Goal: Information Seeking & Learning: Learn about a topic

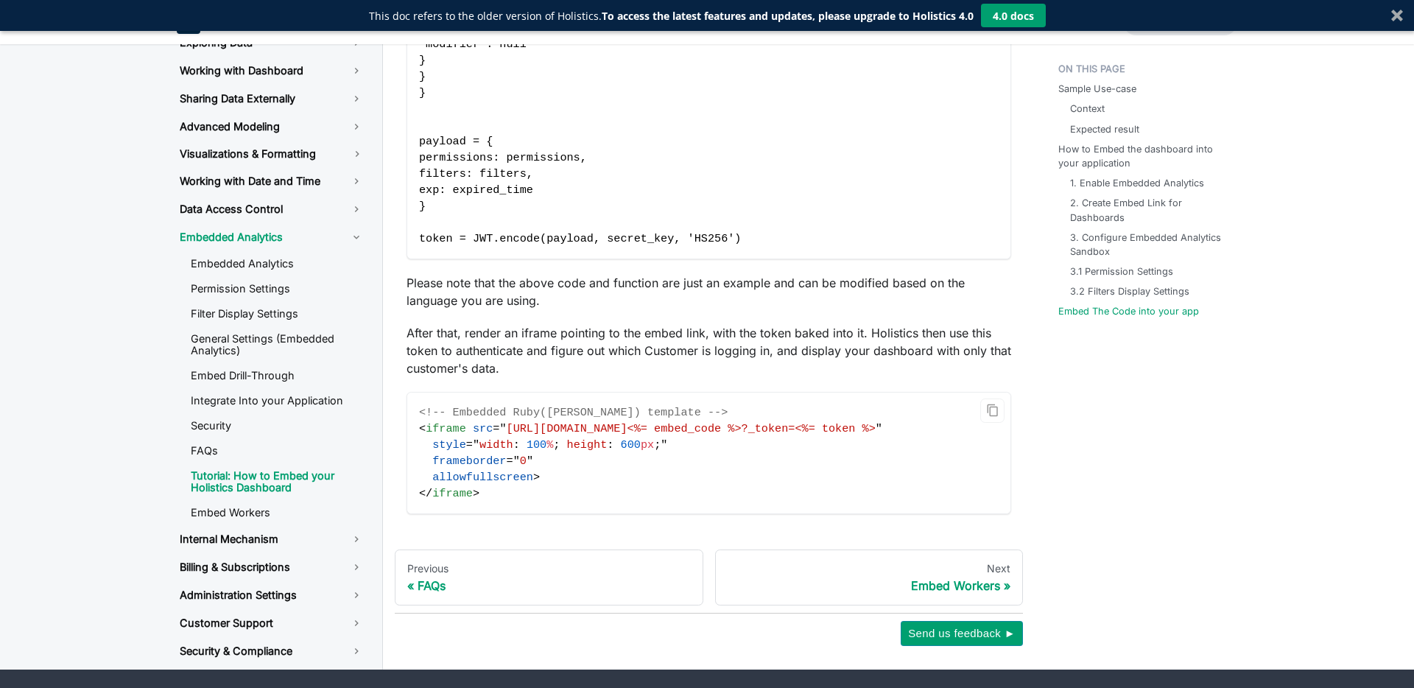
scroll to position [5289, 0]
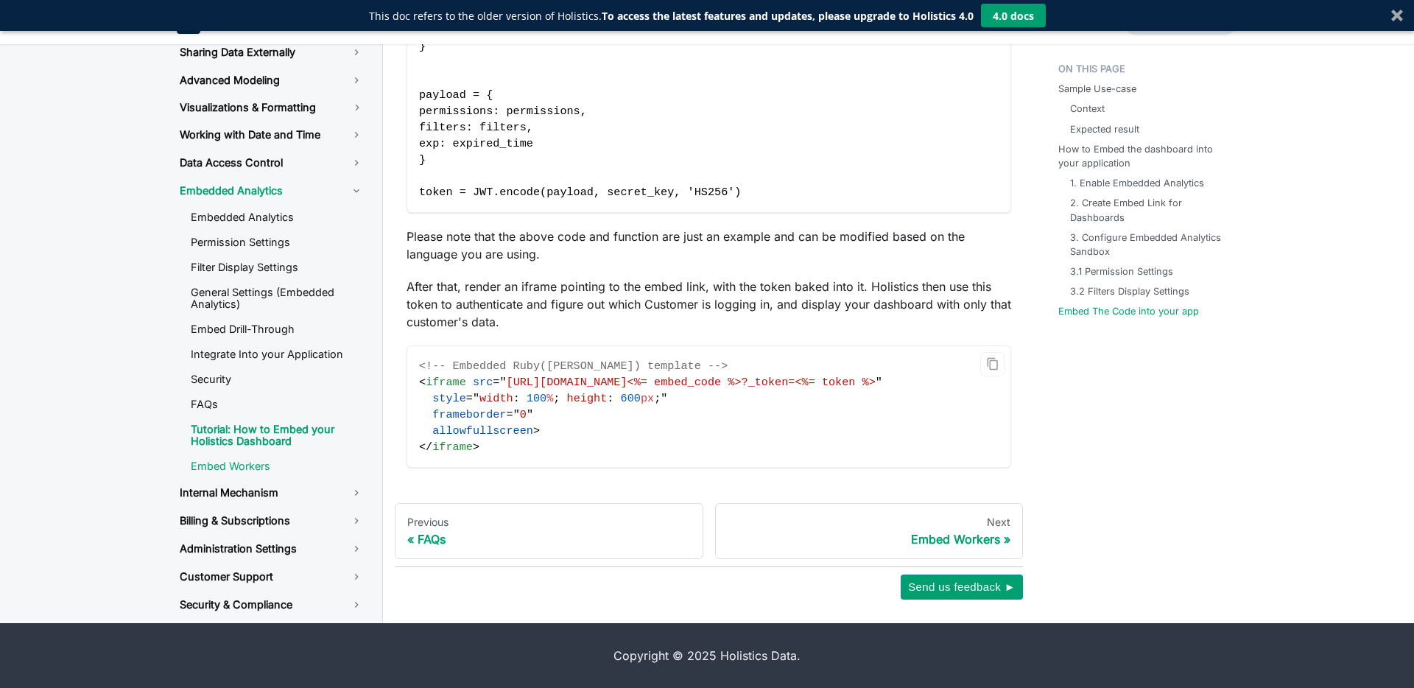
click at [251, 472] on link "Embed Workers" at bounding box center [277, 466] width 197 height 22
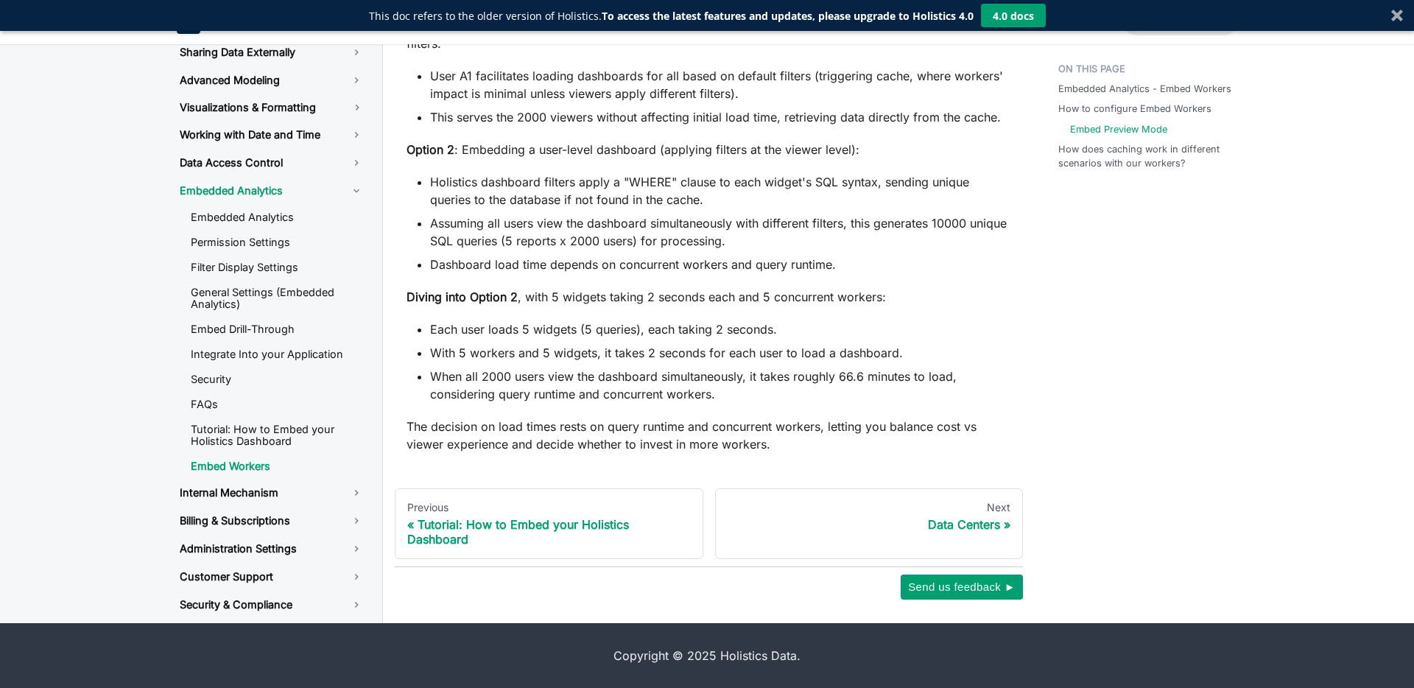
scroll to position [1558, 0]
click at [223, 498] on link "Internal Mechanism" at bounding box center [272, 492] width 208 height 25
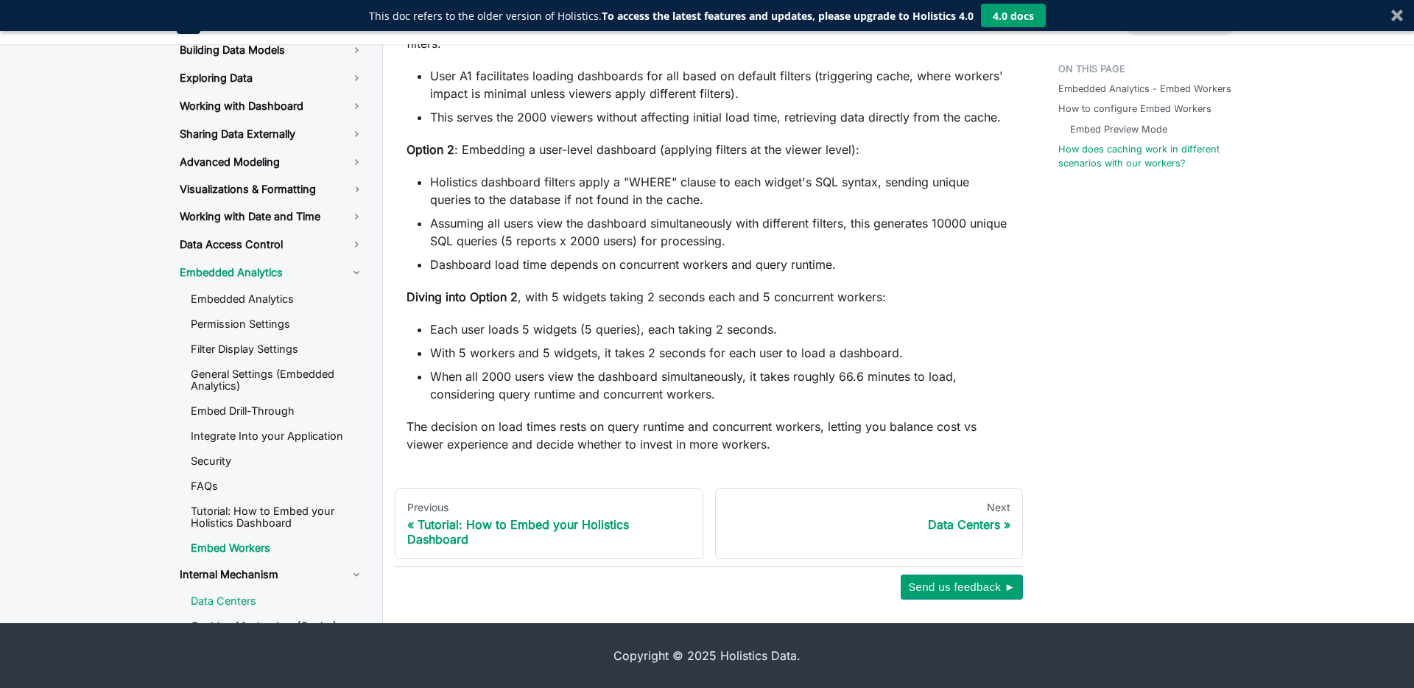
scroll to position [0, 0]
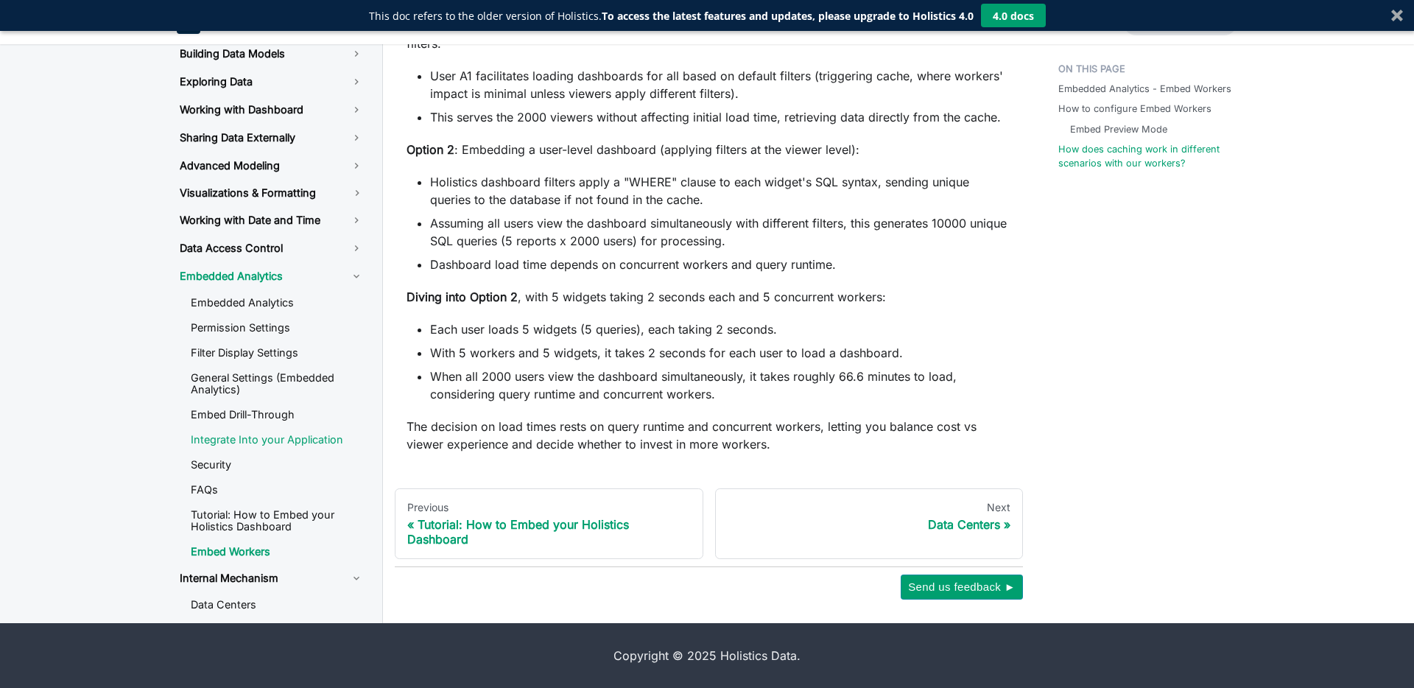
click at [275, 429] on link "Integrate Into your Application" at bounding box center [277, 440] width 197 height 22
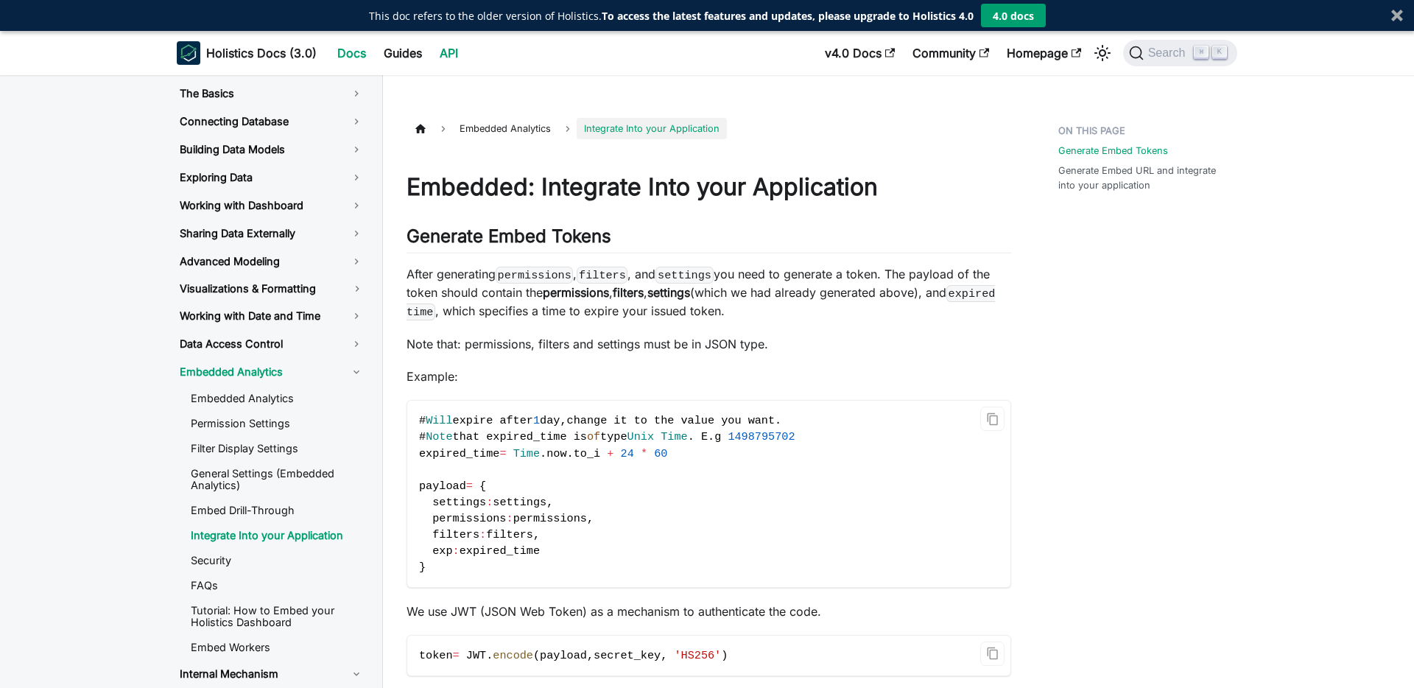
click at [440, 49] on link "API" at bounding box center [449, 53] width 36 height 24
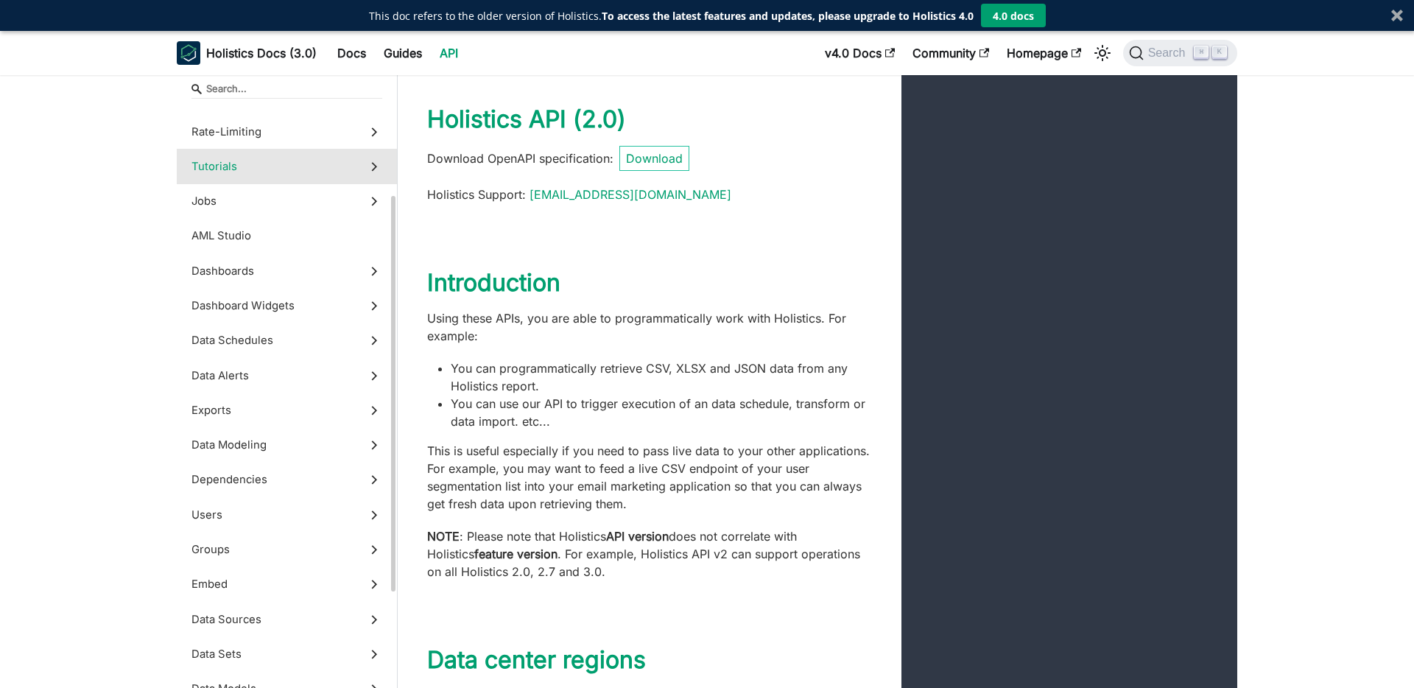
scroll to position [132, 0]
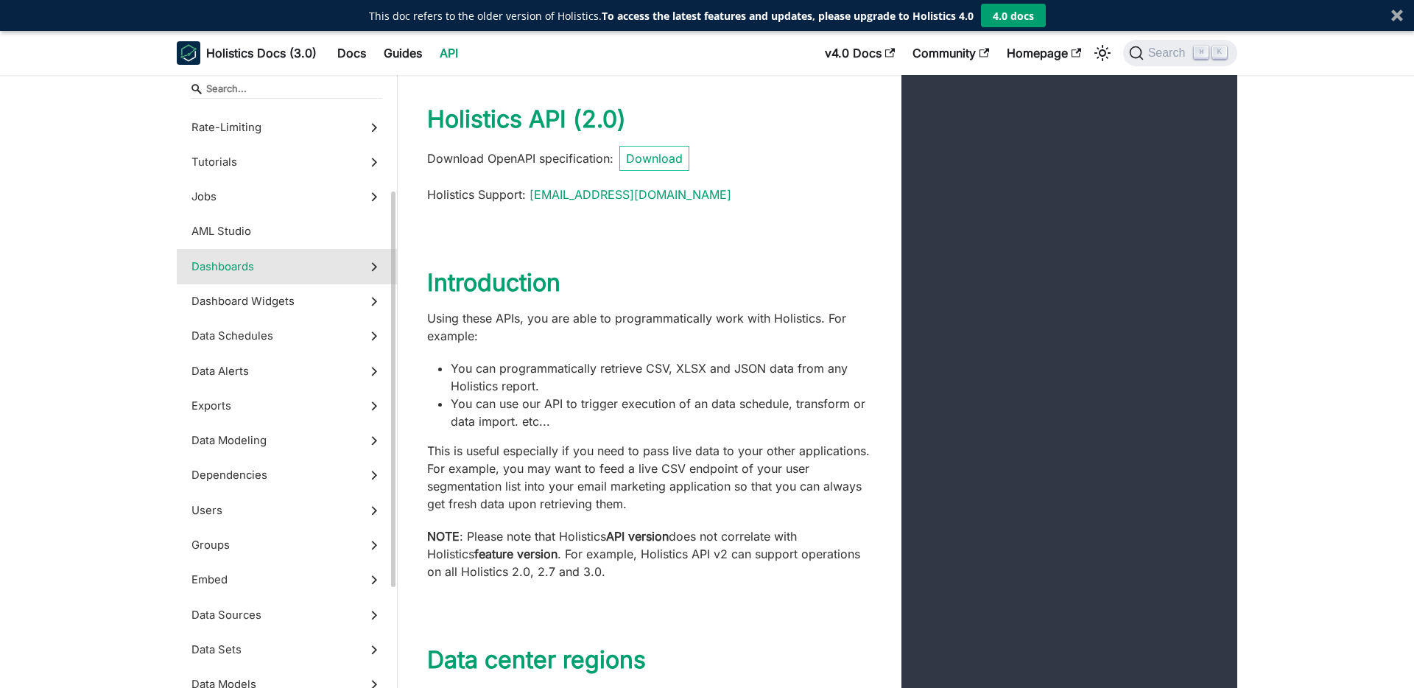
click at [310, 269] on label "Dashboards" at bounding box center [287, 266] width 220 height 35
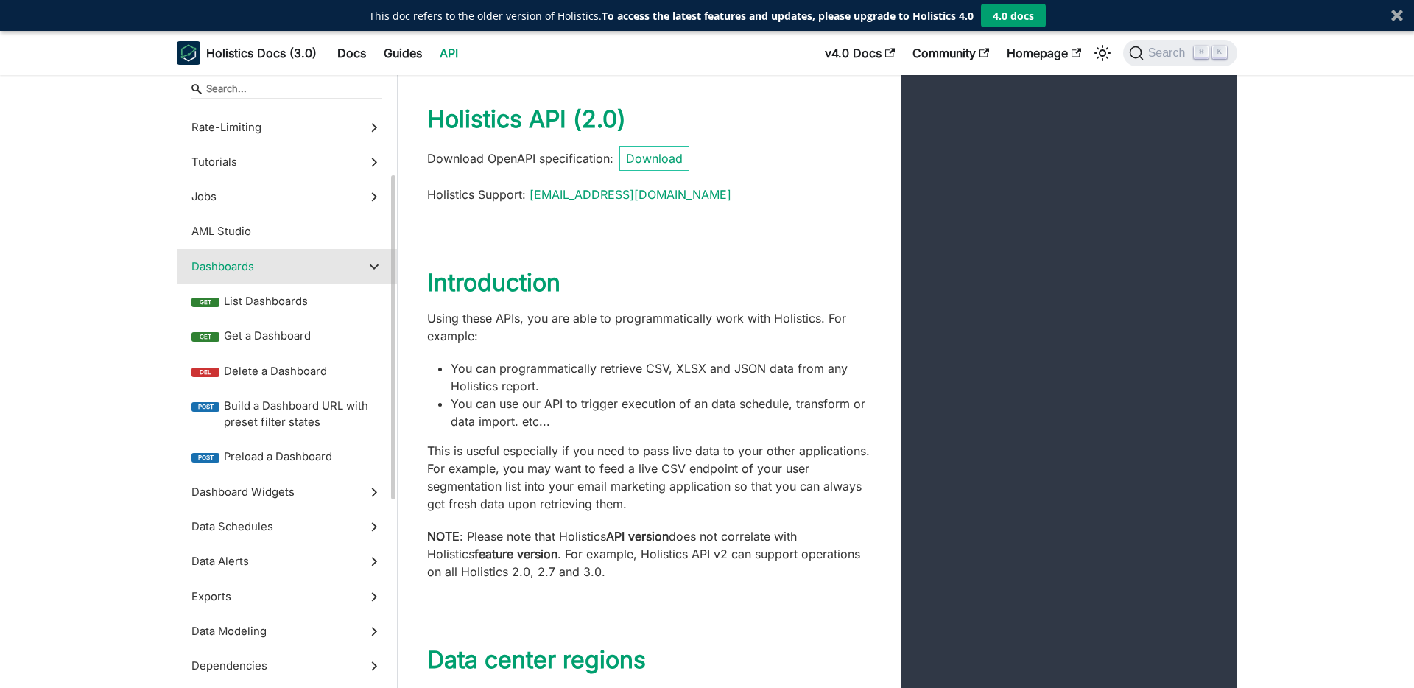
scroll to position [24754, 0]
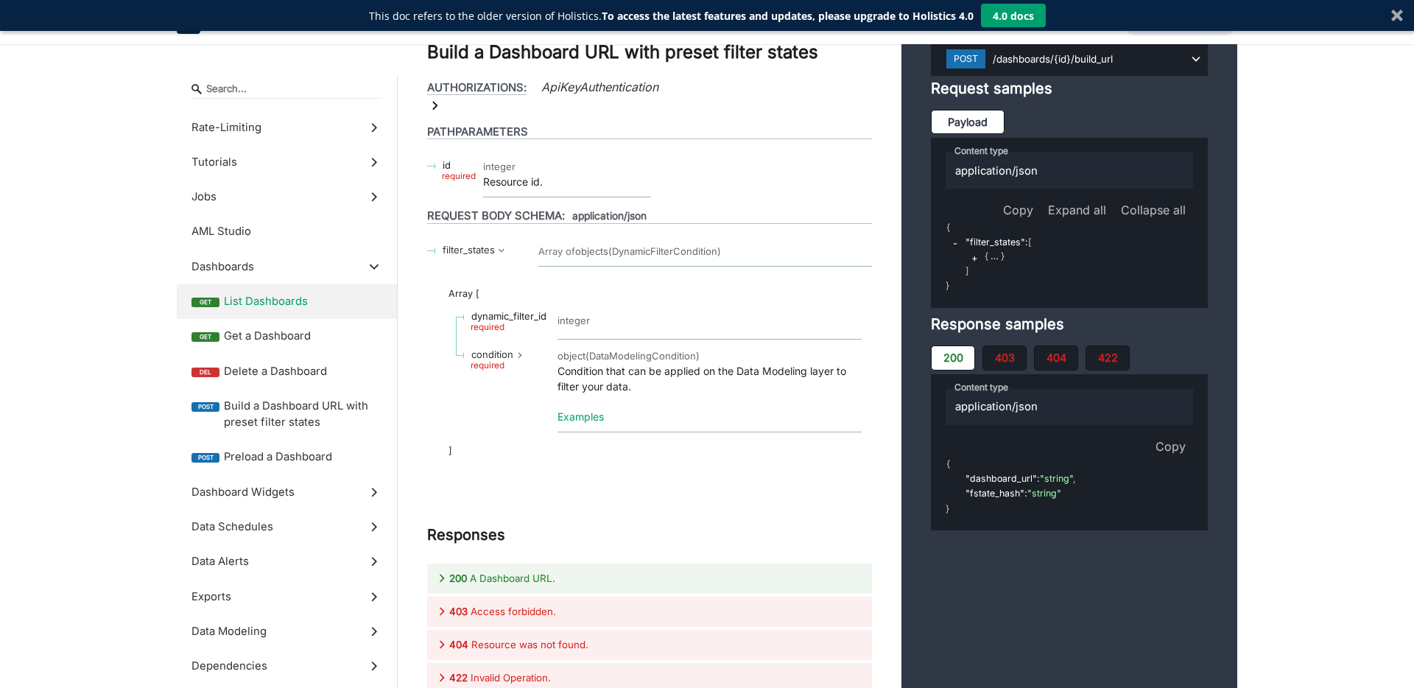
scroll to position [25299, 0]
click at [270, 342] on span "Get a Dashboard" at bounding box center [303, 336] width 158 height 16
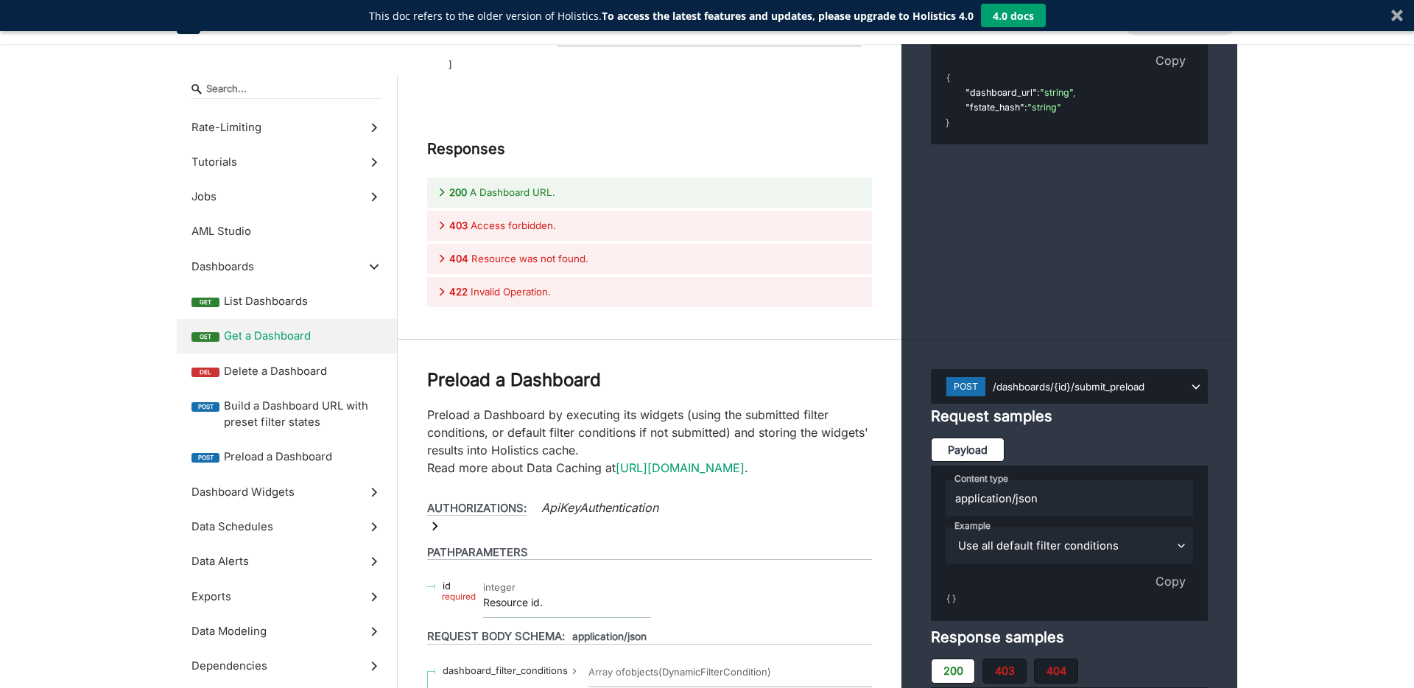
scroll to position [25418, 0]
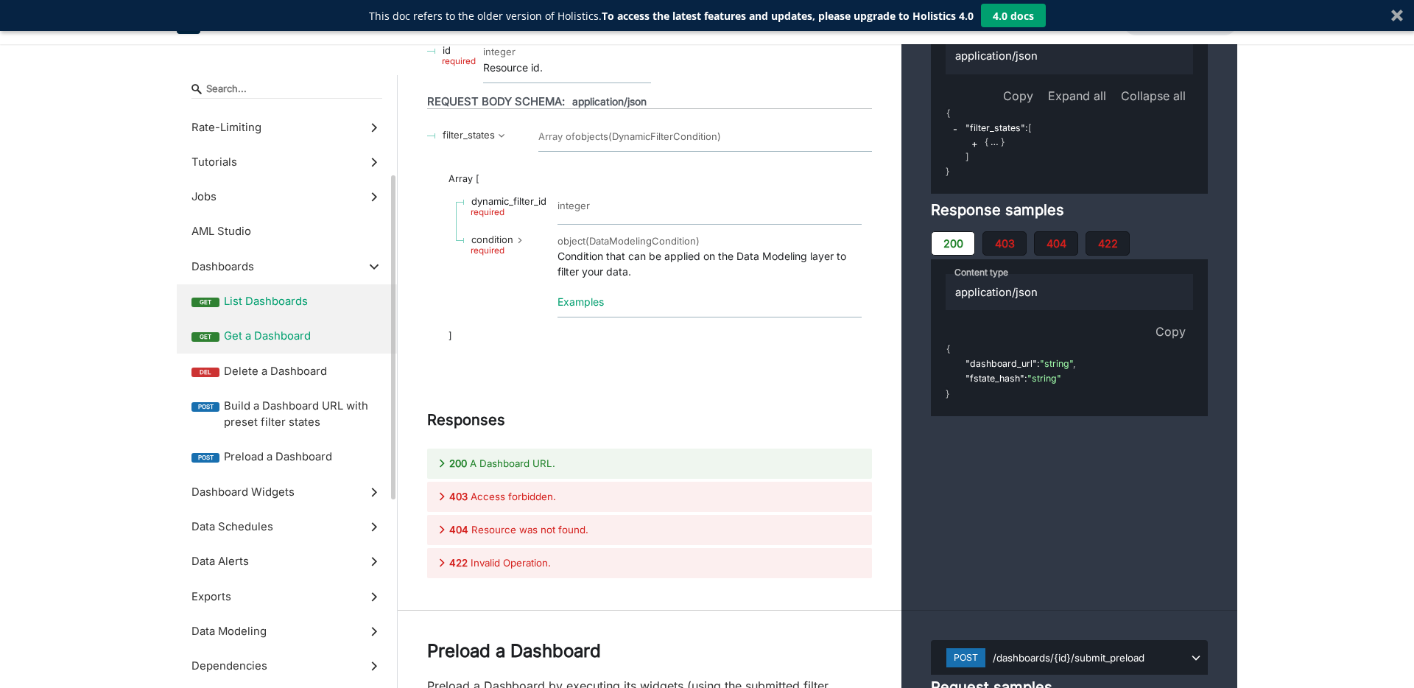
click at [281, 311] on label "get List Dashboards" at bounding box center [287, 301] width 220 height 35
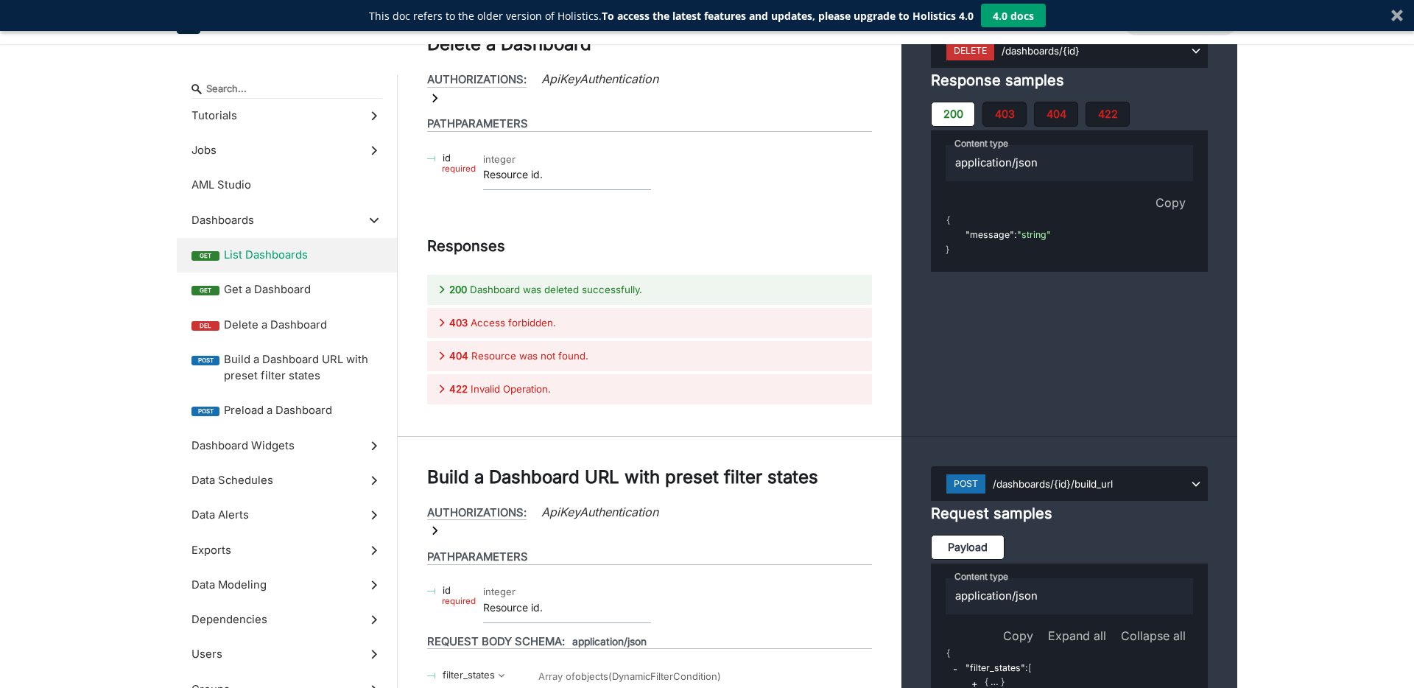
scroll to position [178, 0]
click at [1032, 10] on button "4.0 docs" at bounding box center [1013, 16] width 65 height 24
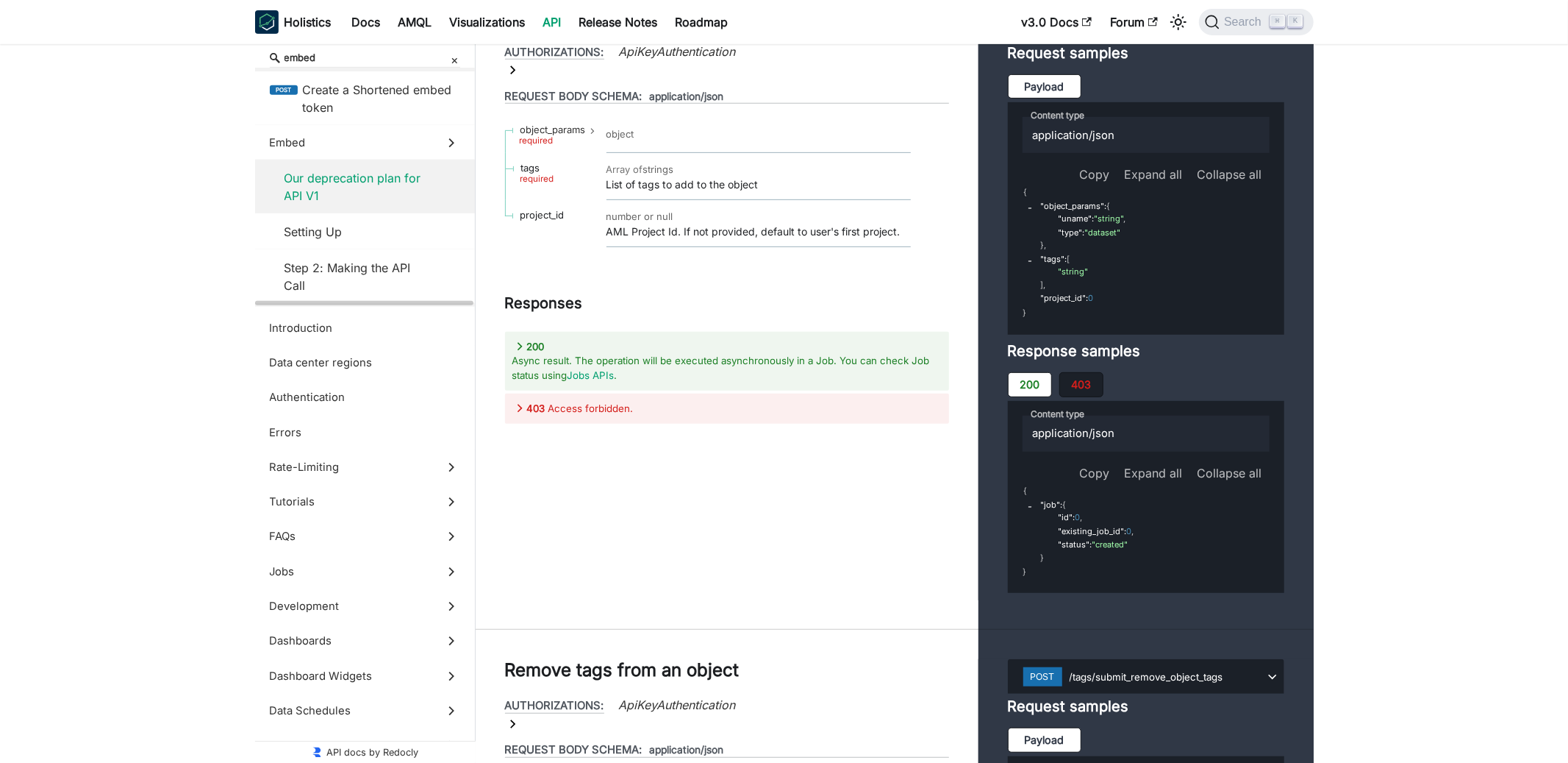
click at [405, 200] on span "Our deprecation plan for API V1" at bounding box center [358, 186] width 148 height 35
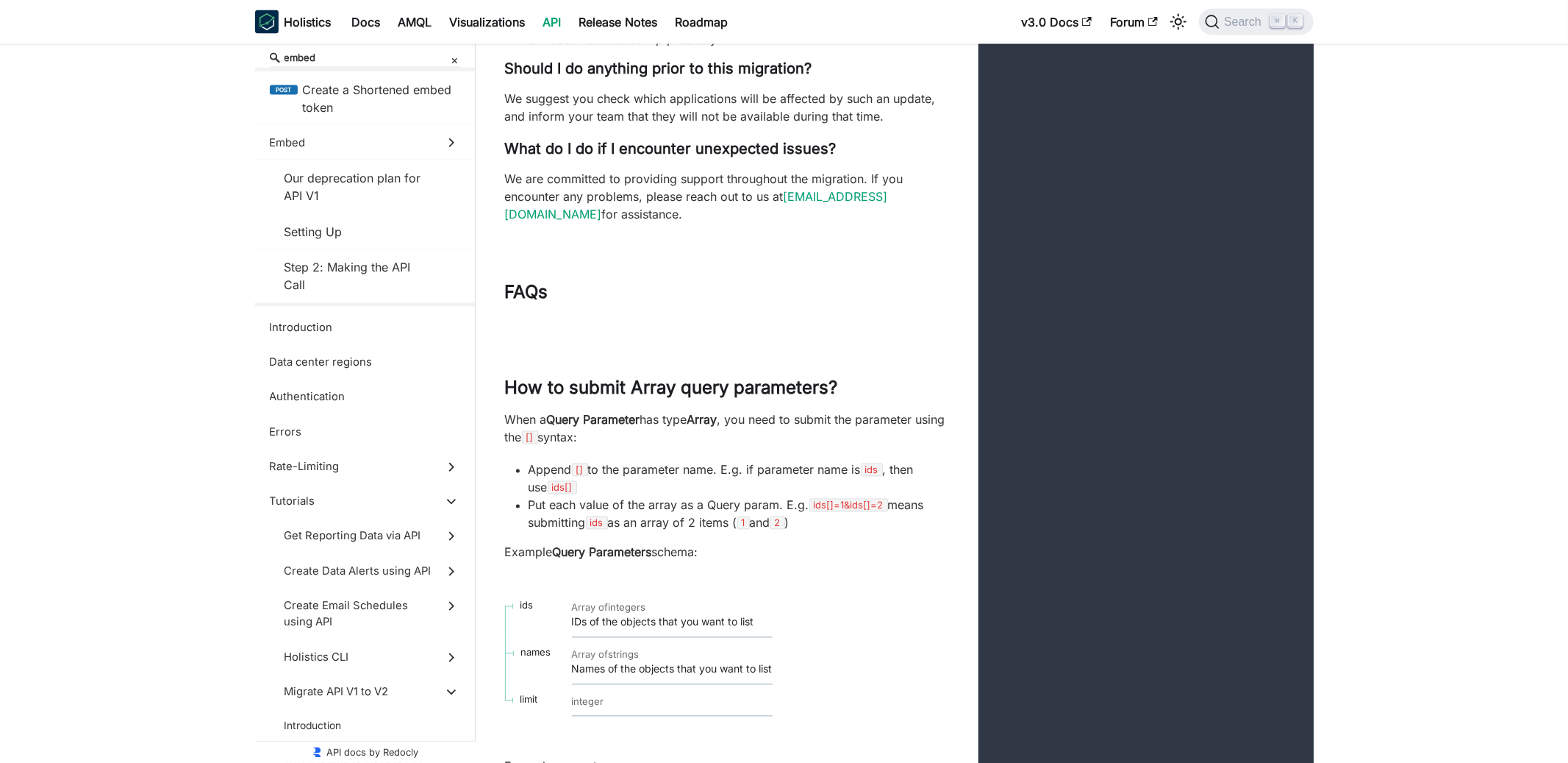
scroll to position [20915, 0]
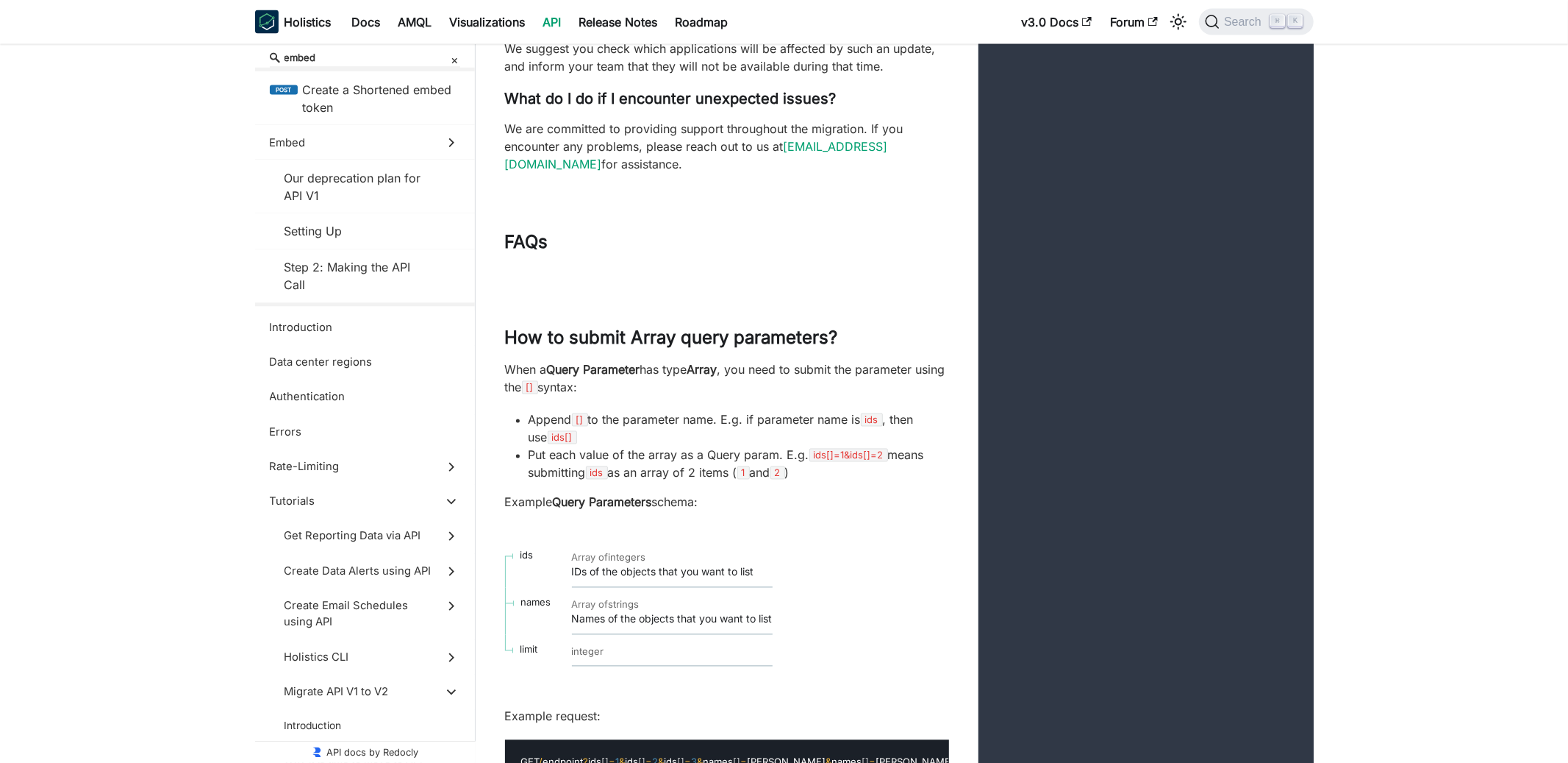
scroll to position [20957, 0]
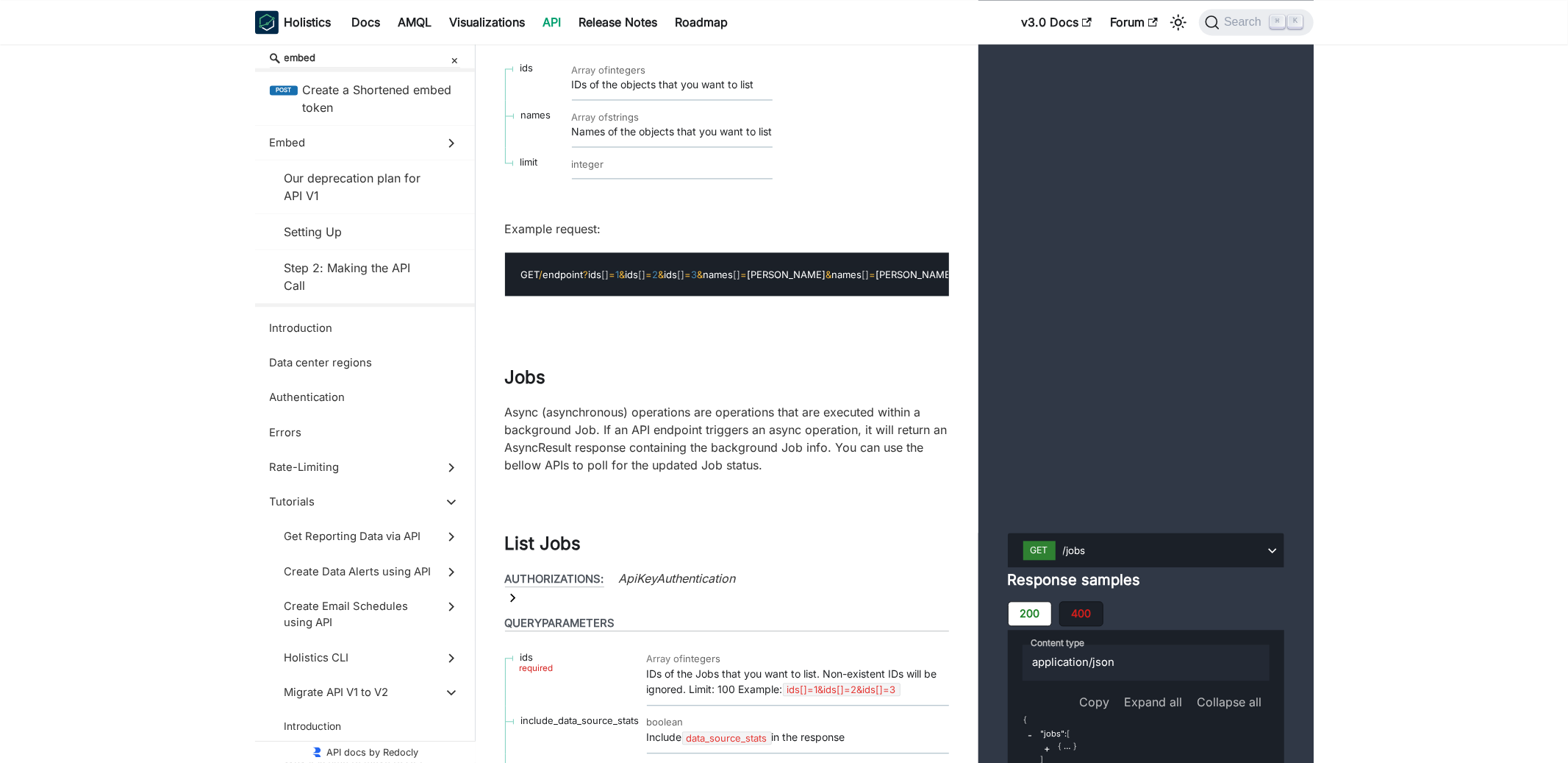
scroll to position [21482, 0]
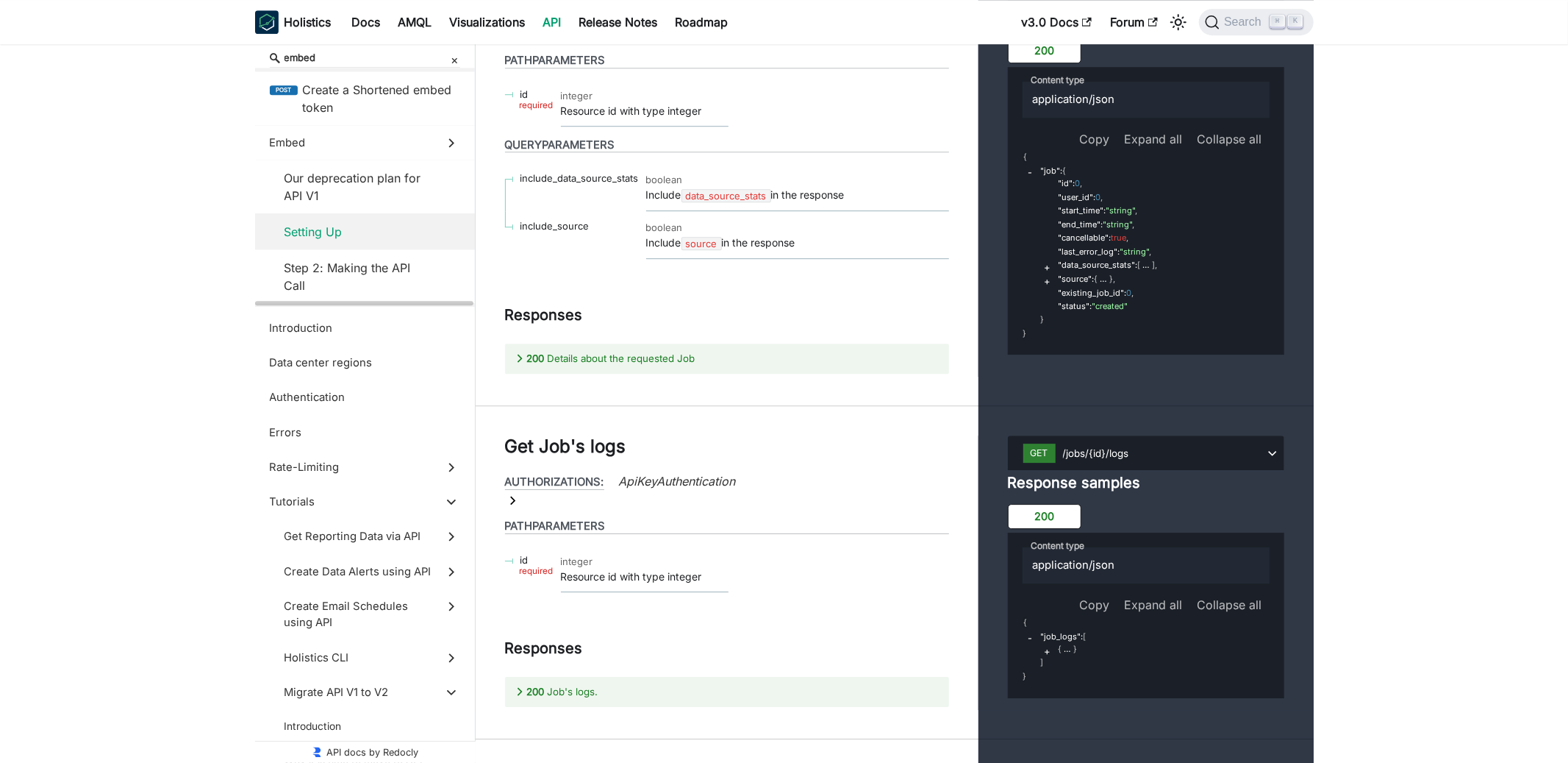
click at [347, 231] on span "Setting Up" at bounding box center [358, 232] width 148 height 18
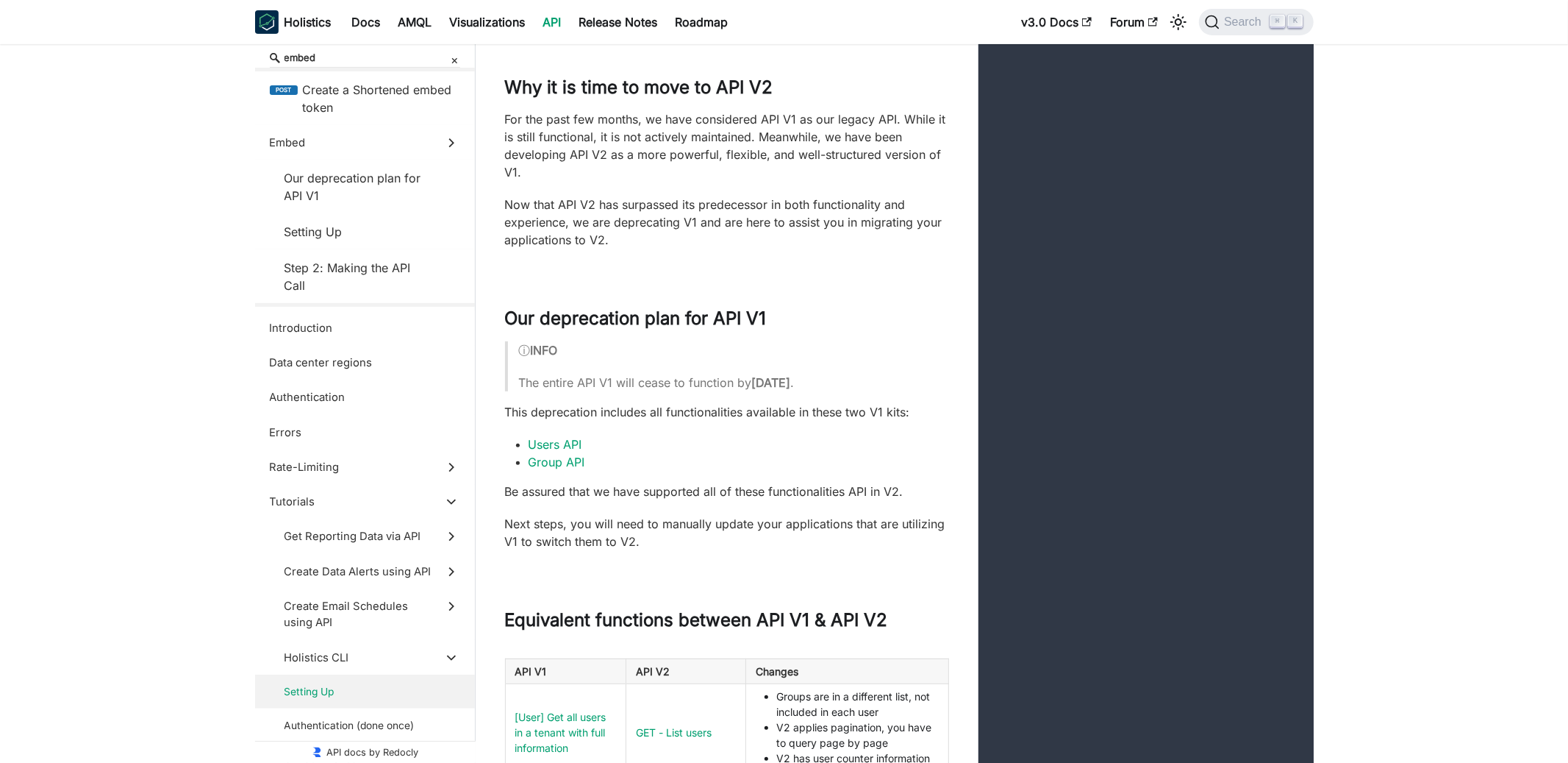
scroll to position [19094, 0]
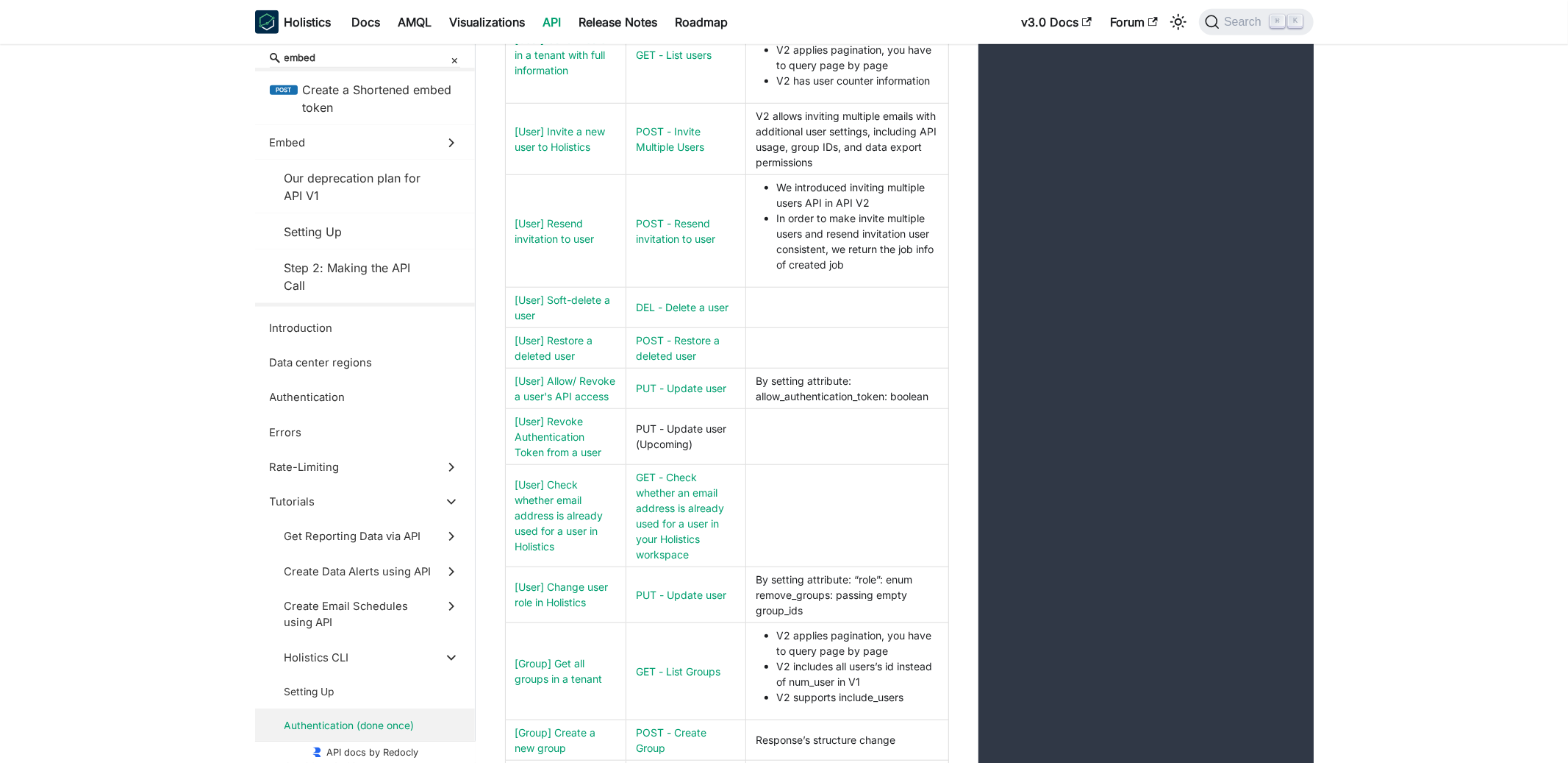
scroll to position [19772, 0]
click at [339, 154] on label "Embed" at bounding box center [365, 142] width 220 height 35
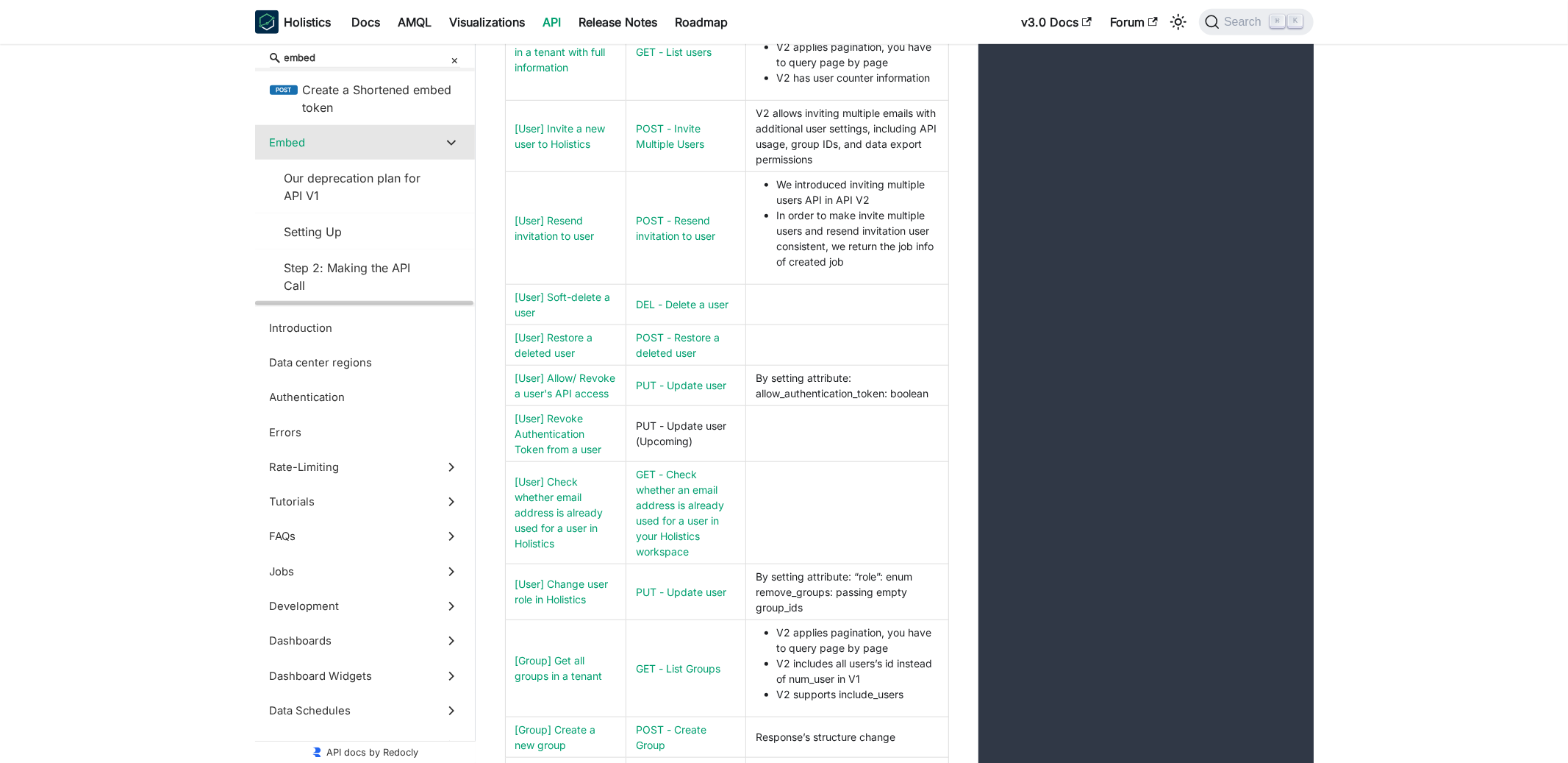
scroll to position [52514, 0]
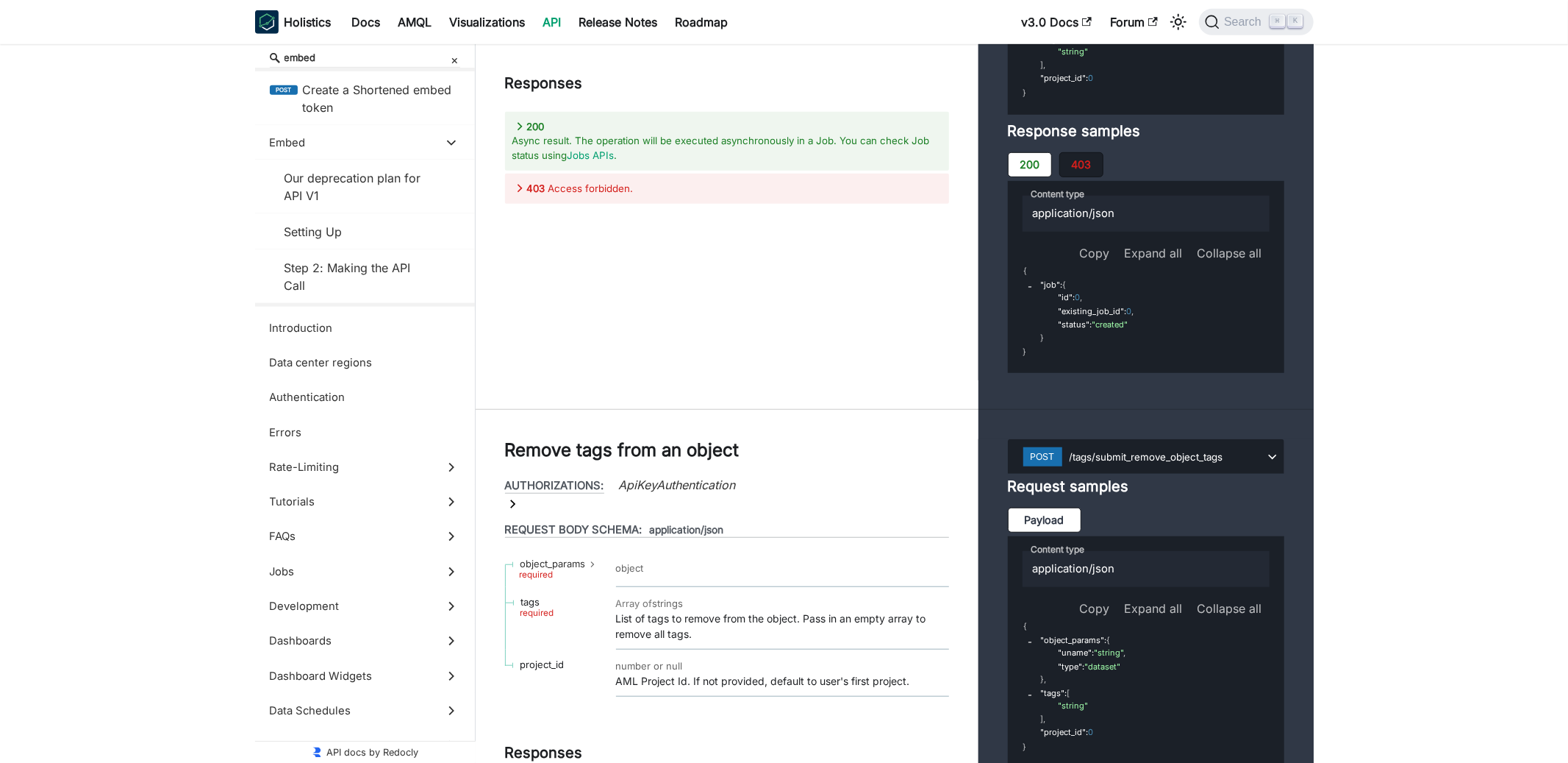
scroll to position [52498, 0]
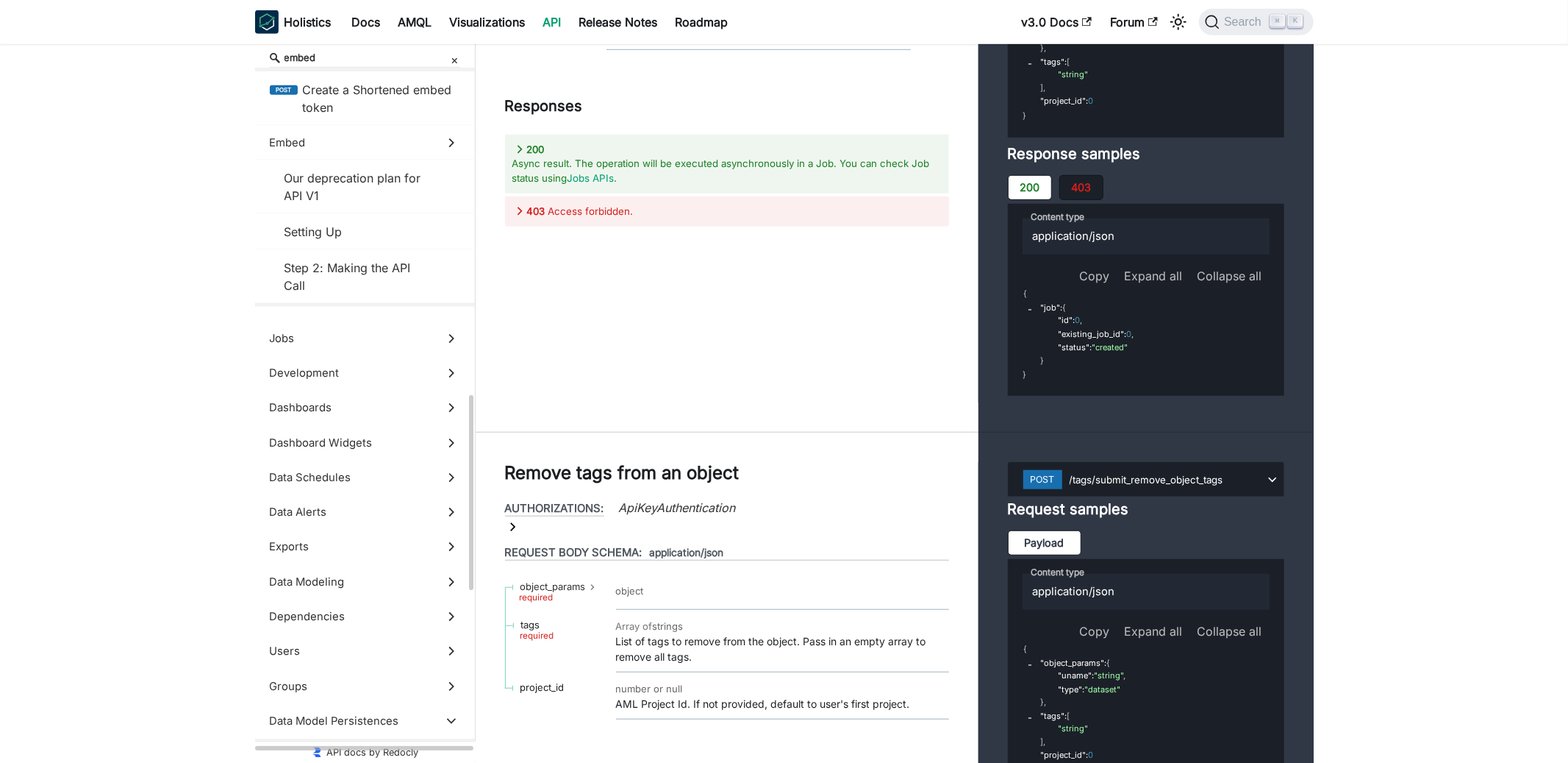
scroll to position [256, 0]
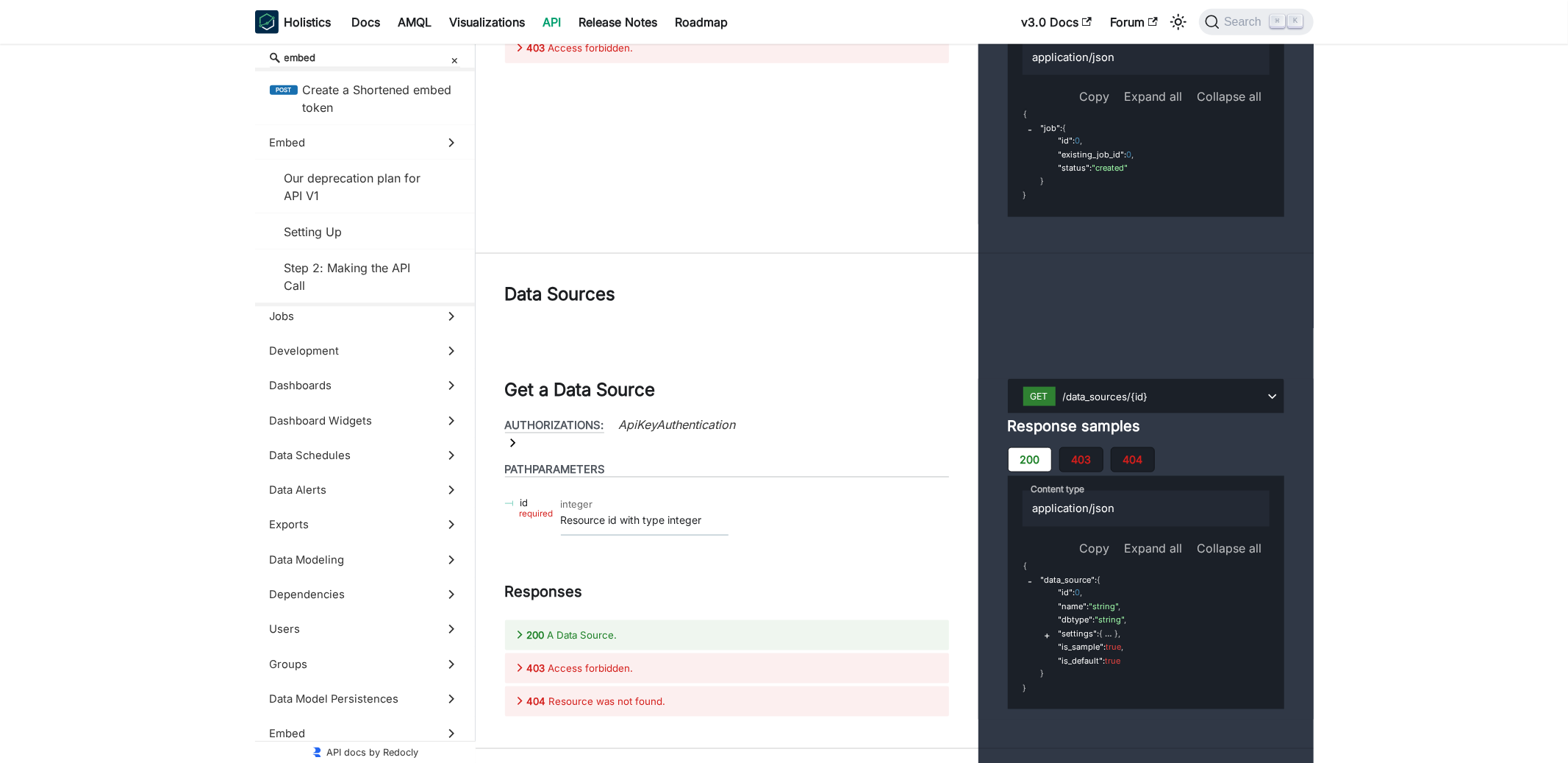
scroll to position [53456, 0]
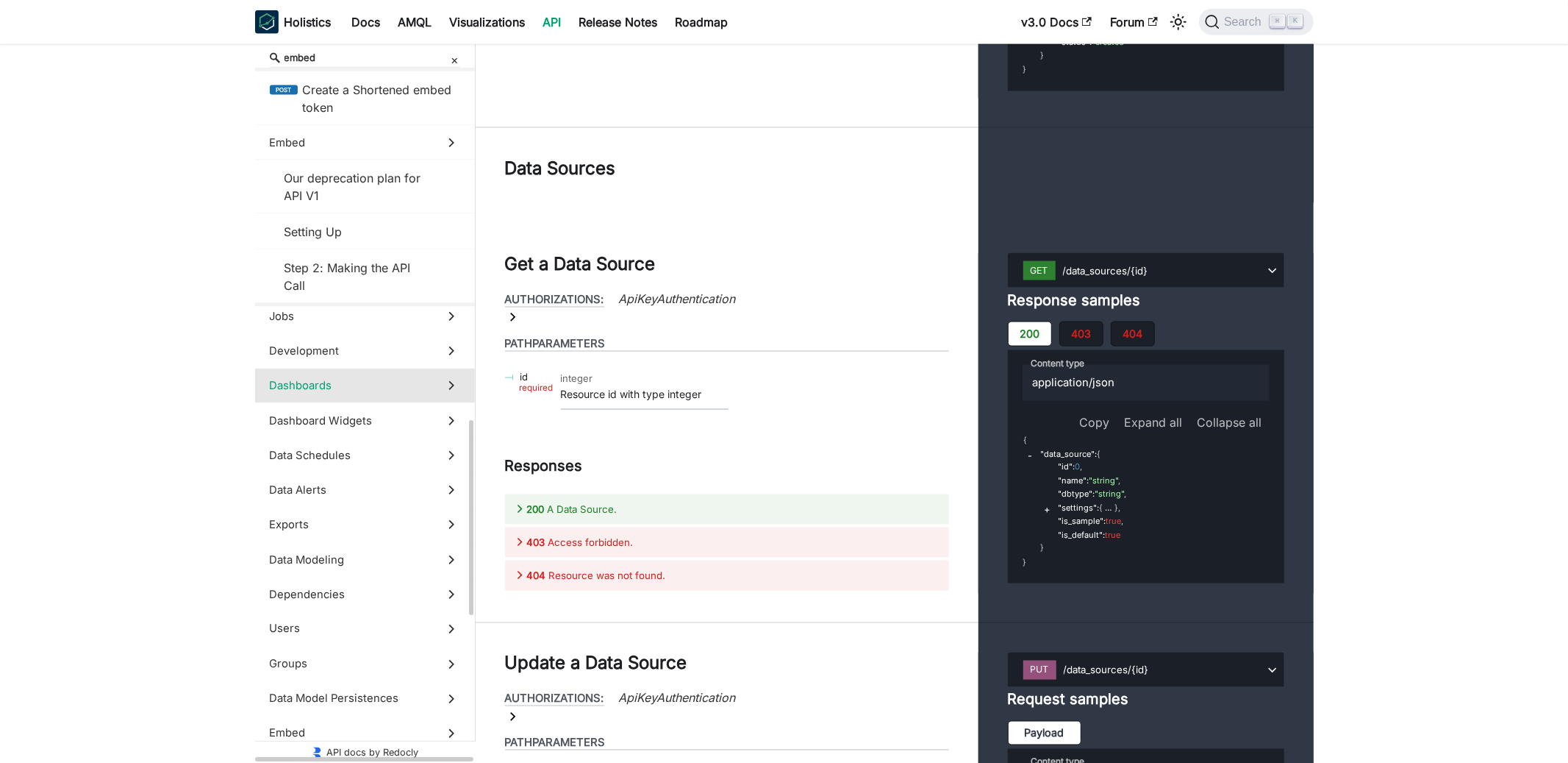
click at [407, 382] on span "Dashboards" at bounding box center [350, 385] width 163 height 16
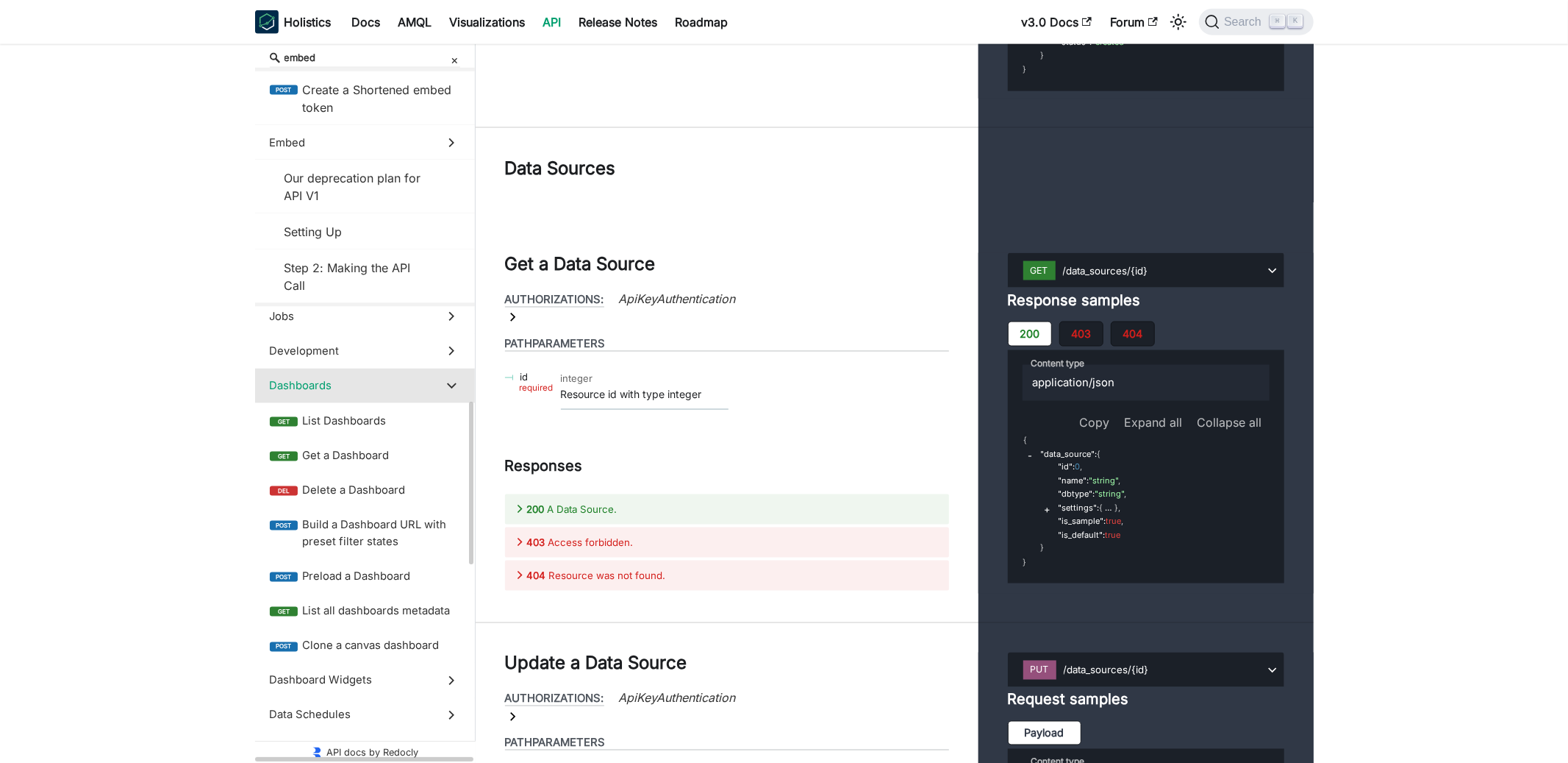
scroll to position [26850, 0]
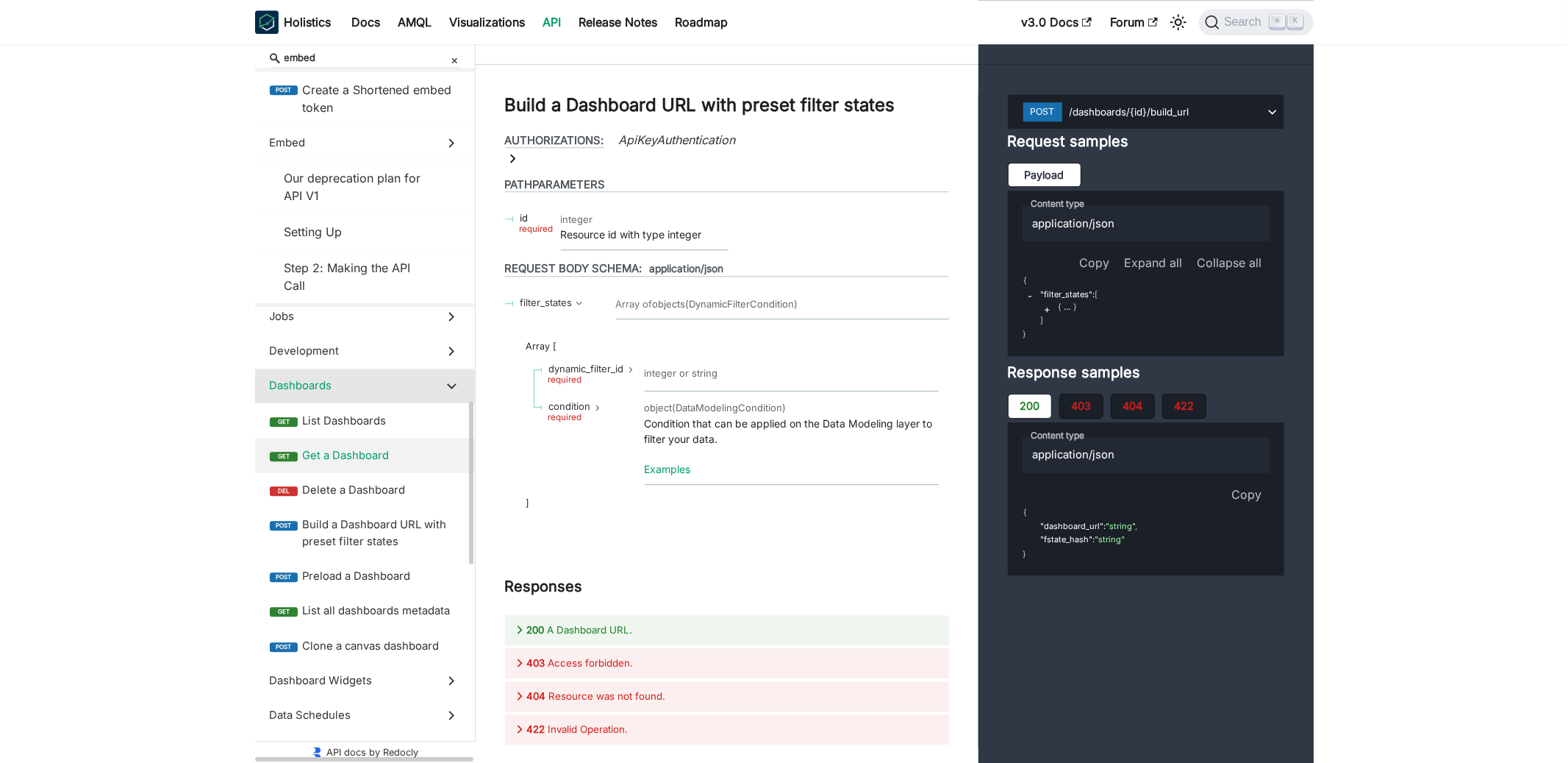
click at [420, 443] on label "get Get a Dashboard" at bounding box center [365, 454] width 220 height 35
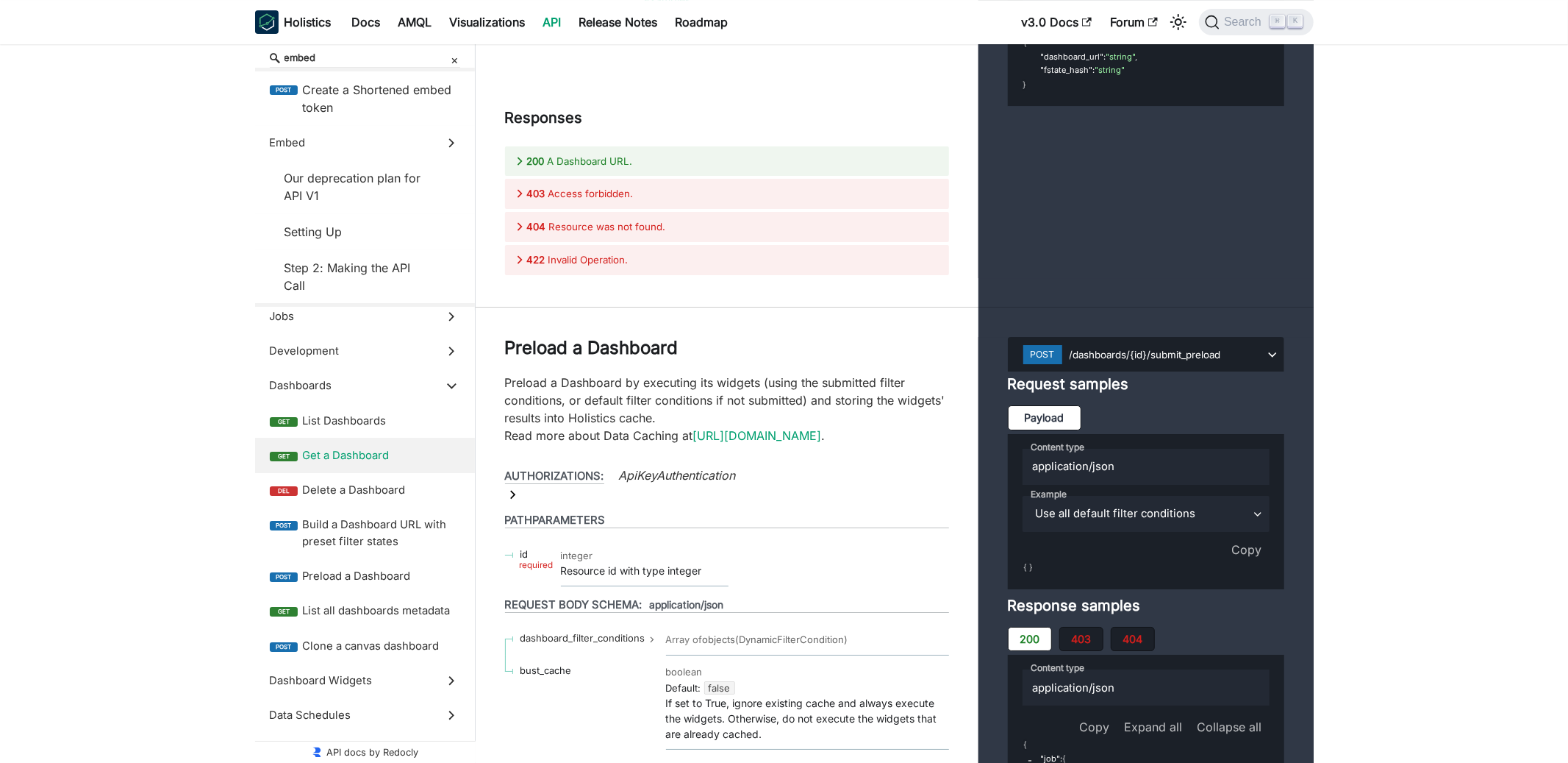
scroll to position [27758, 0]
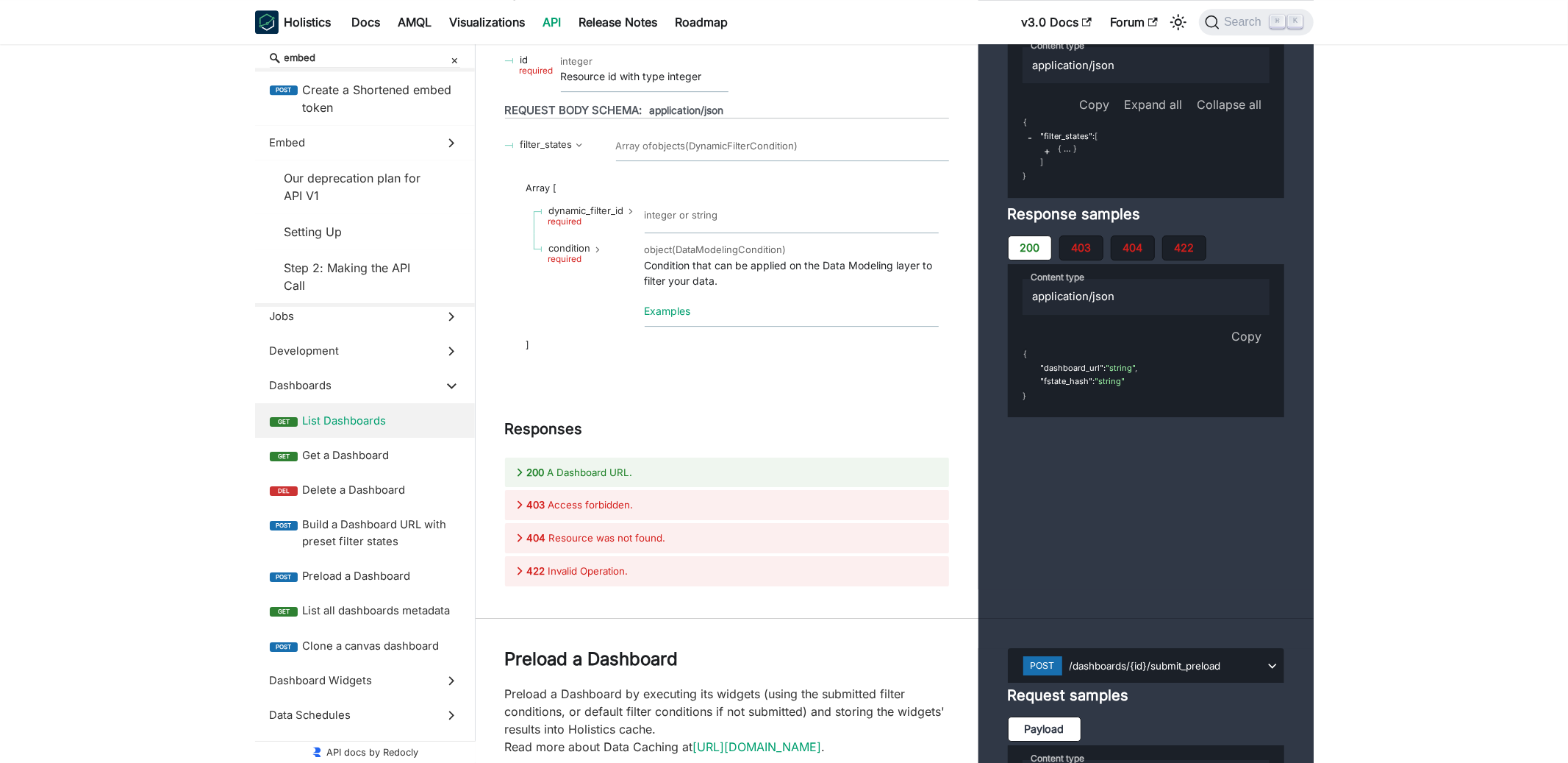
scroll to position [27435, 0]
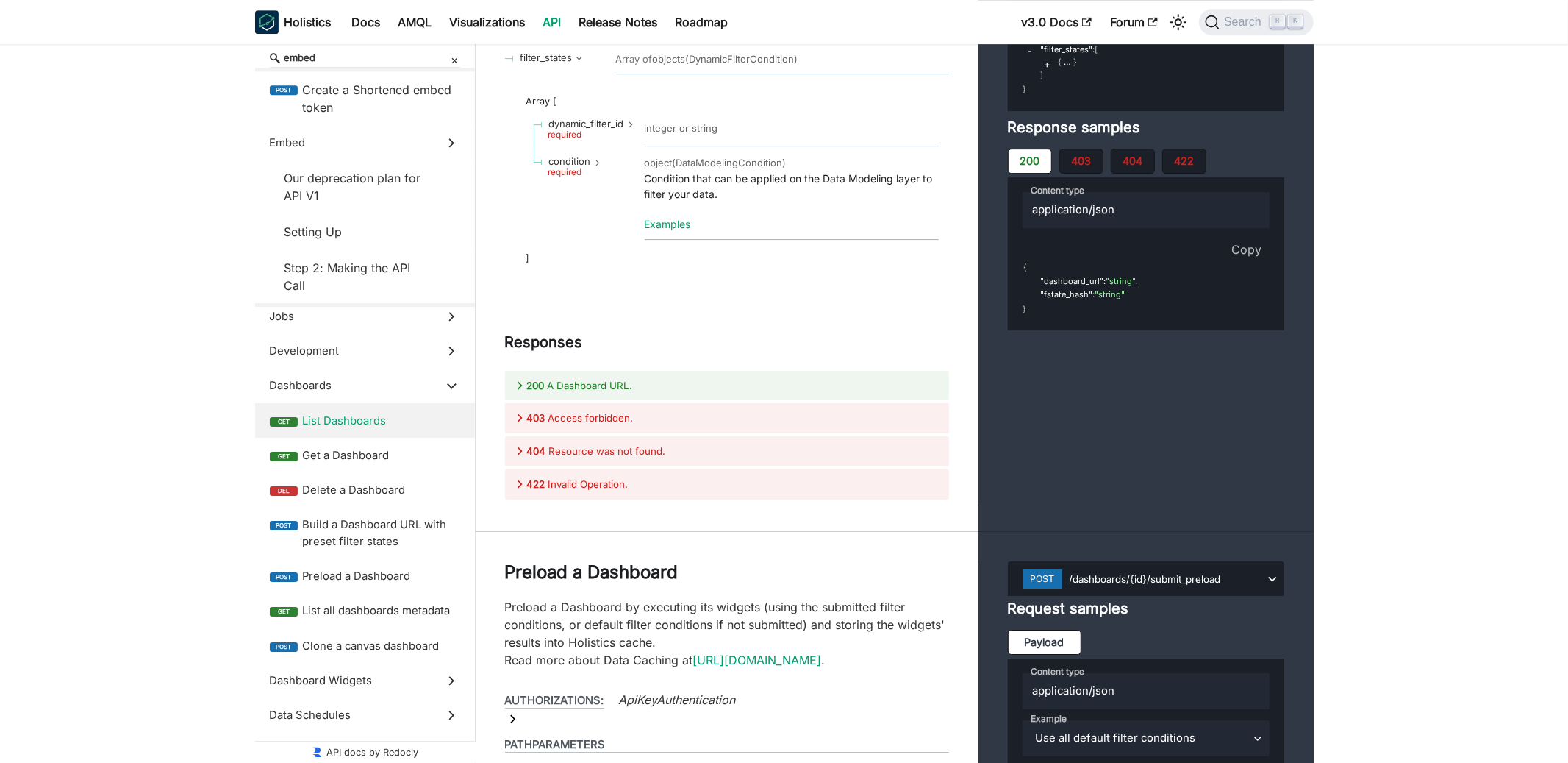
scroll to position [27532, 0]
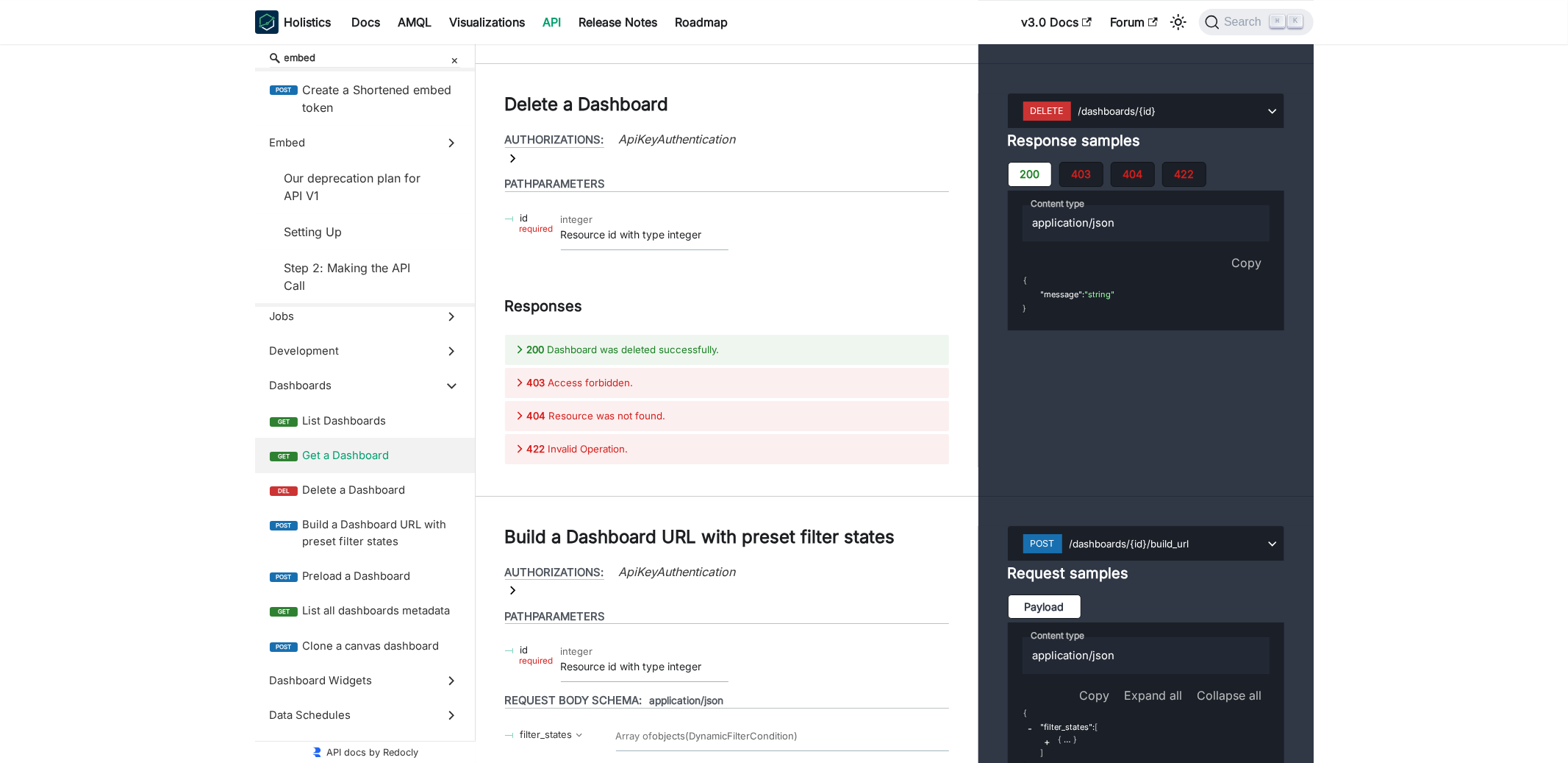
scroll to position [27819, 0]
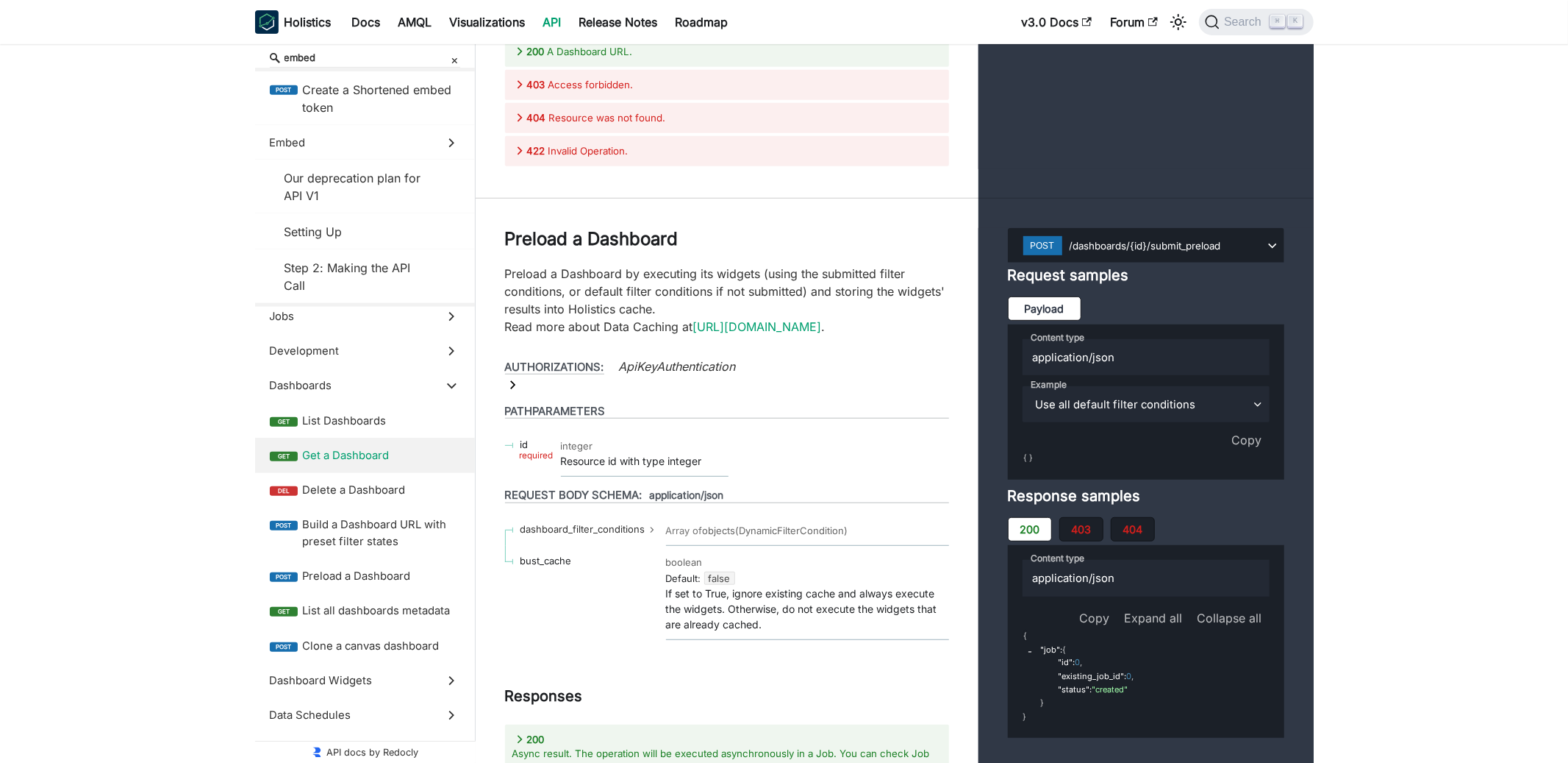
scroll to position [28761, 0]
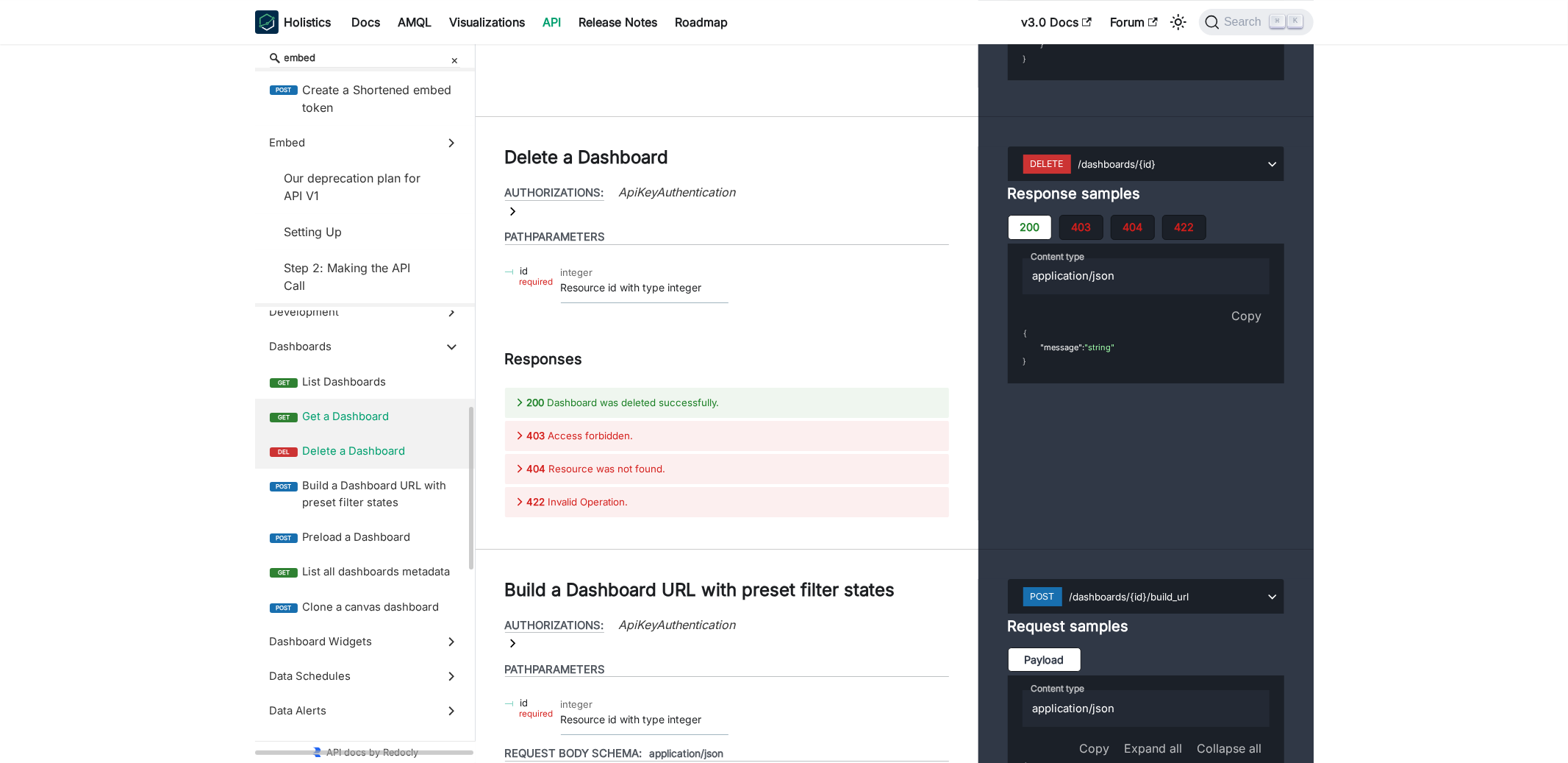
scroll to position [297, 0]
click at [395, 522] on label "post Preload a Dashboard" at bounding box center [365, 534] width 220 height 35
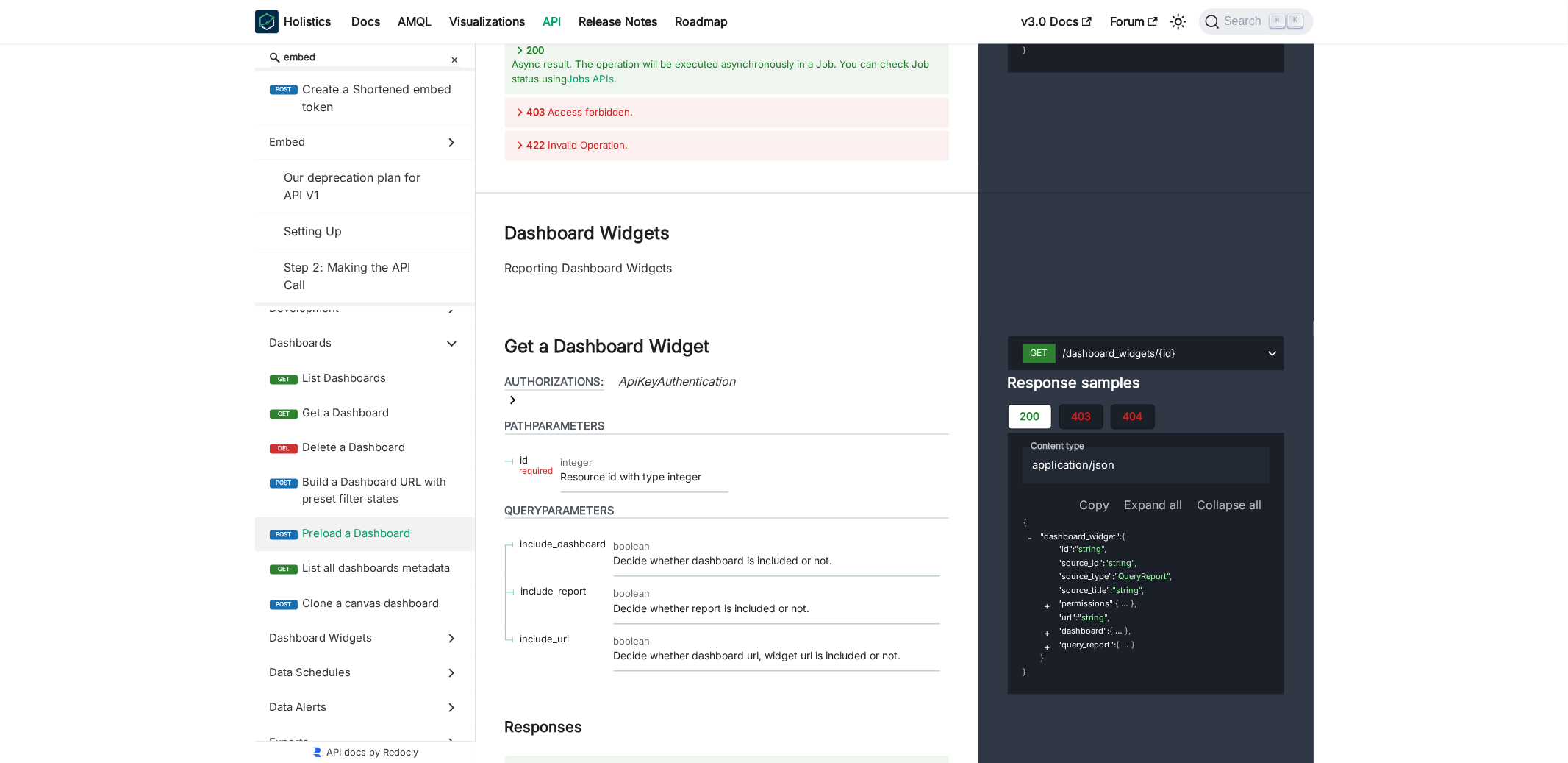
scroll to position [30559, 0]
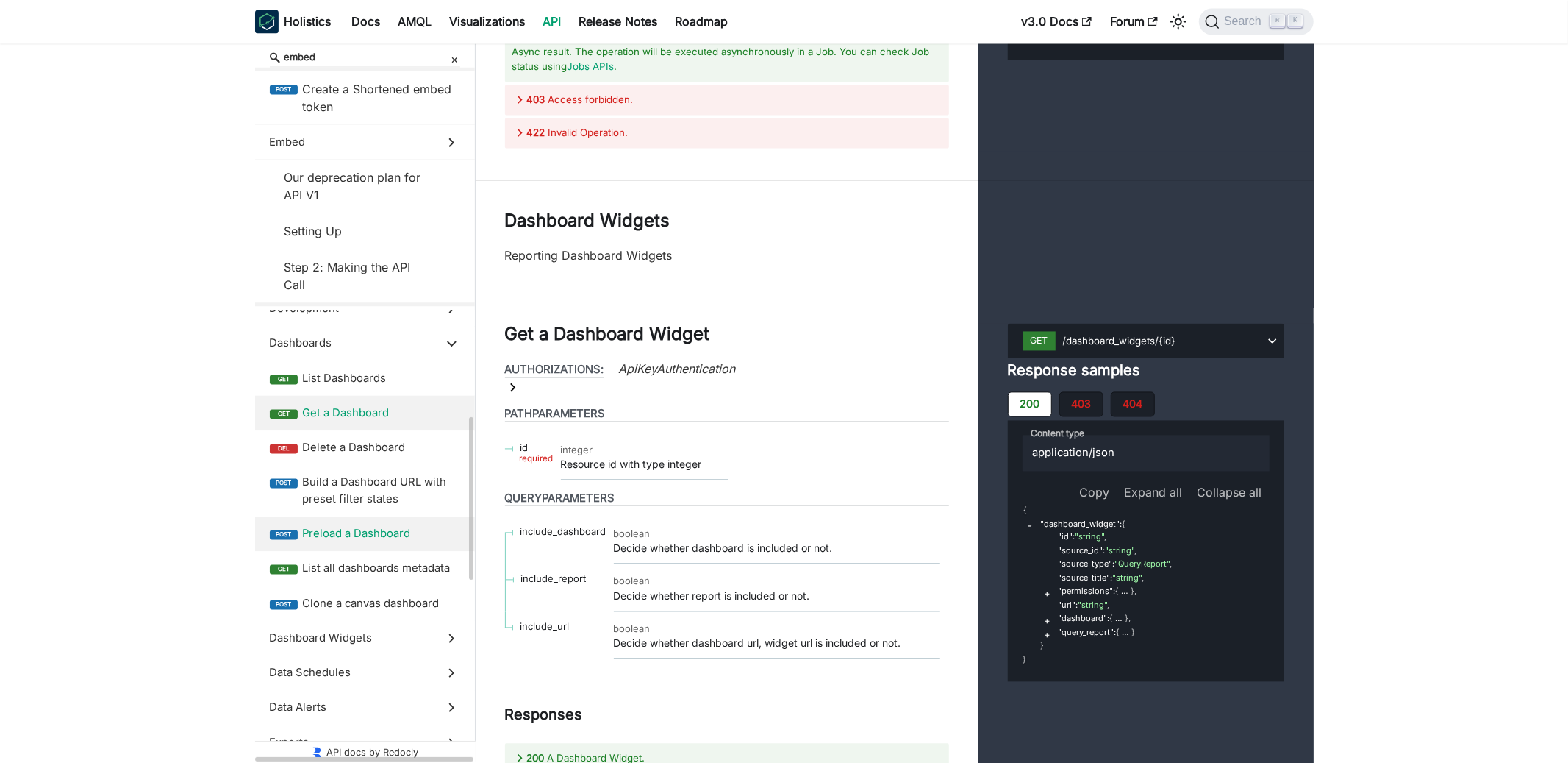
click at [359, 419] on span "Get a Dashboard" at bounding box center [381, 413] width 158 height 16
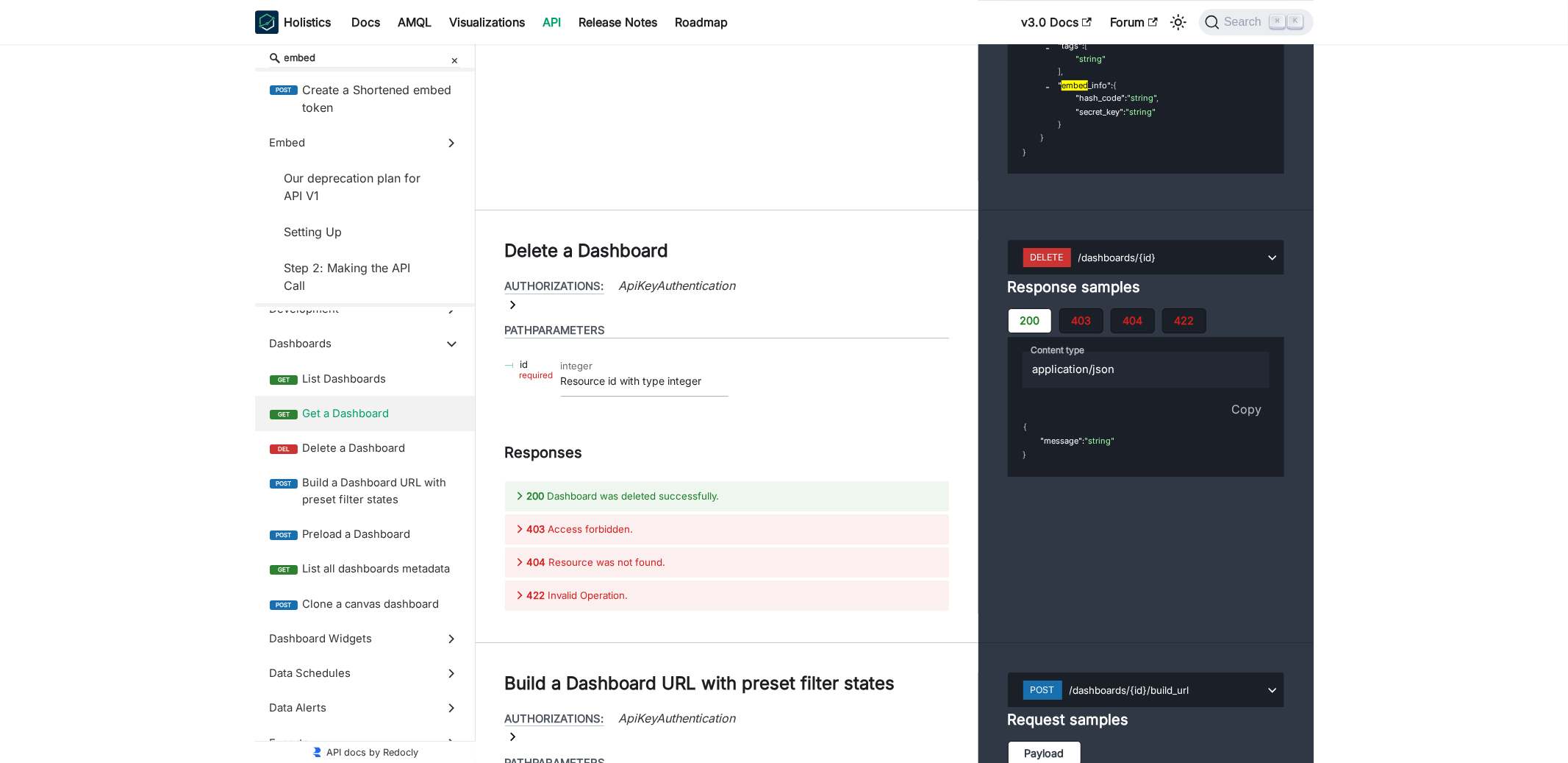
scroll to position [27636, 0]
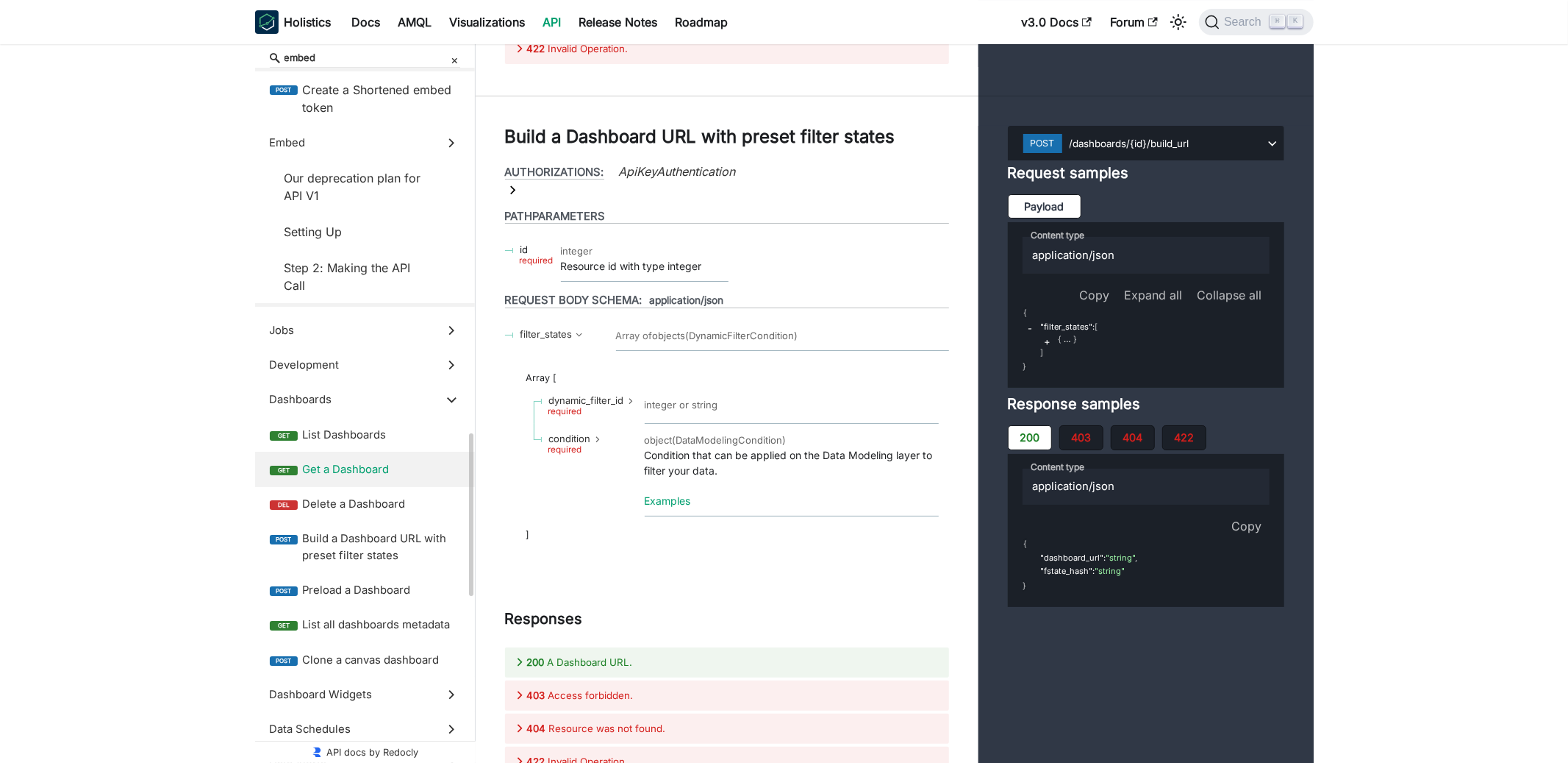
scroll to position [240, 0]
click at [380, 370] on span "Development" at bounding box center [350, 367] width 163 height 16
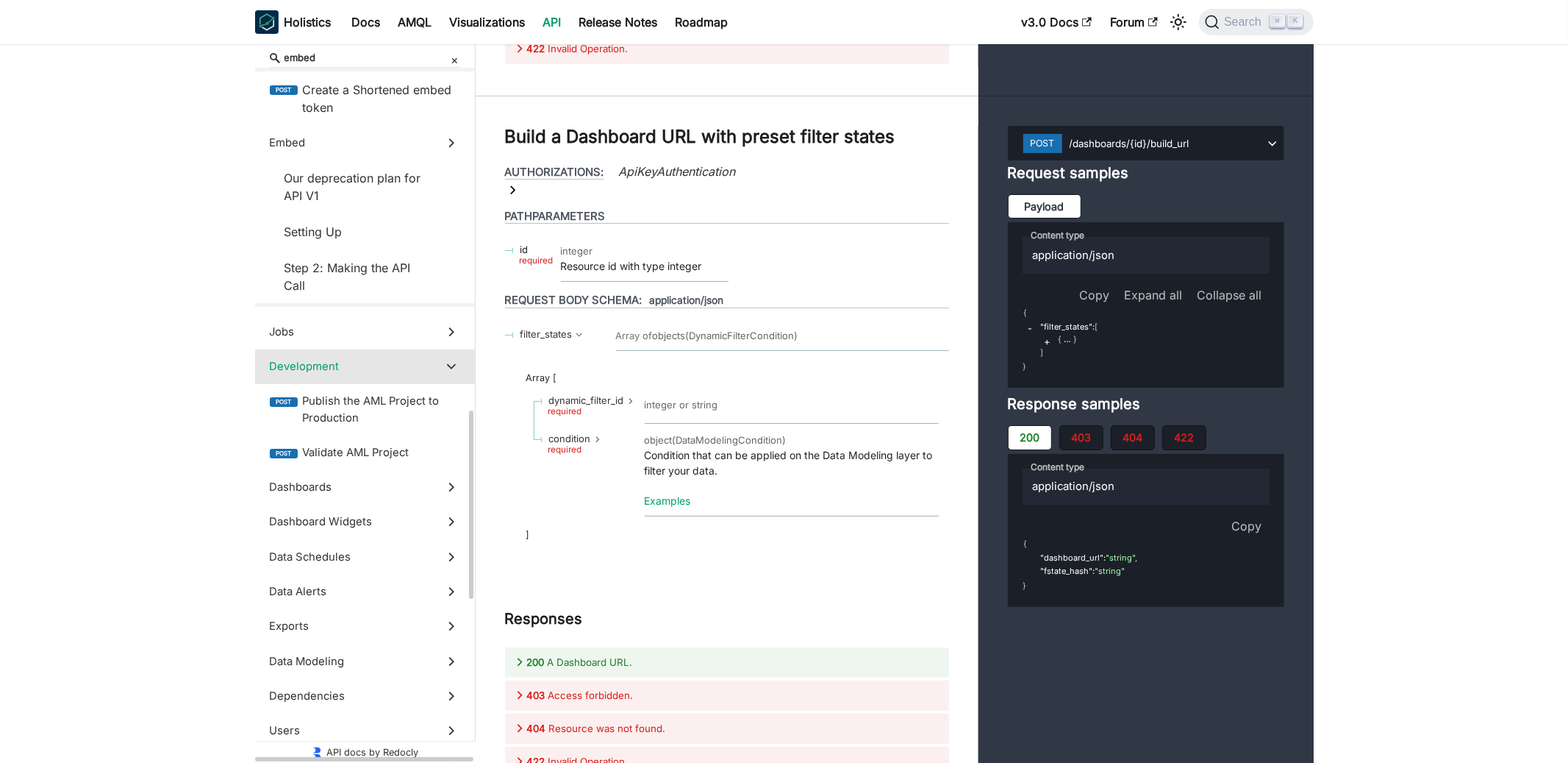
scroll to position [25574, 0]
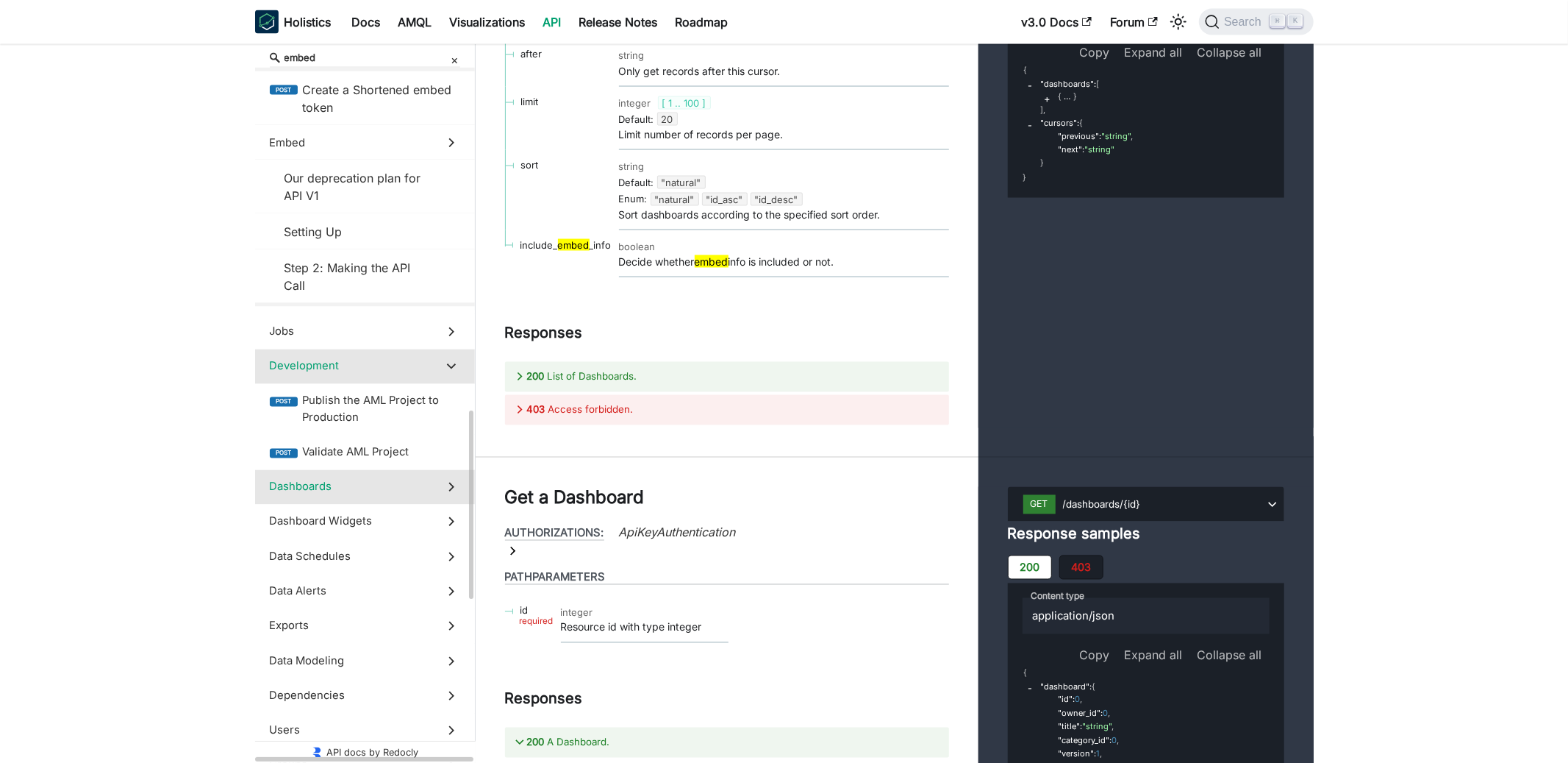
click at [374, 492] on span "Dashboards" at bounding box center [350, 486] width 163 height 16
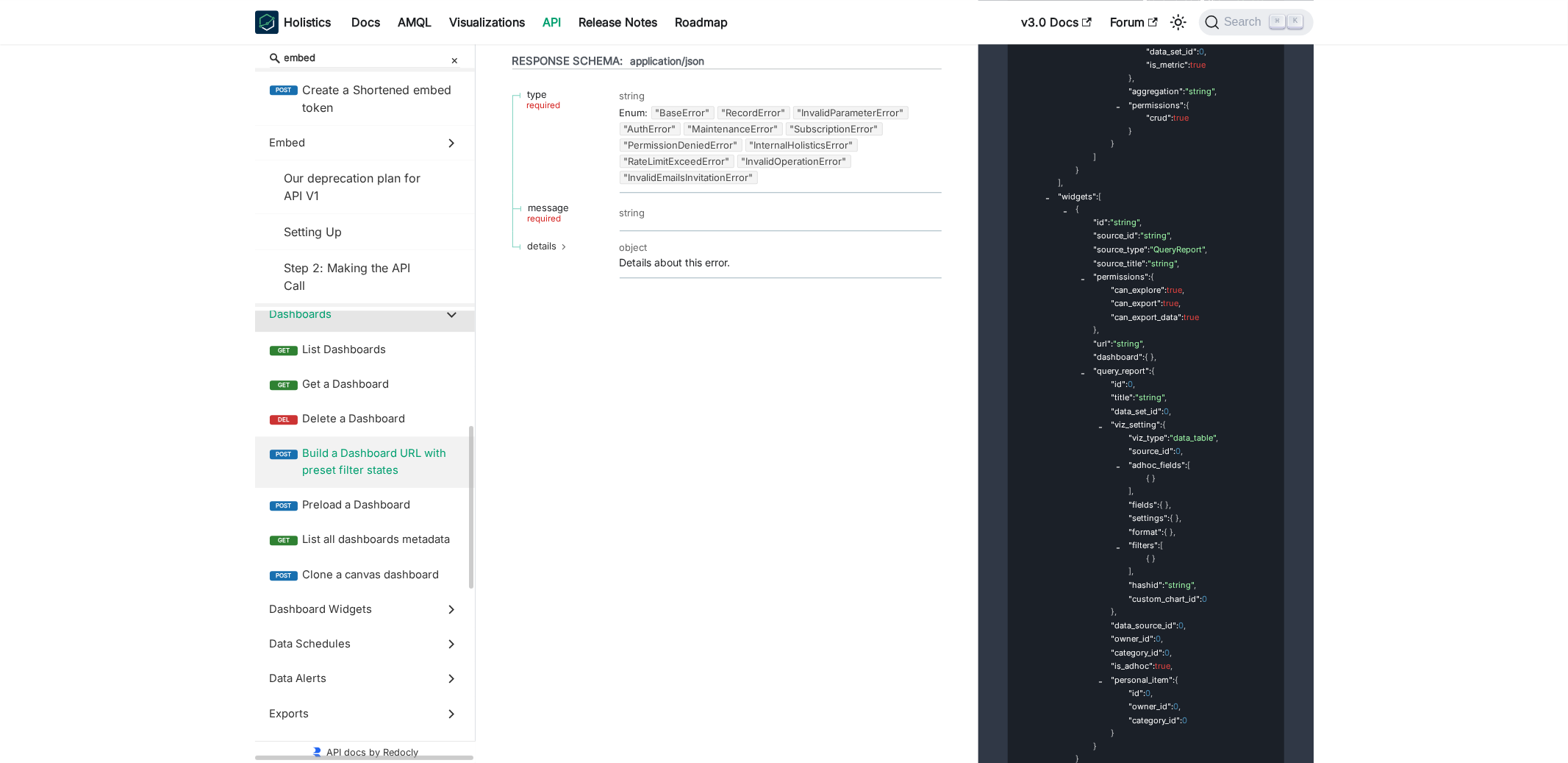
scroll to position [329, 0]
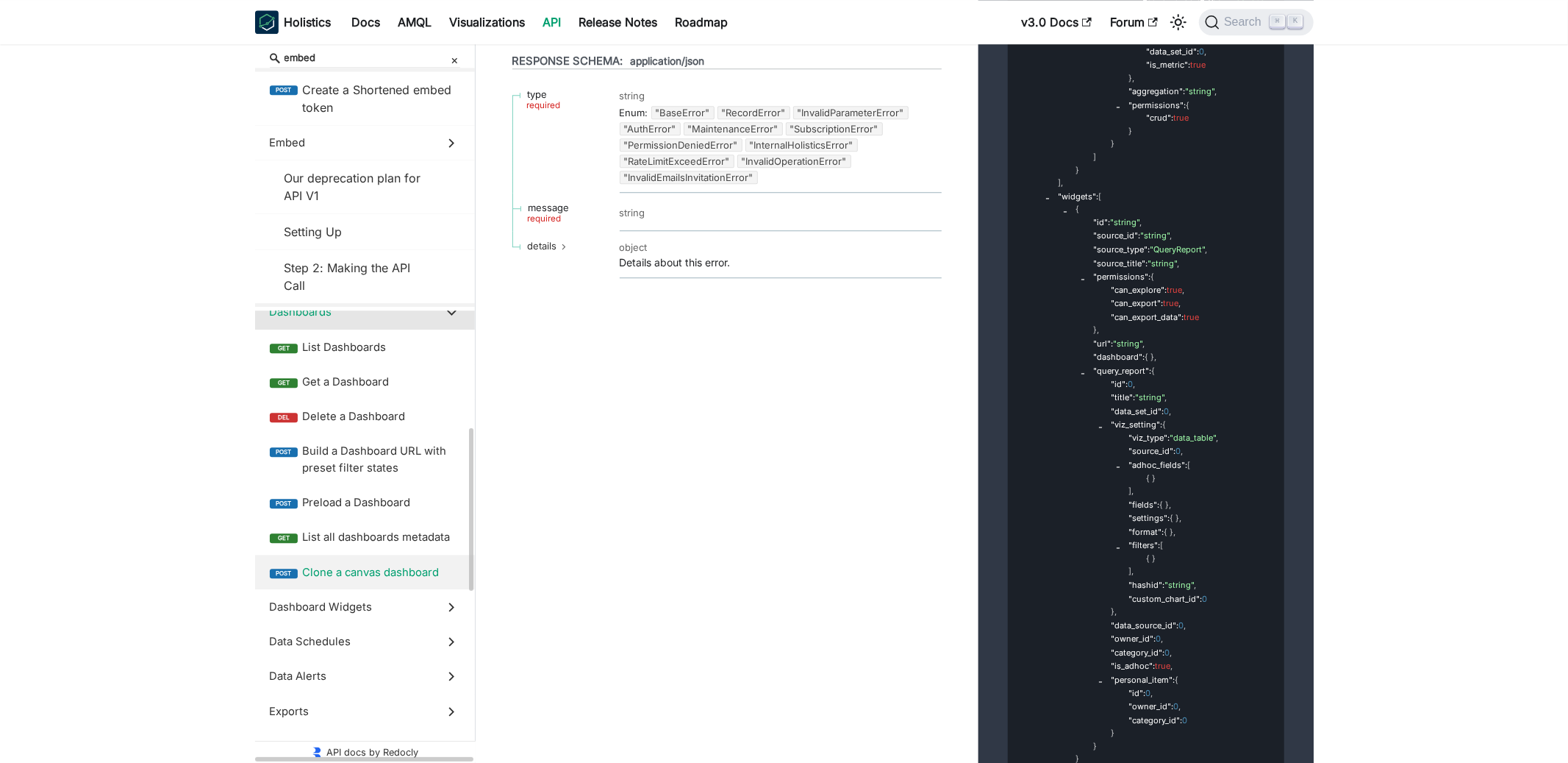
click at [376, 572] on span "Clone a canvas dashboard" at bounding box center [381, 572] width 158 height 16
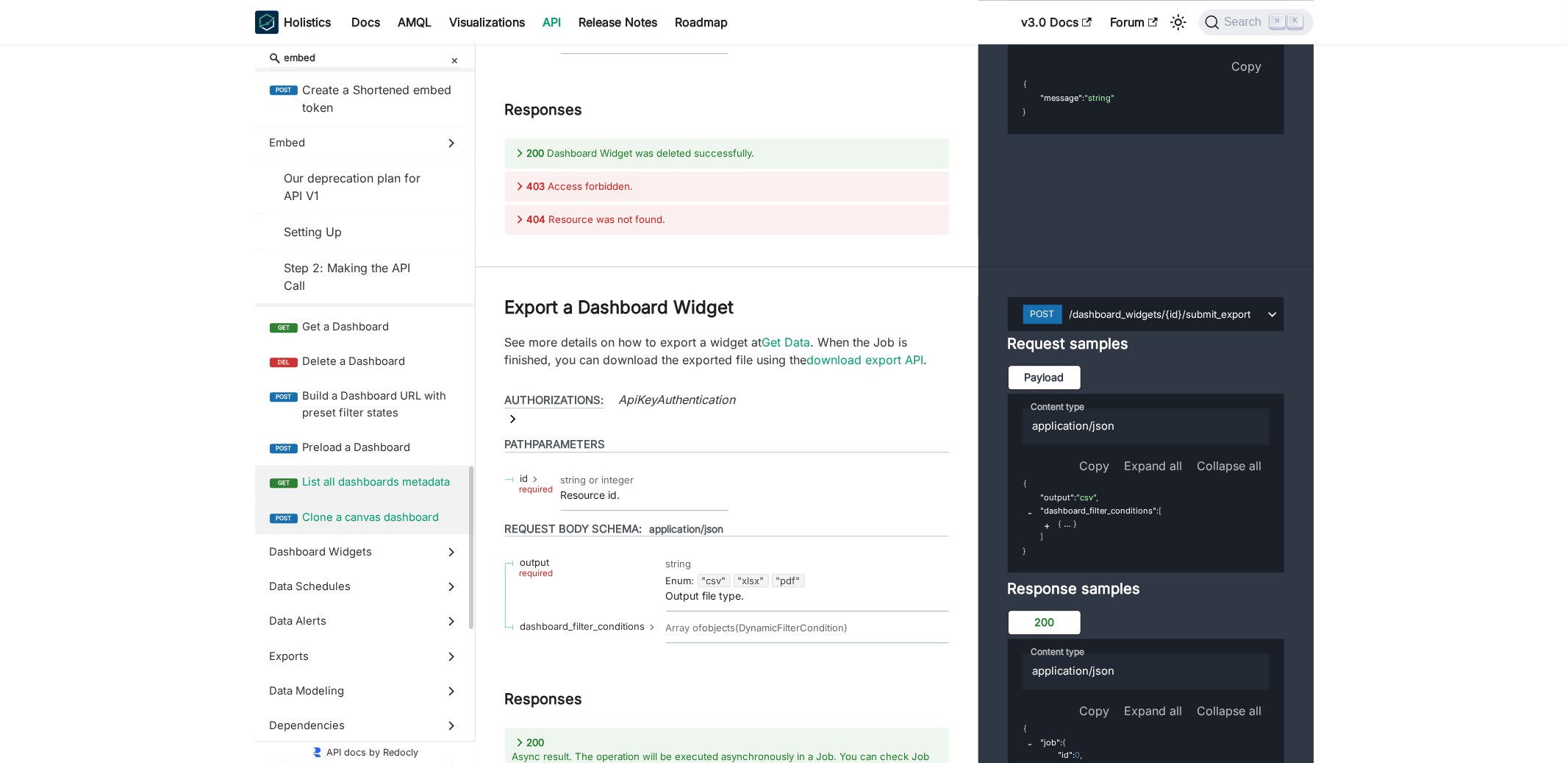
scroll to position [400, 0]
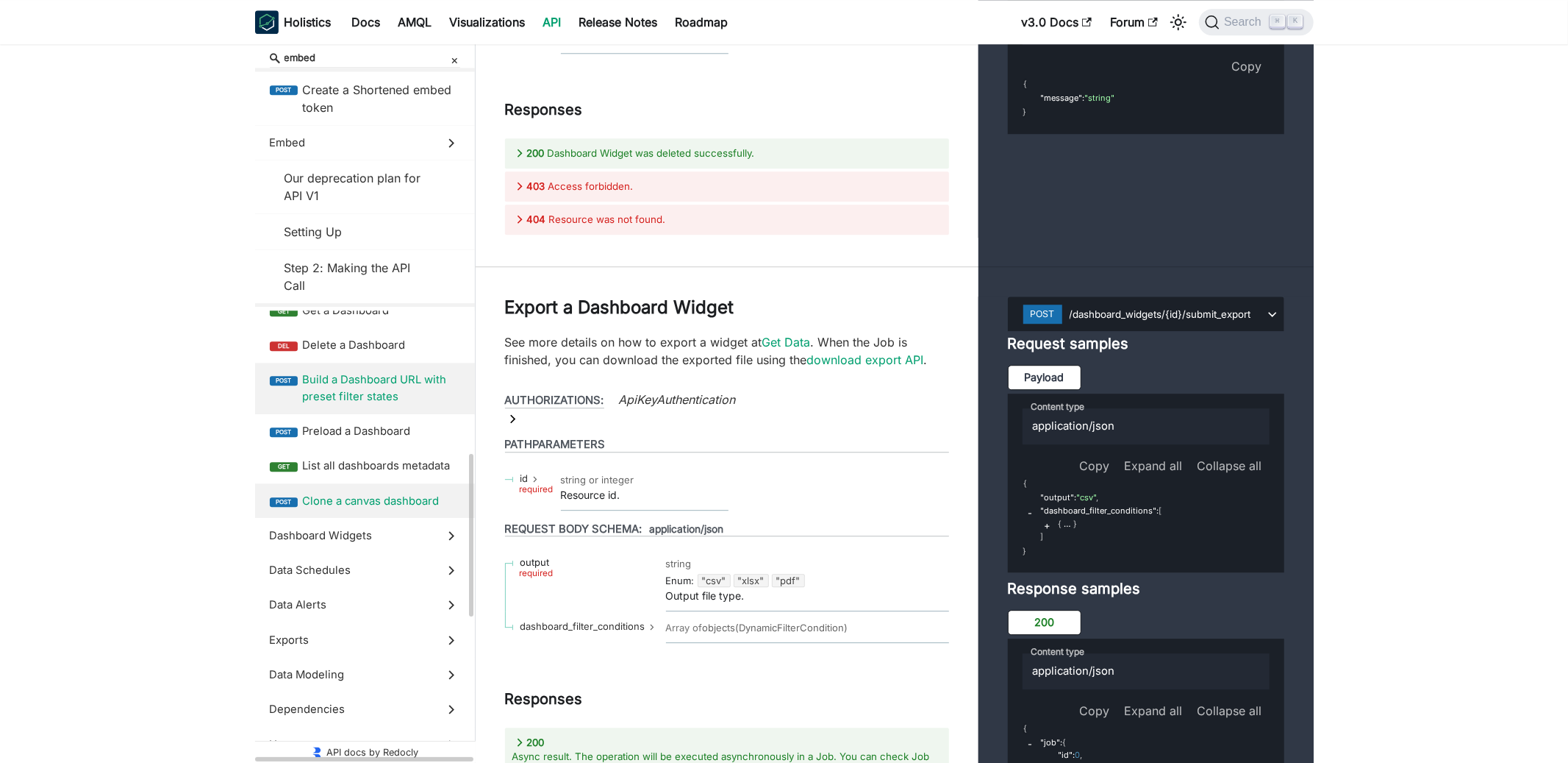
click at [383, 400] on span "Build a Dashboard URL with preset filter states" at bounding box center [381, 387] width 158 height 33
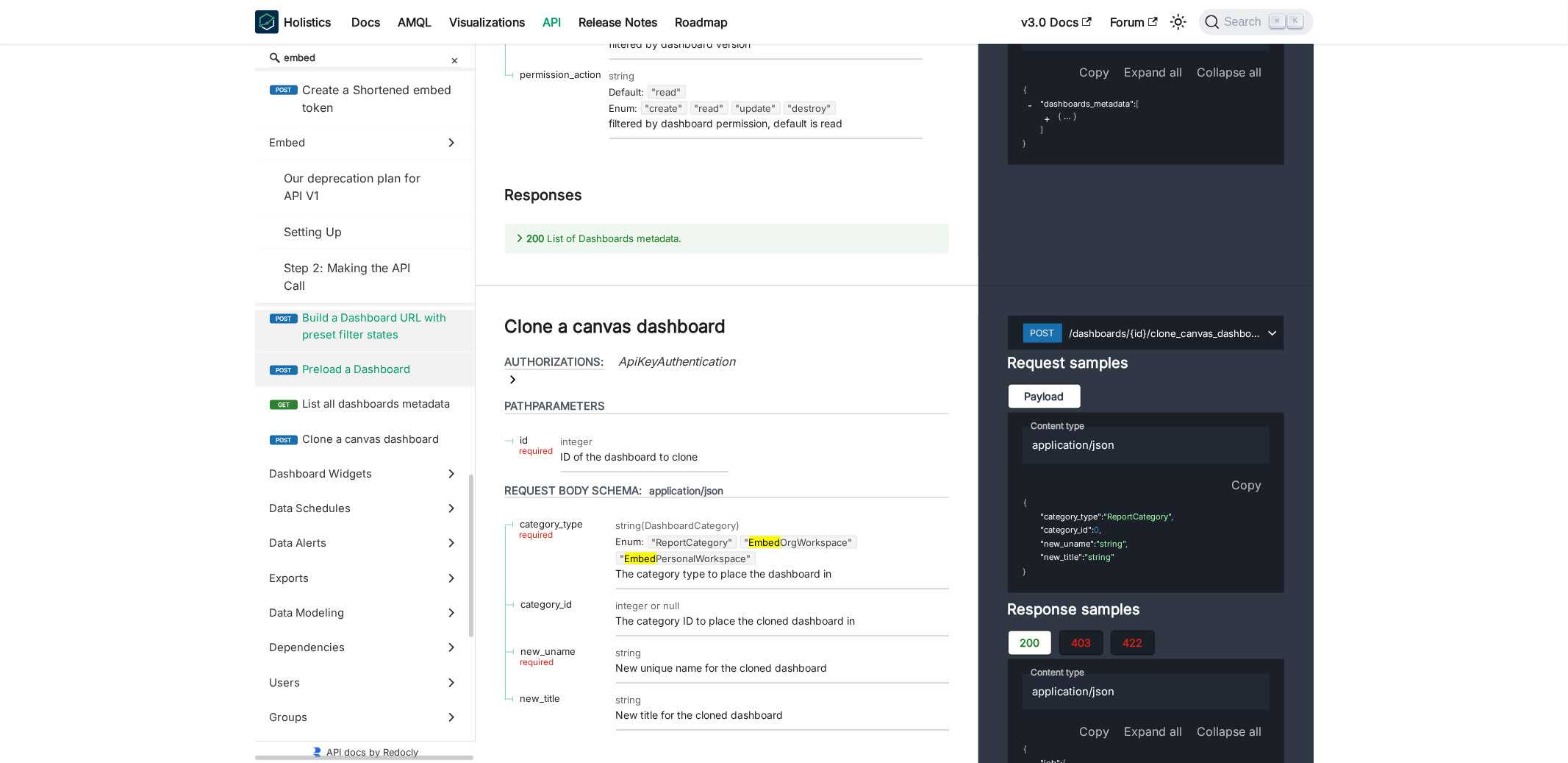
scroll to position [464, 0]
click at [372, 500] on span "Data Schedules" at bounding box center [350, 505] width 163 height 16
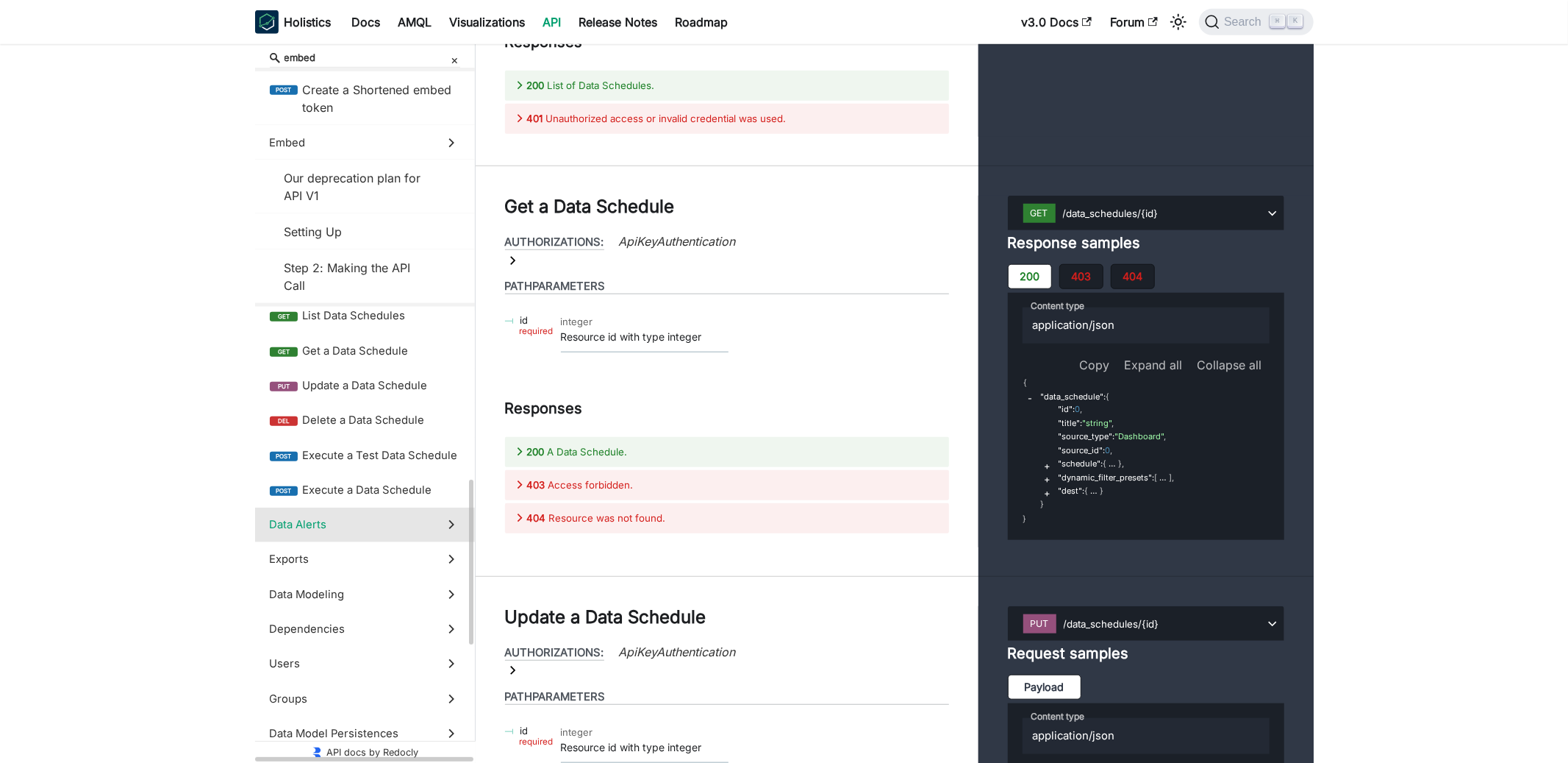
click at [372, 531] on span "Data Alerts" at bounding box center [350, 524] width 163 height 16
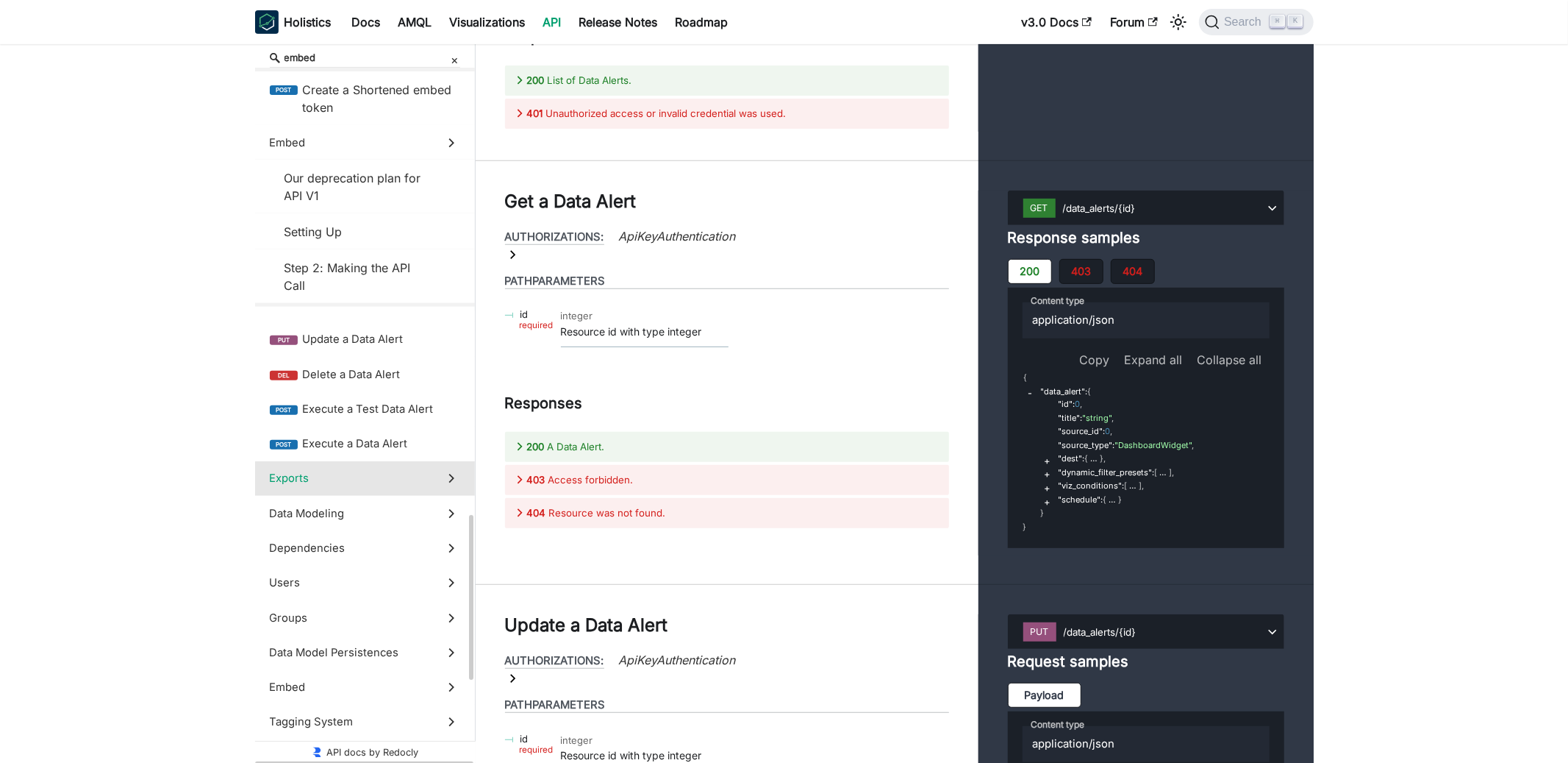
scroll to position [549, 0]
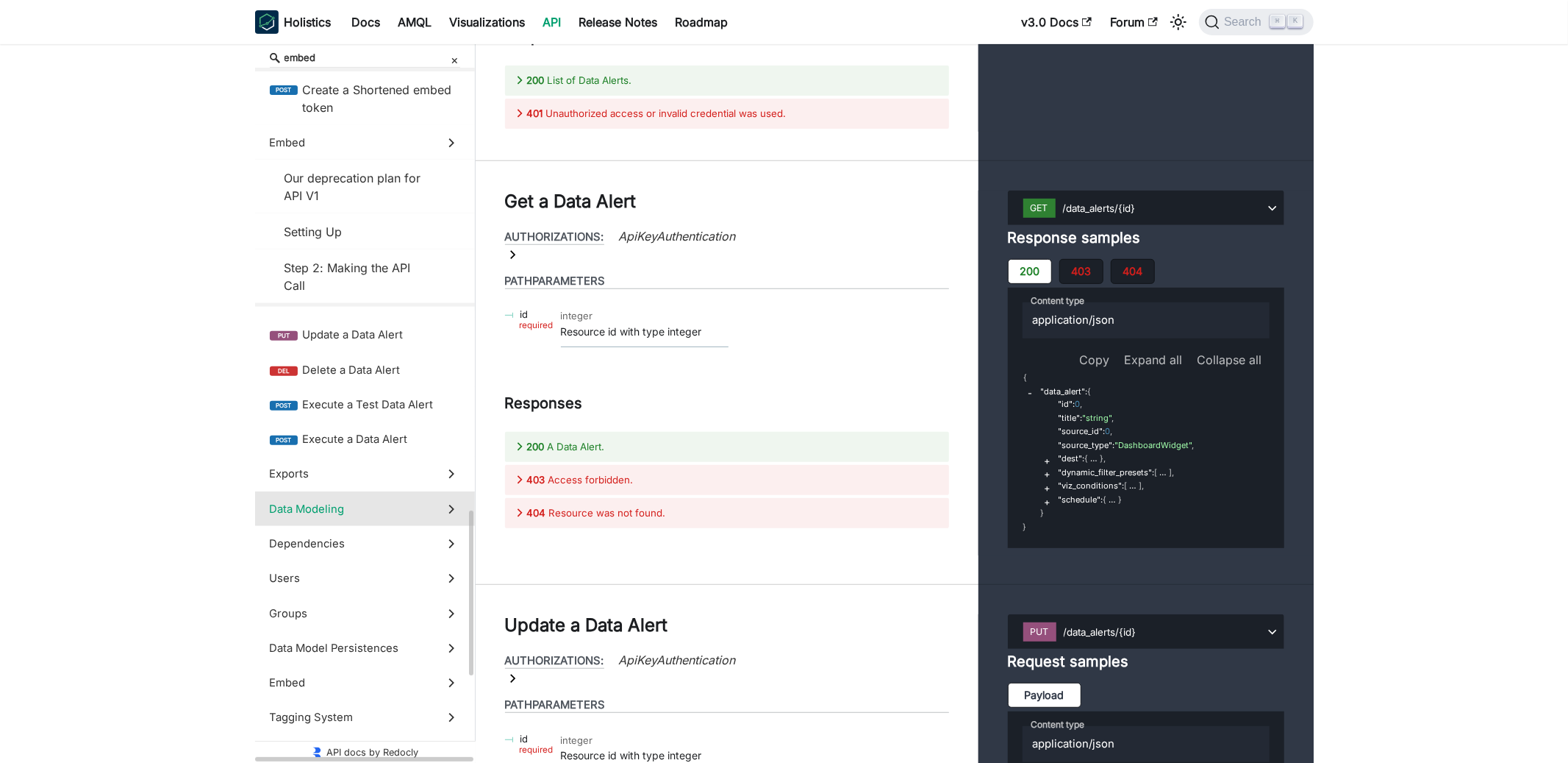
click at [378, 506] on span "Data Modeling" at bounding box center [350, 508] width 163 height 16
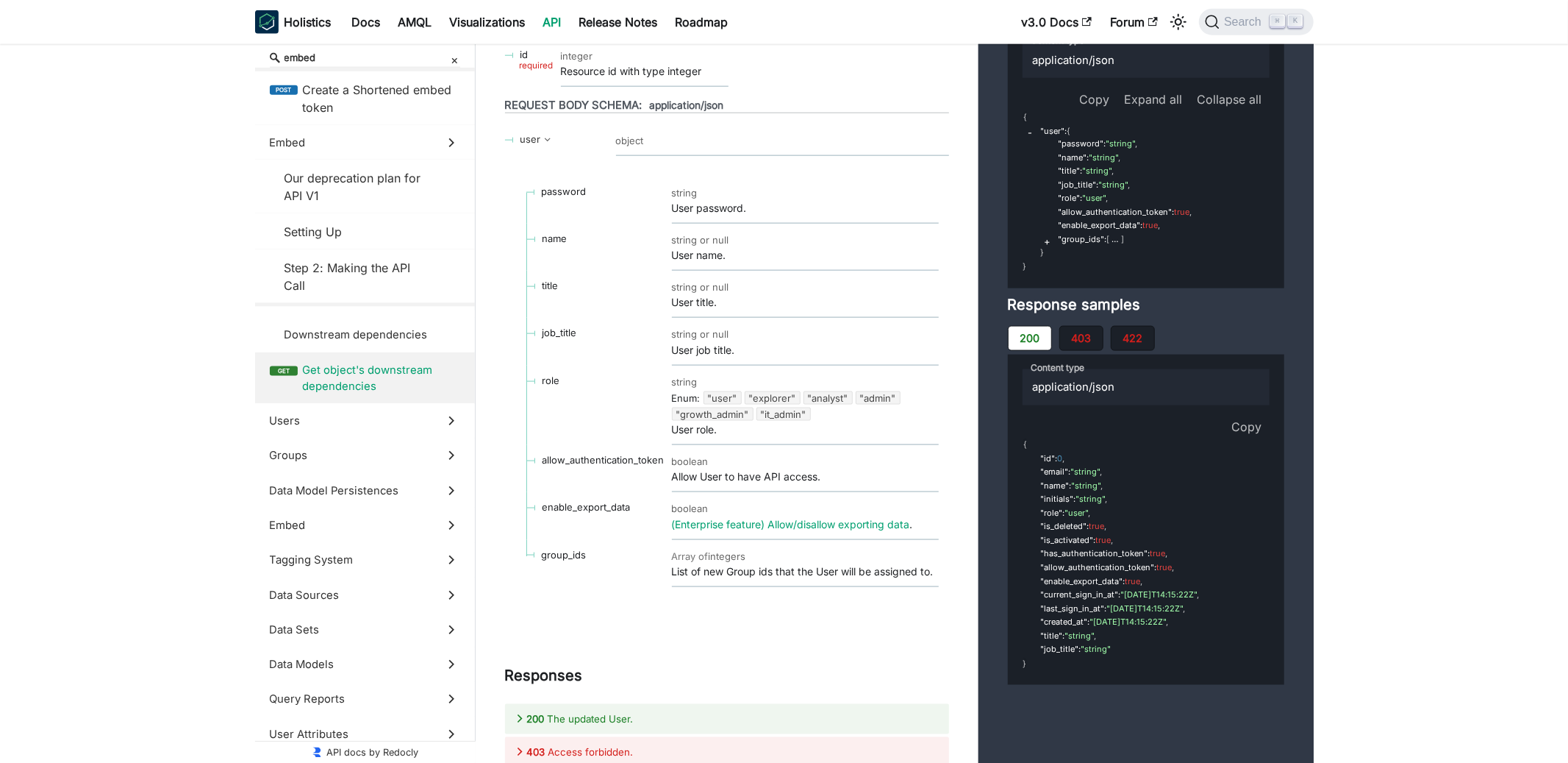
scroll to position [43955, 0]
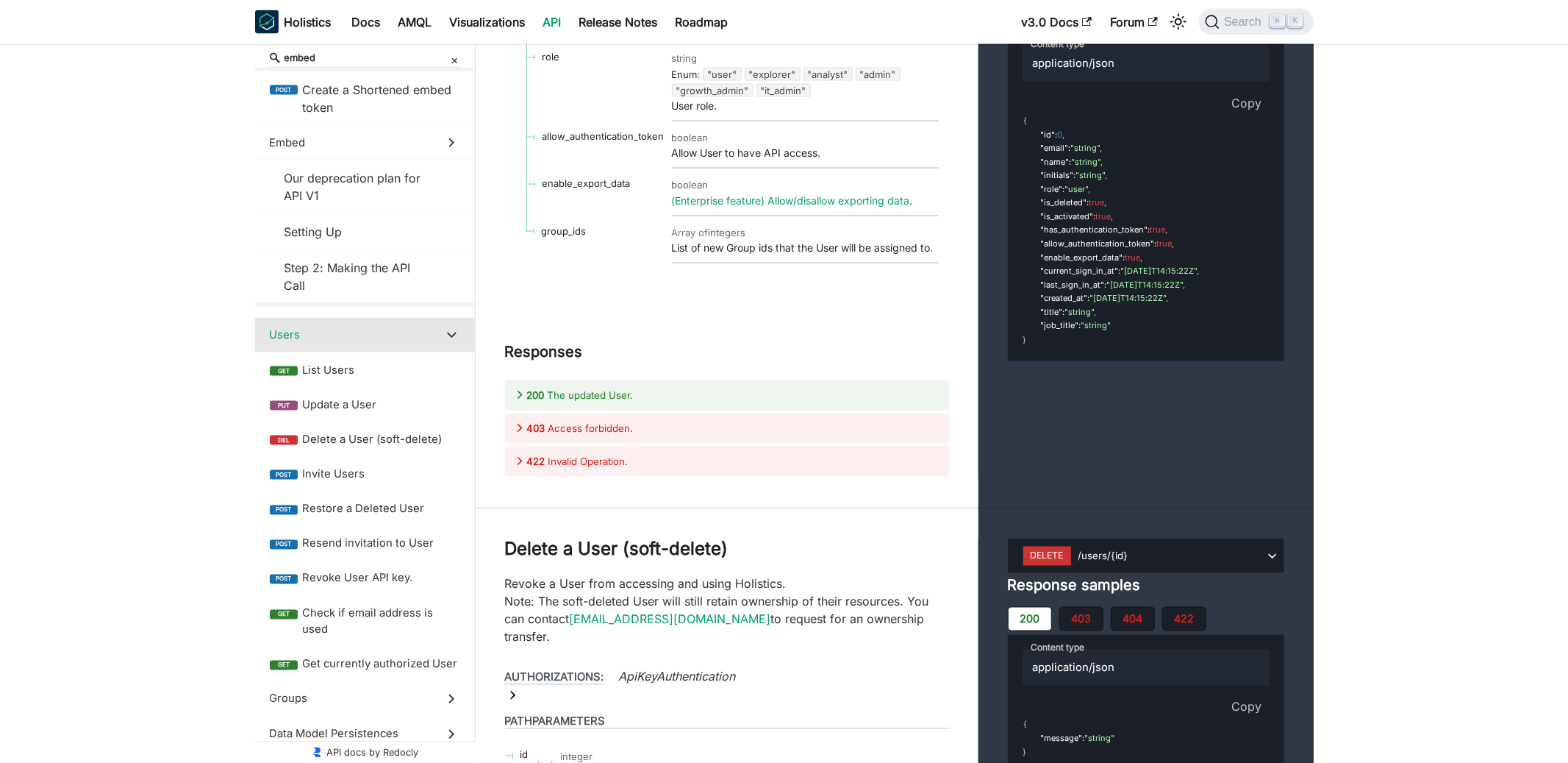
scroll to position [44251, 0]
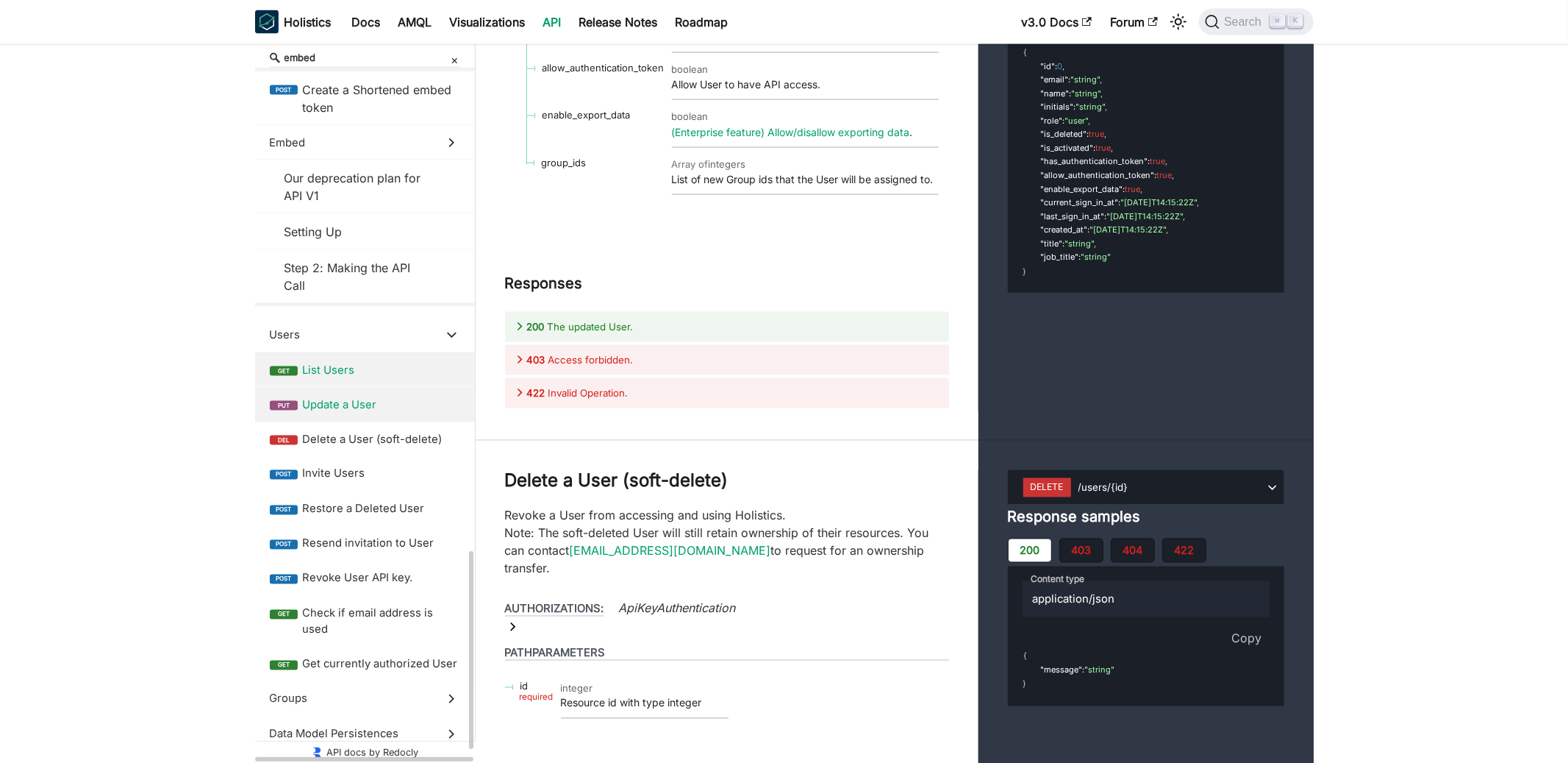
click at [353, 397] on span "Update a User" at bounding box center [381, 404] width 158 height 16
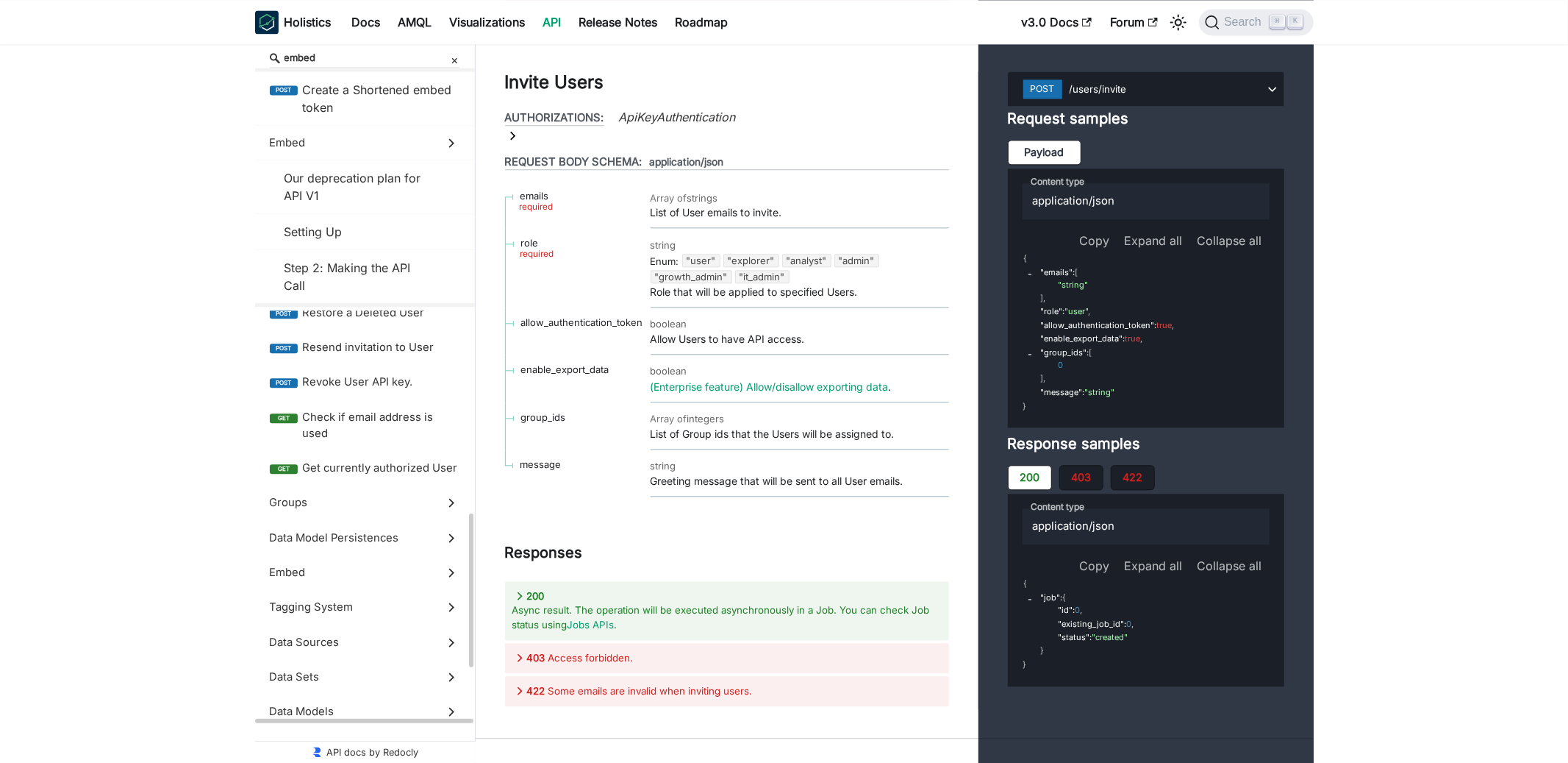
scroll to position [855, 0]
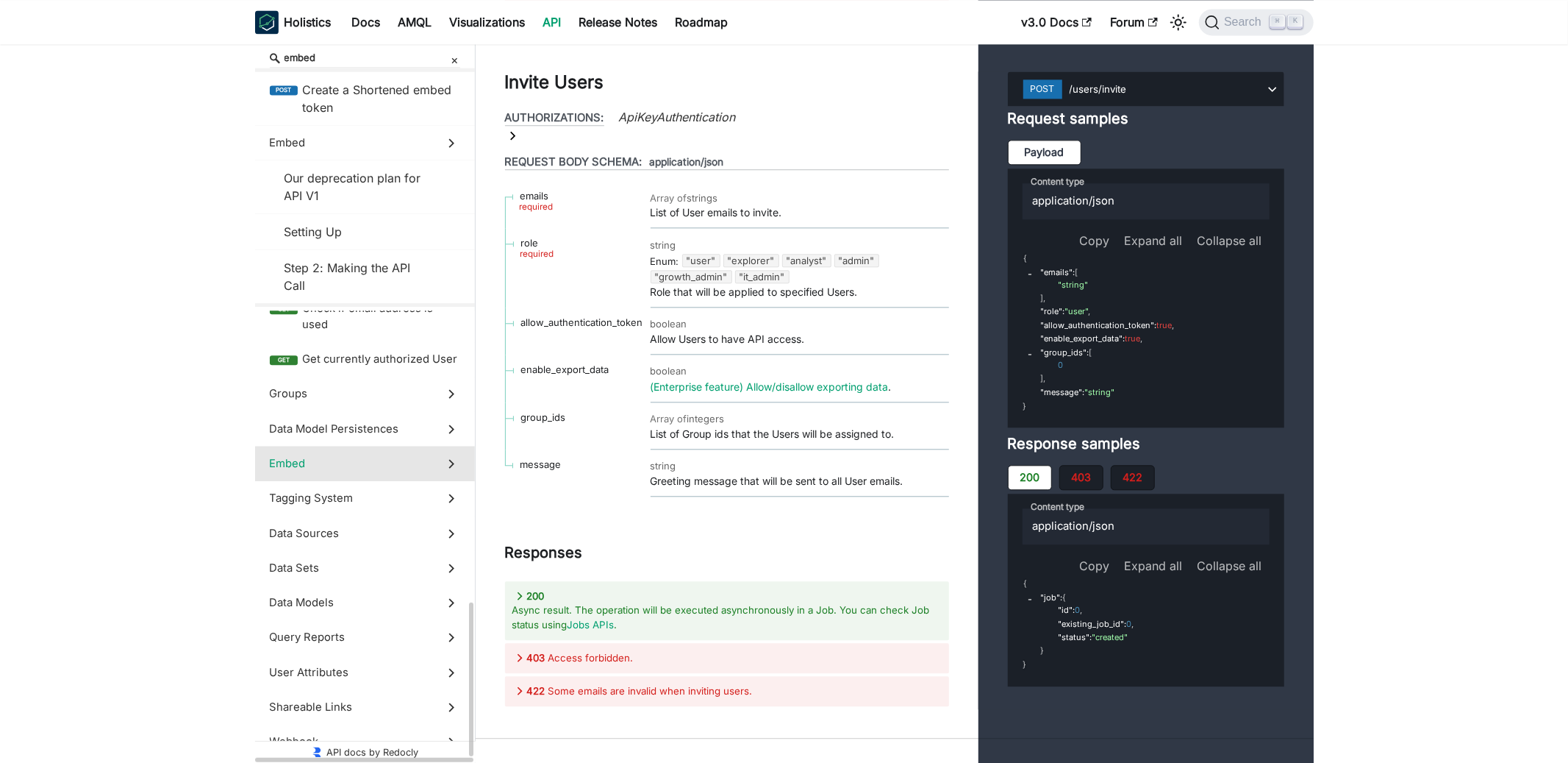
click at [366, 465] on span "Embed" at bounding box center [350, 463] width 163 height 16
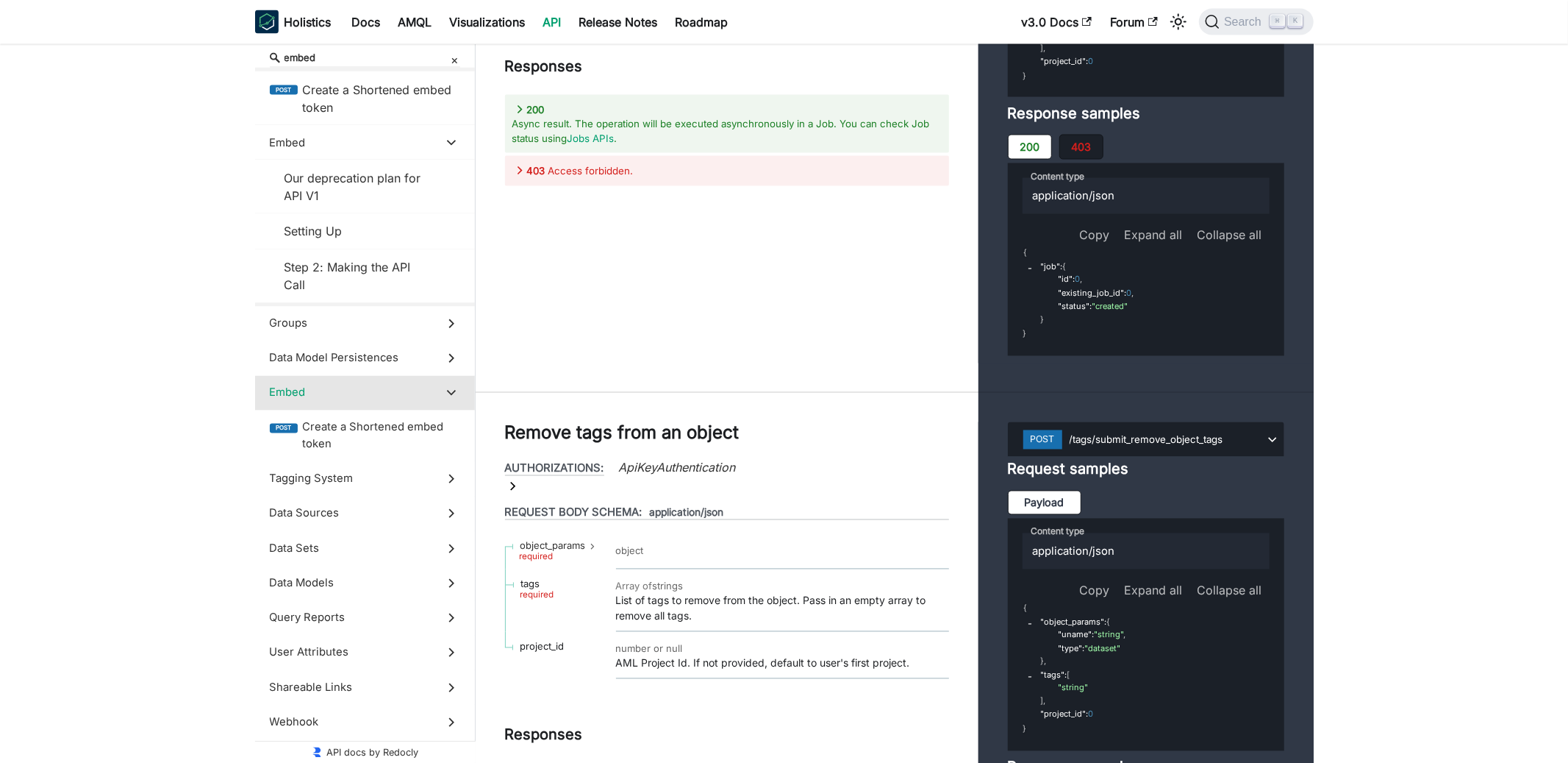
scroll to position [53870, 0]
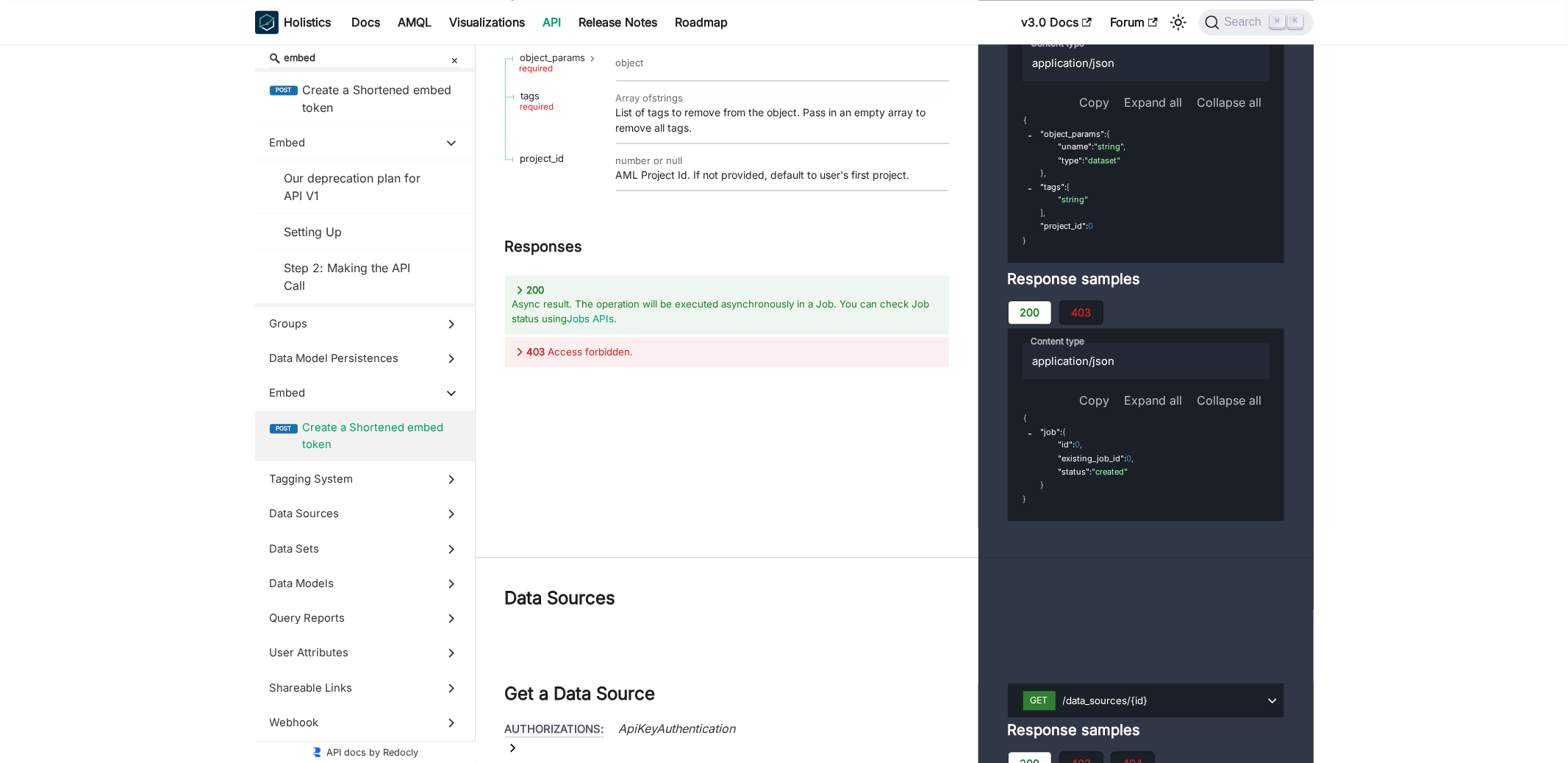
scroll to position [54431, 0]
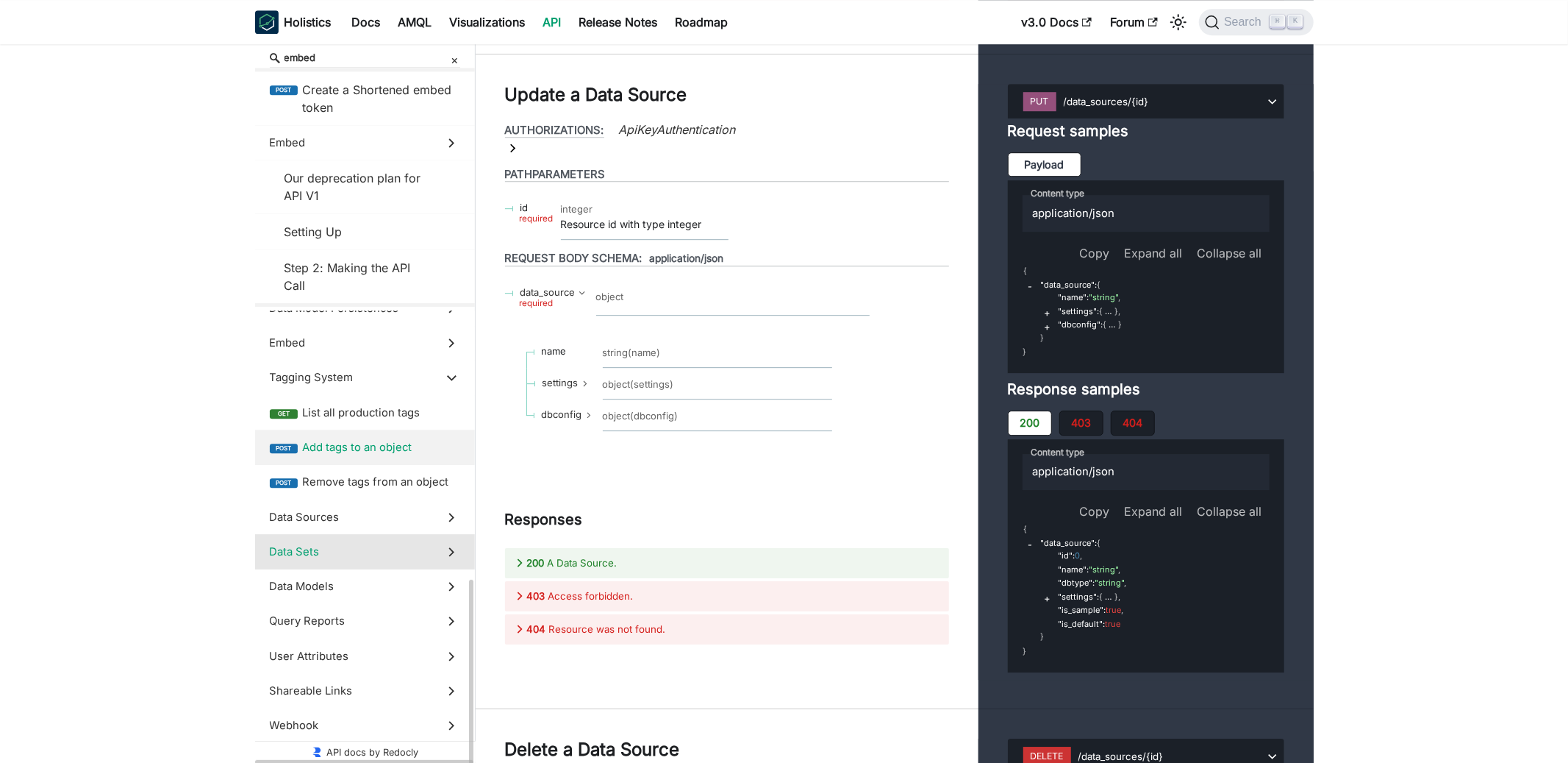
scroll to position [648, 0]
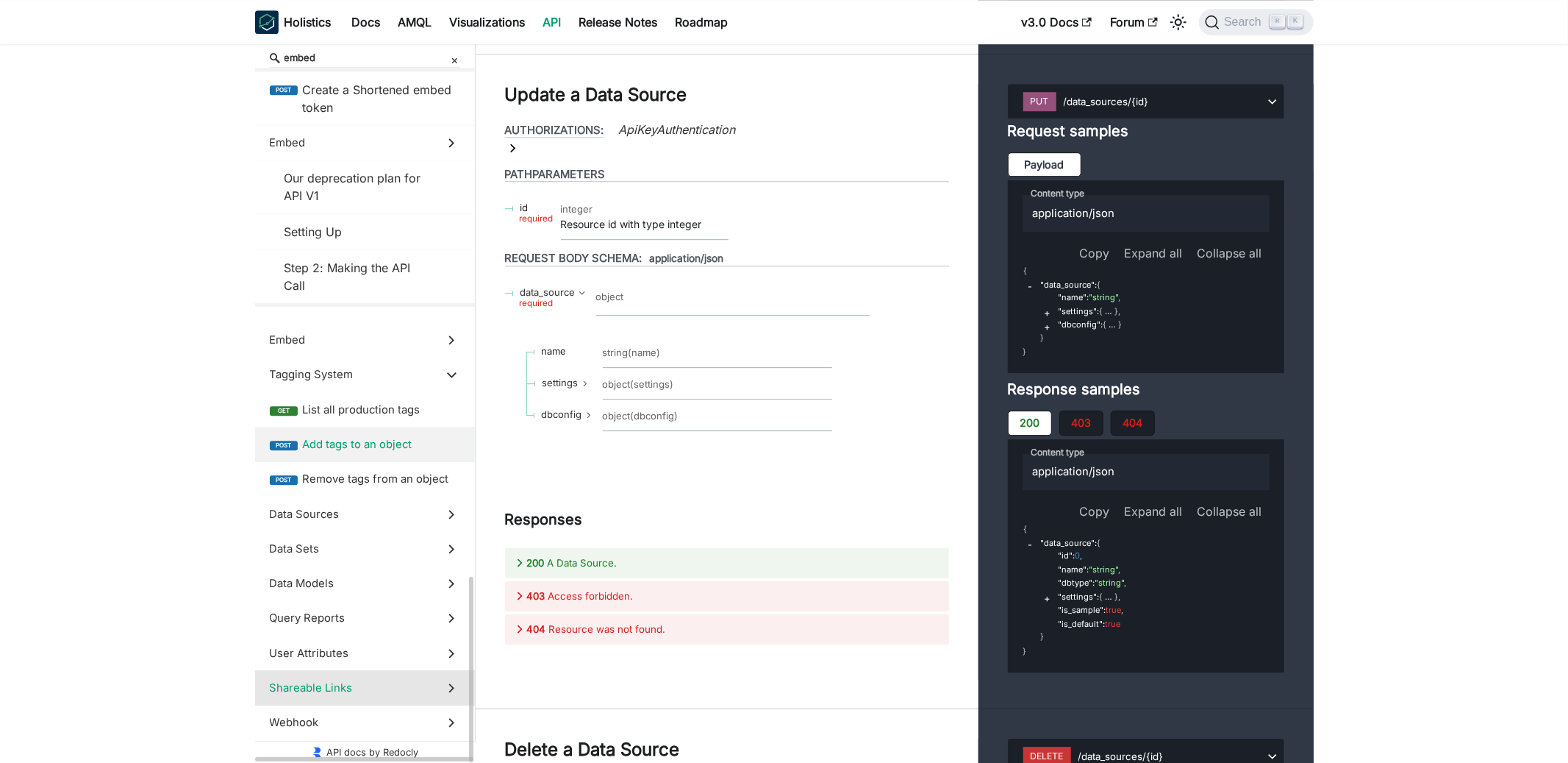
click at [335, 675] on label "Shareable Links" at bounding box center [365, 687] width 220 height 35
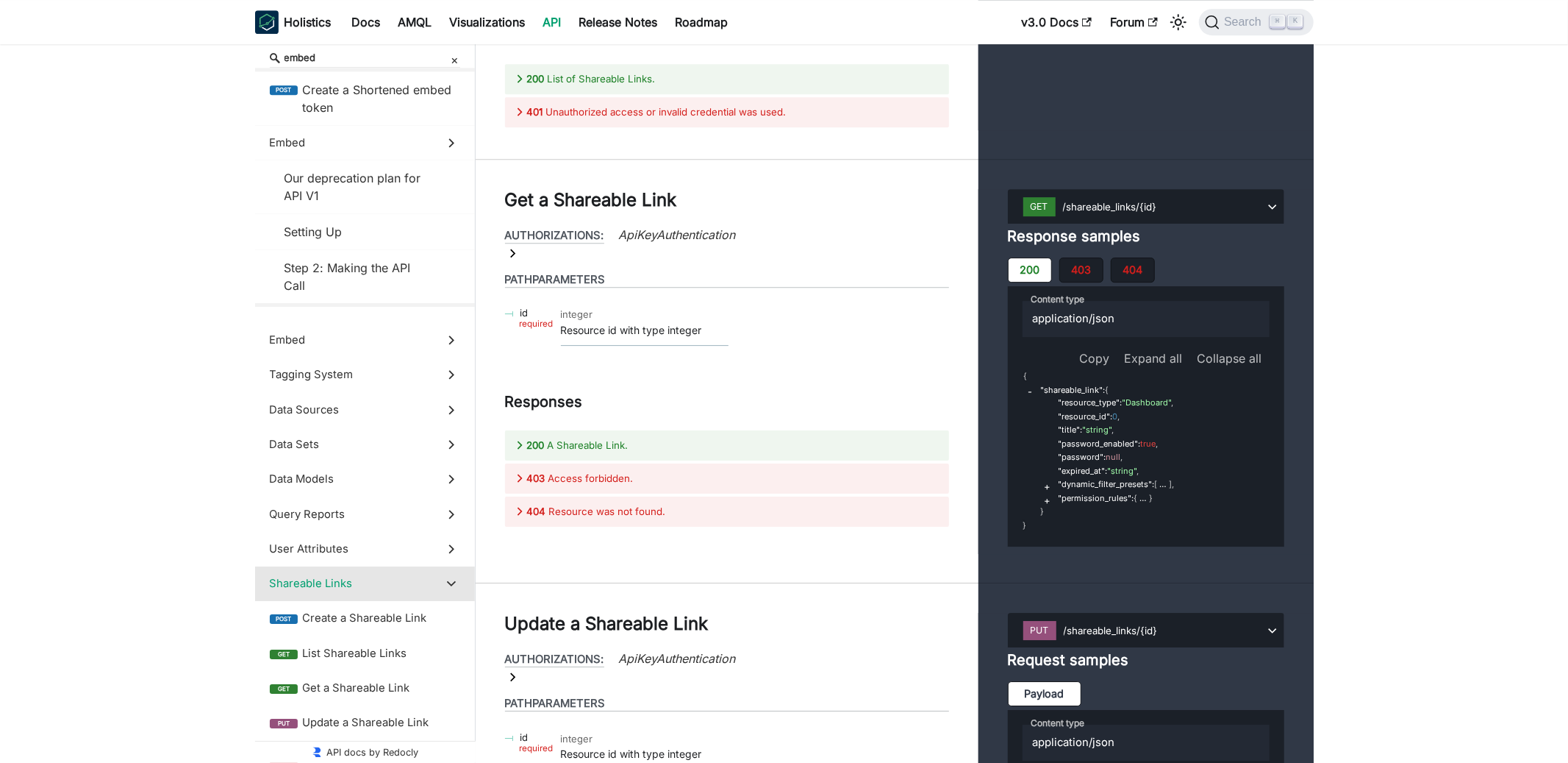
scroll to position [64954, 0]
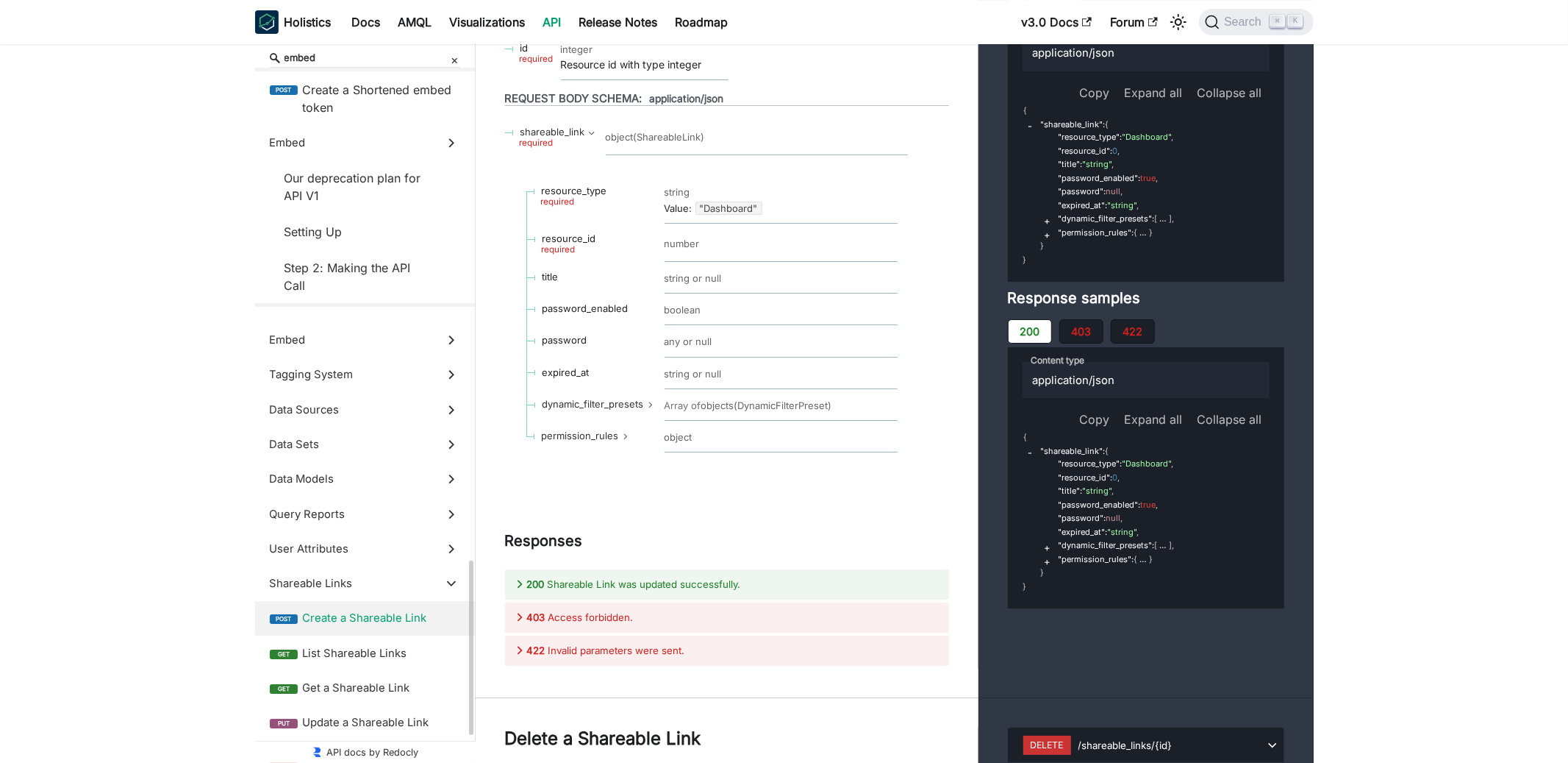
scroll to position [648, 0]
click at [359, 20] on link "Docs" at bounding box center [366, 22] width 46 height 24
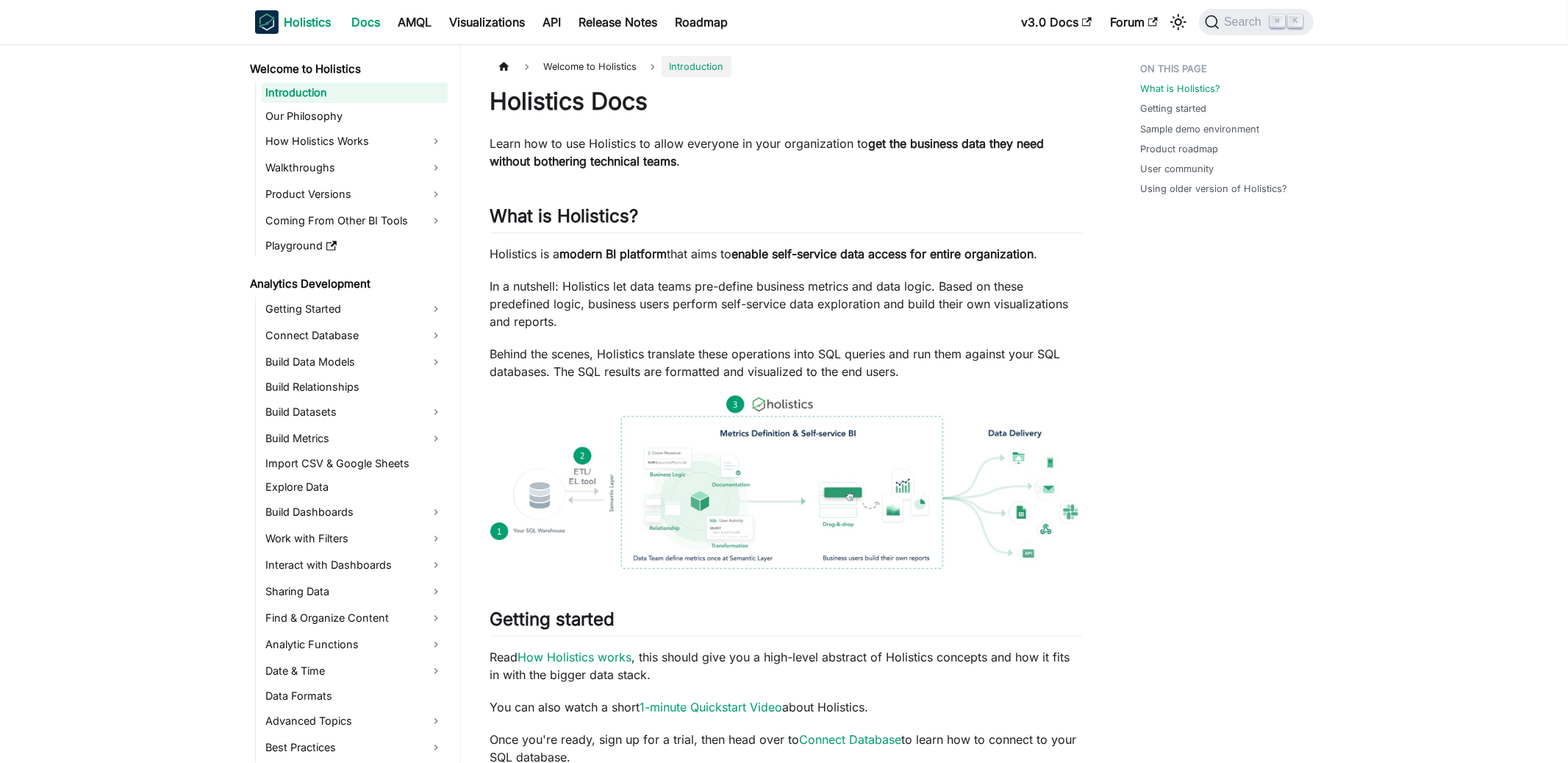
click at [327, 24] on b "Holistics" at bounding box center [307, 22] width 47 height 18
click at [709, 20] on link "Roadmap" at bounding box center [702, 22] width 71 height 24
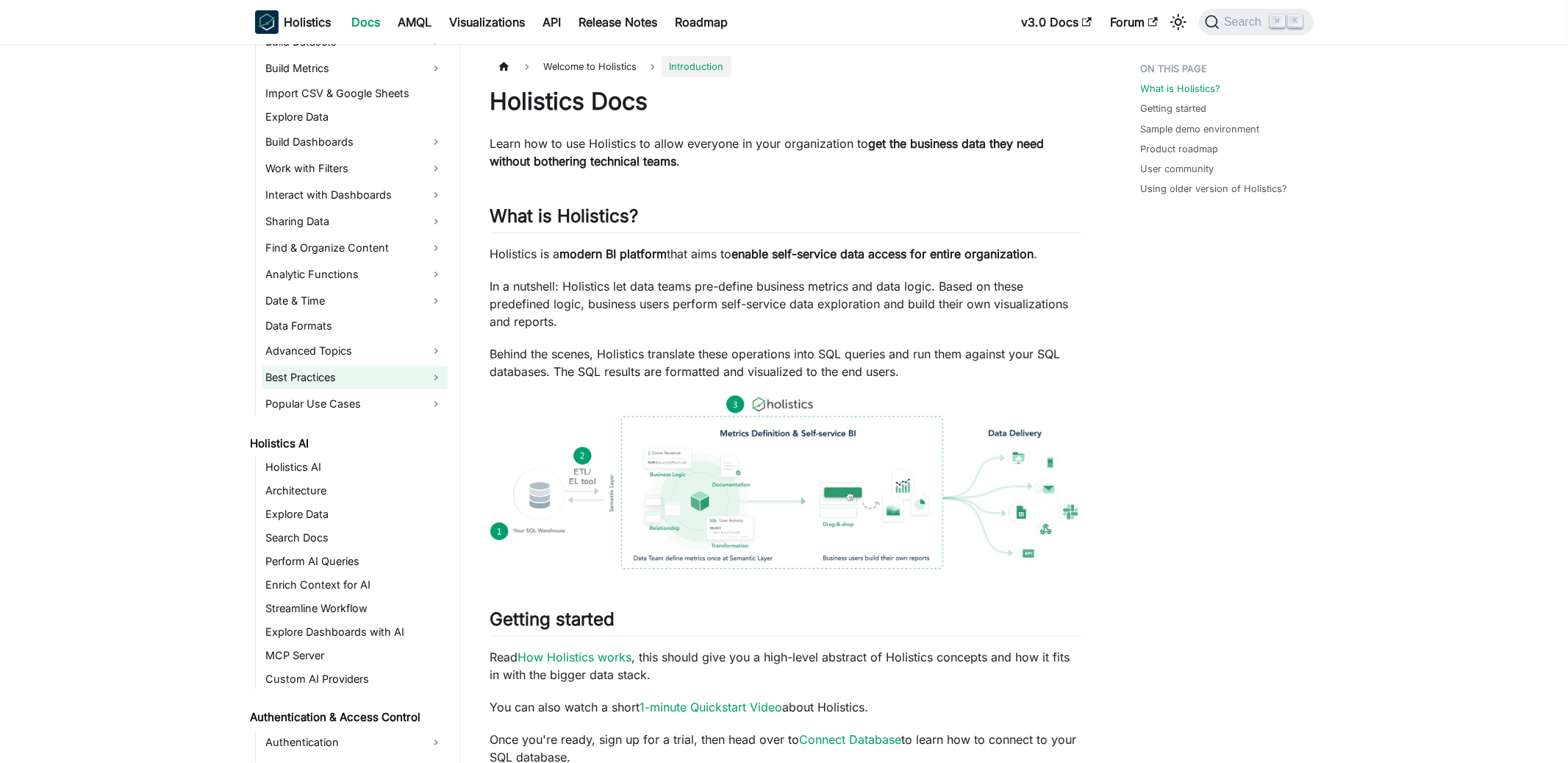
scroll to position [422, 0]
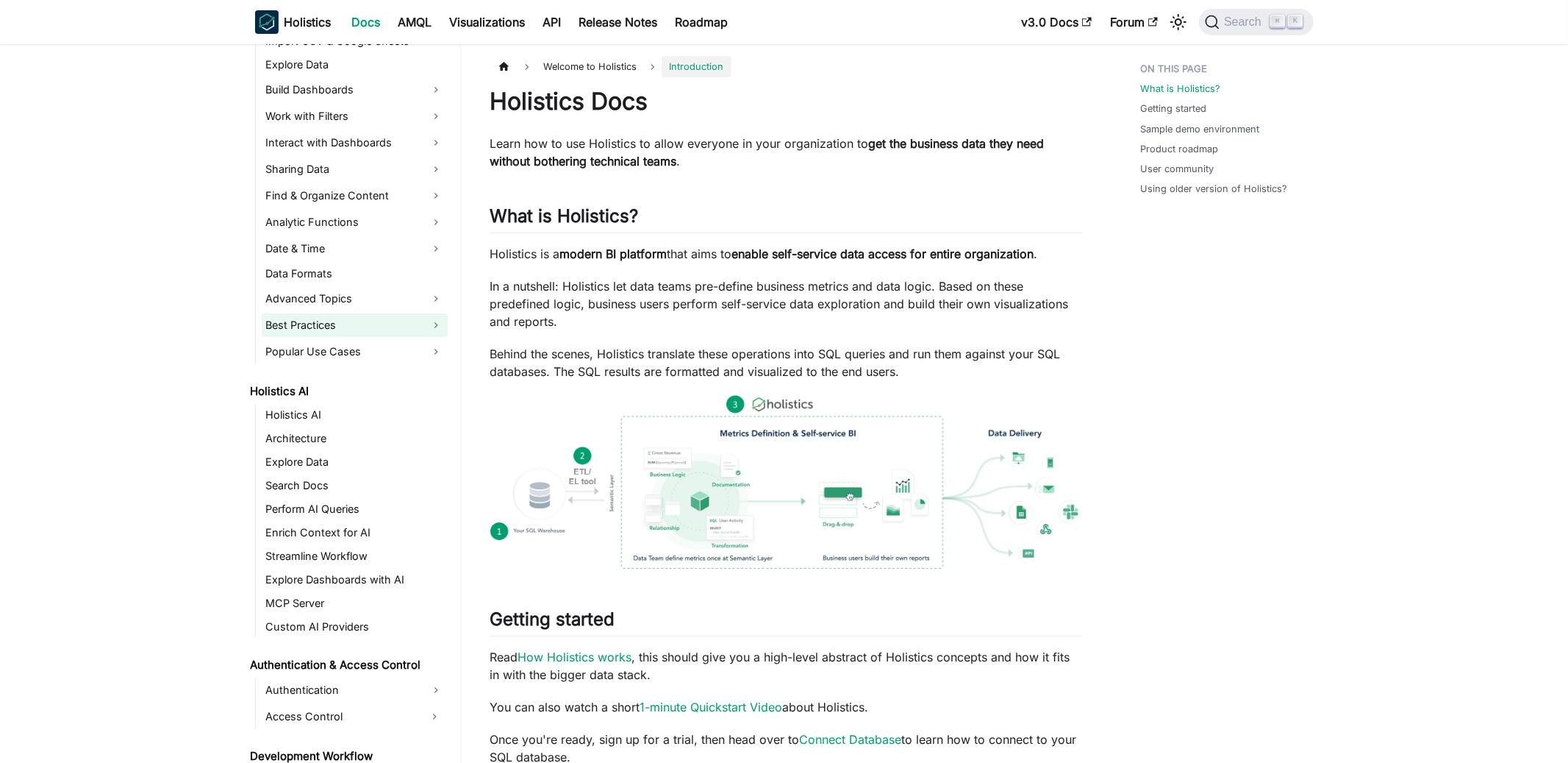
click at [325, 335] on link "Best Practices" at bounding box center [354, 326] width 186 height 24
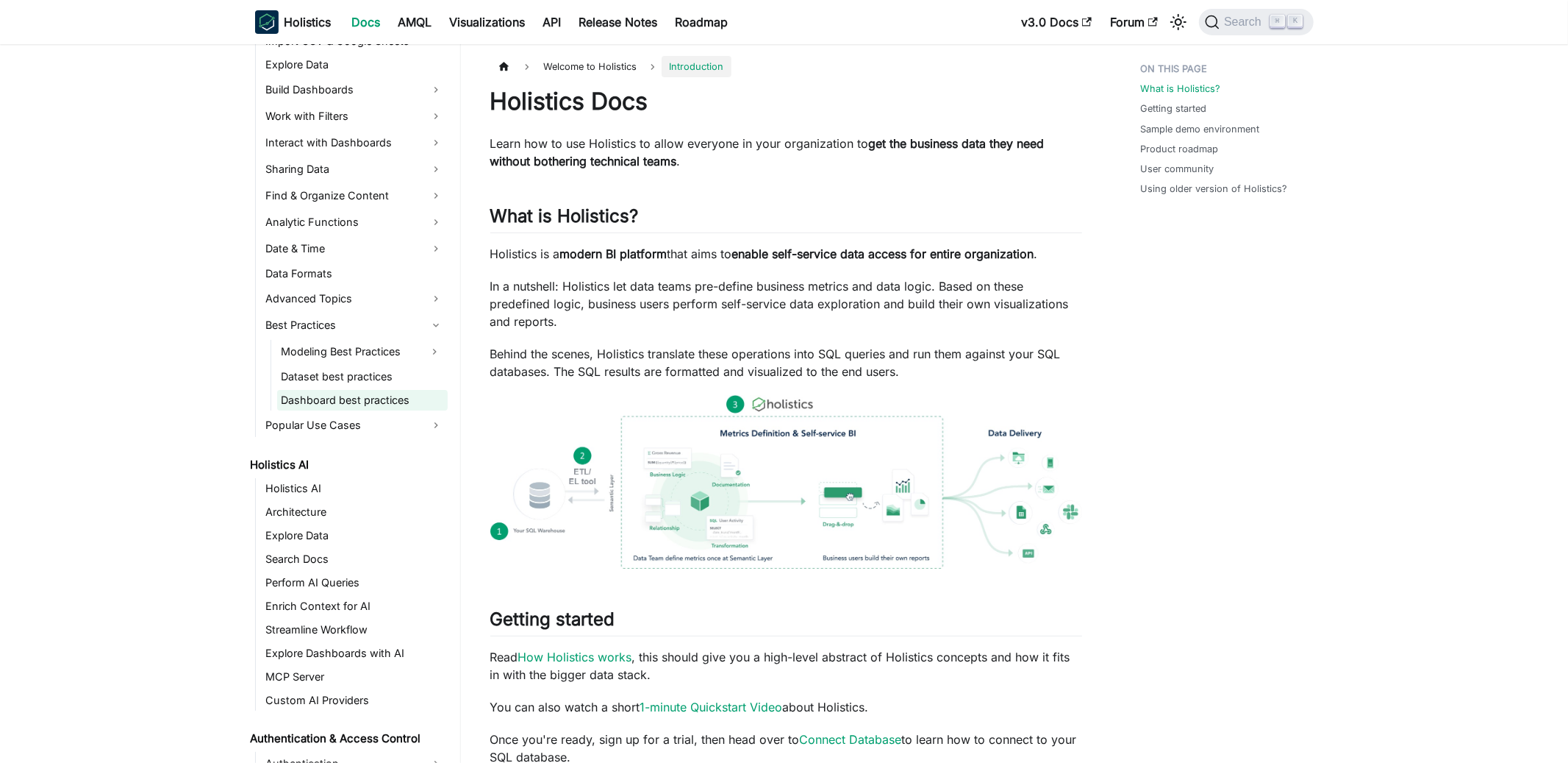
click at [330, 393] on link "Dashboard best practices" at bounding box center [362, 399] width 171 height 21
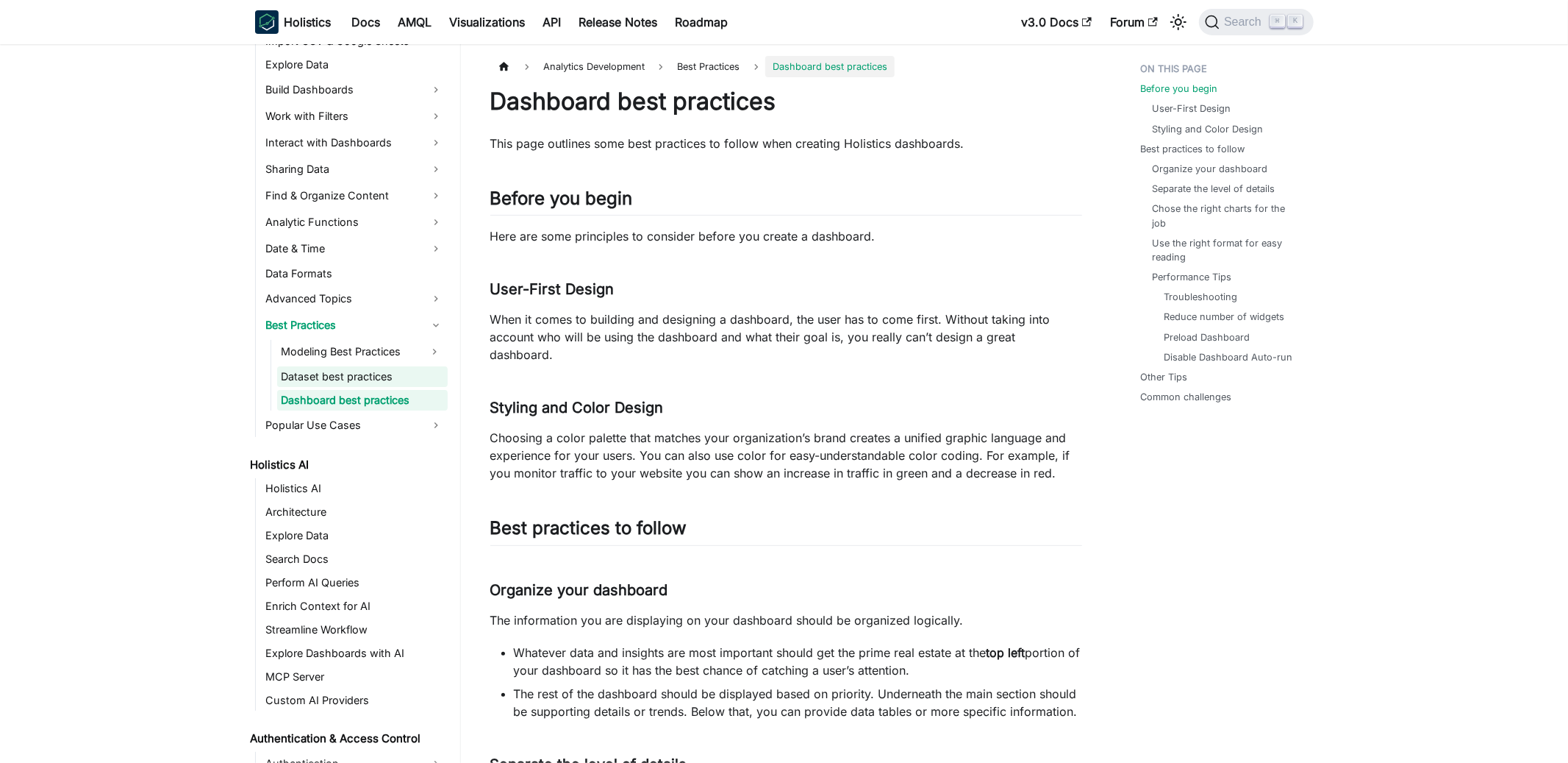
click at [330, 382] on link "Dataset best practices" at bounding box center [362, 377] width 171 height 21
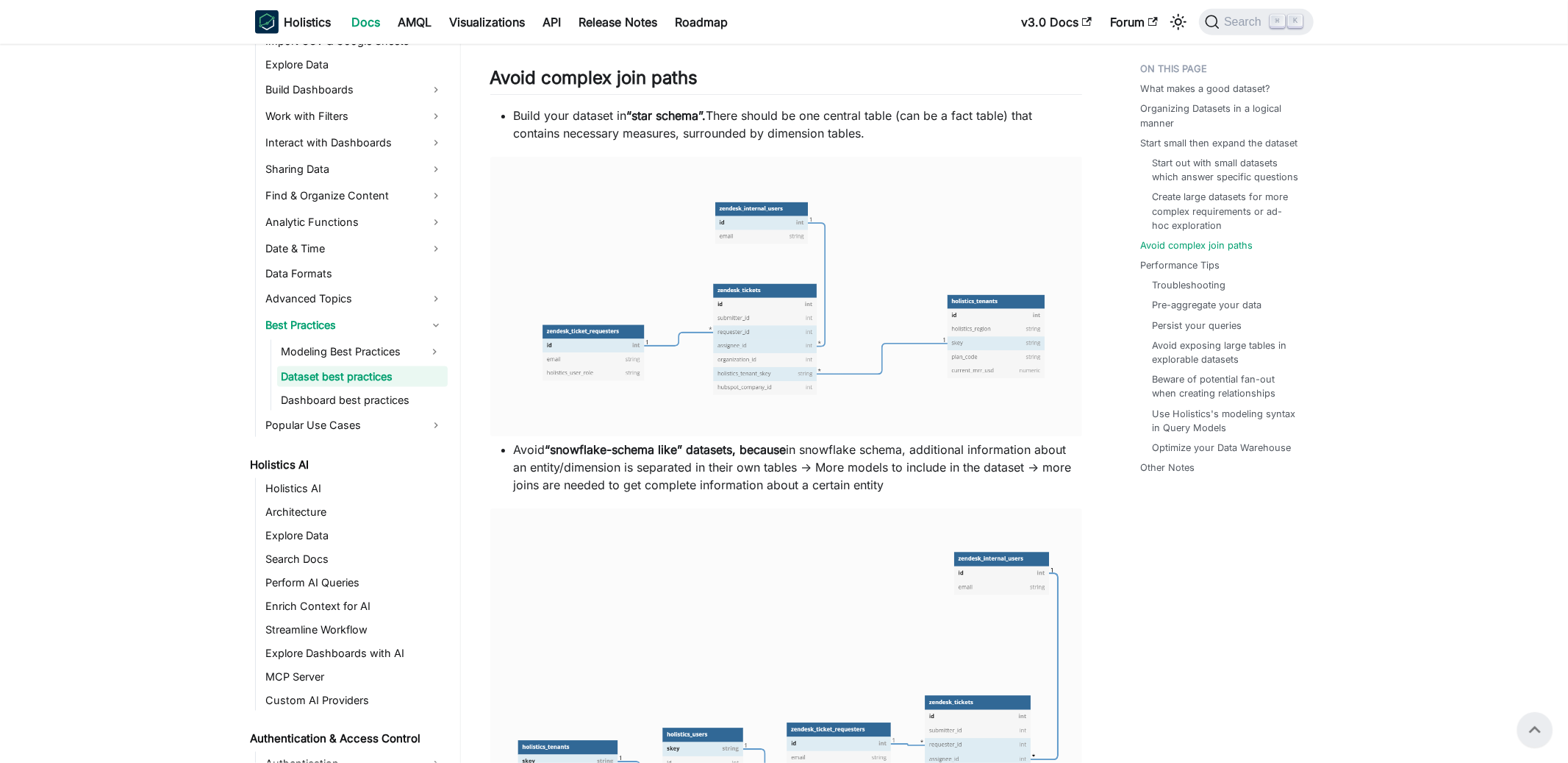
scroll to position [1348, 0]
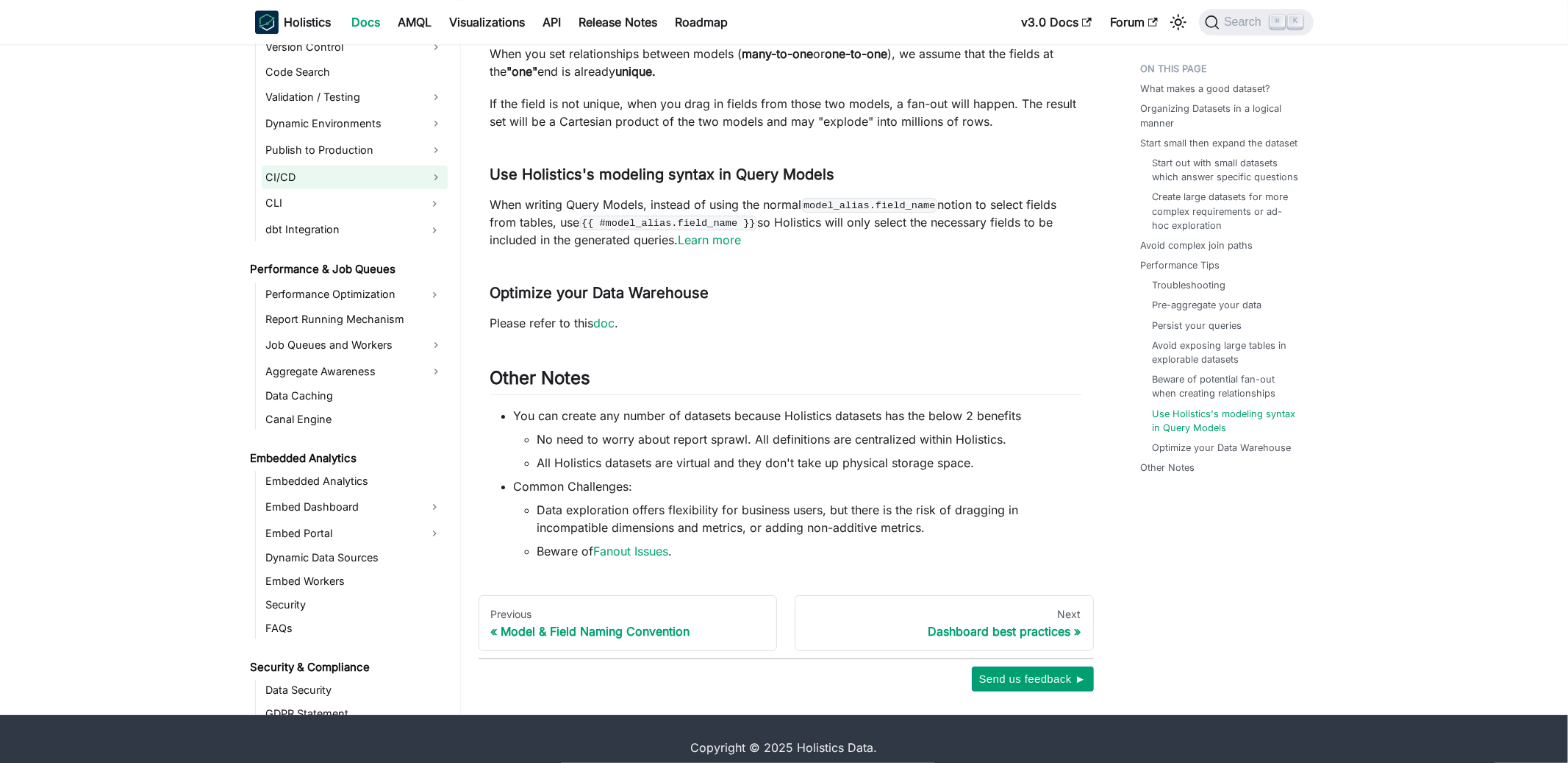
scroll to position [1267, 0]
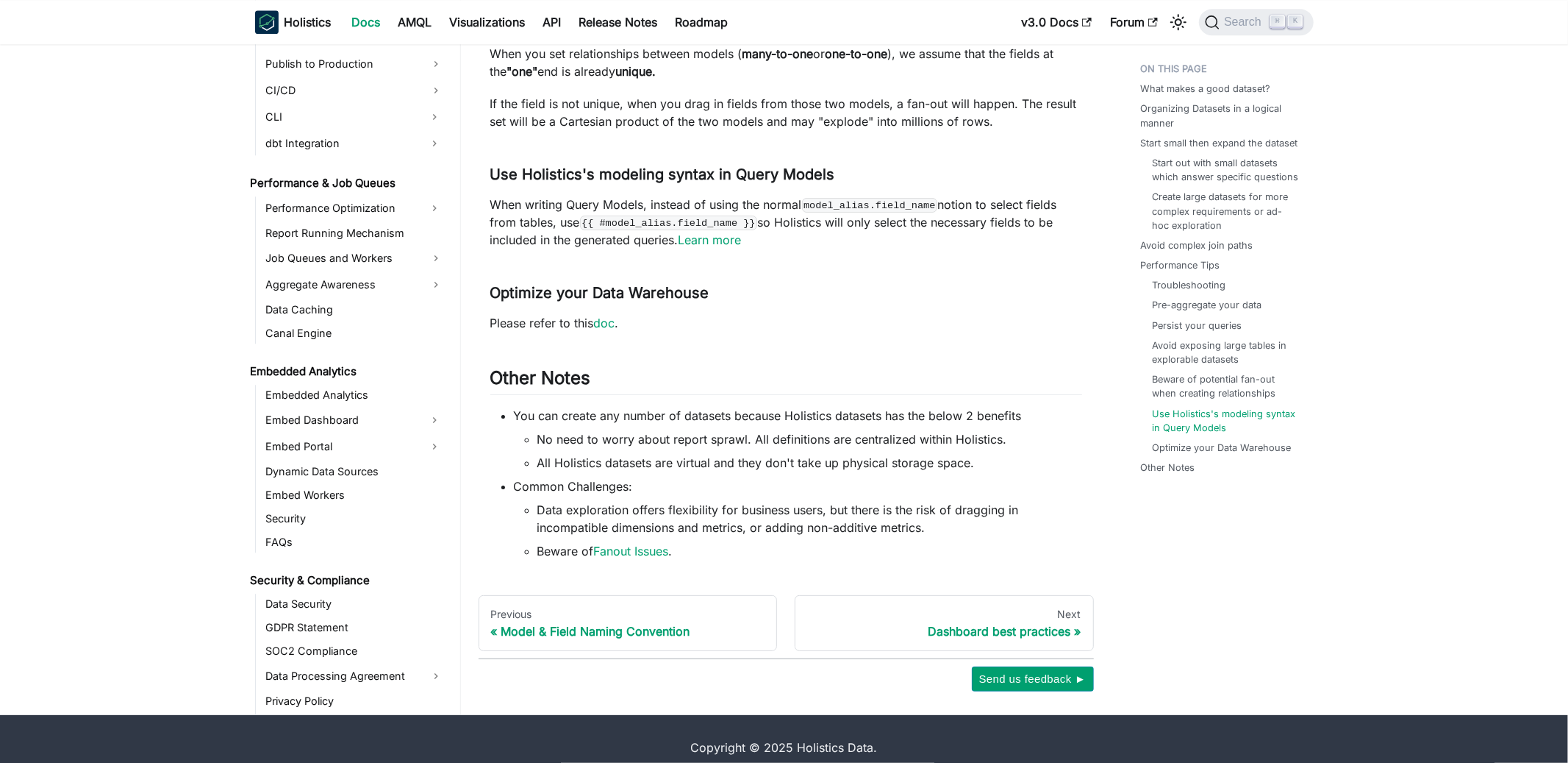
click at [316, 408] on link "Embed Dashboard" at bounding box center [341, 420] width 160 height 24
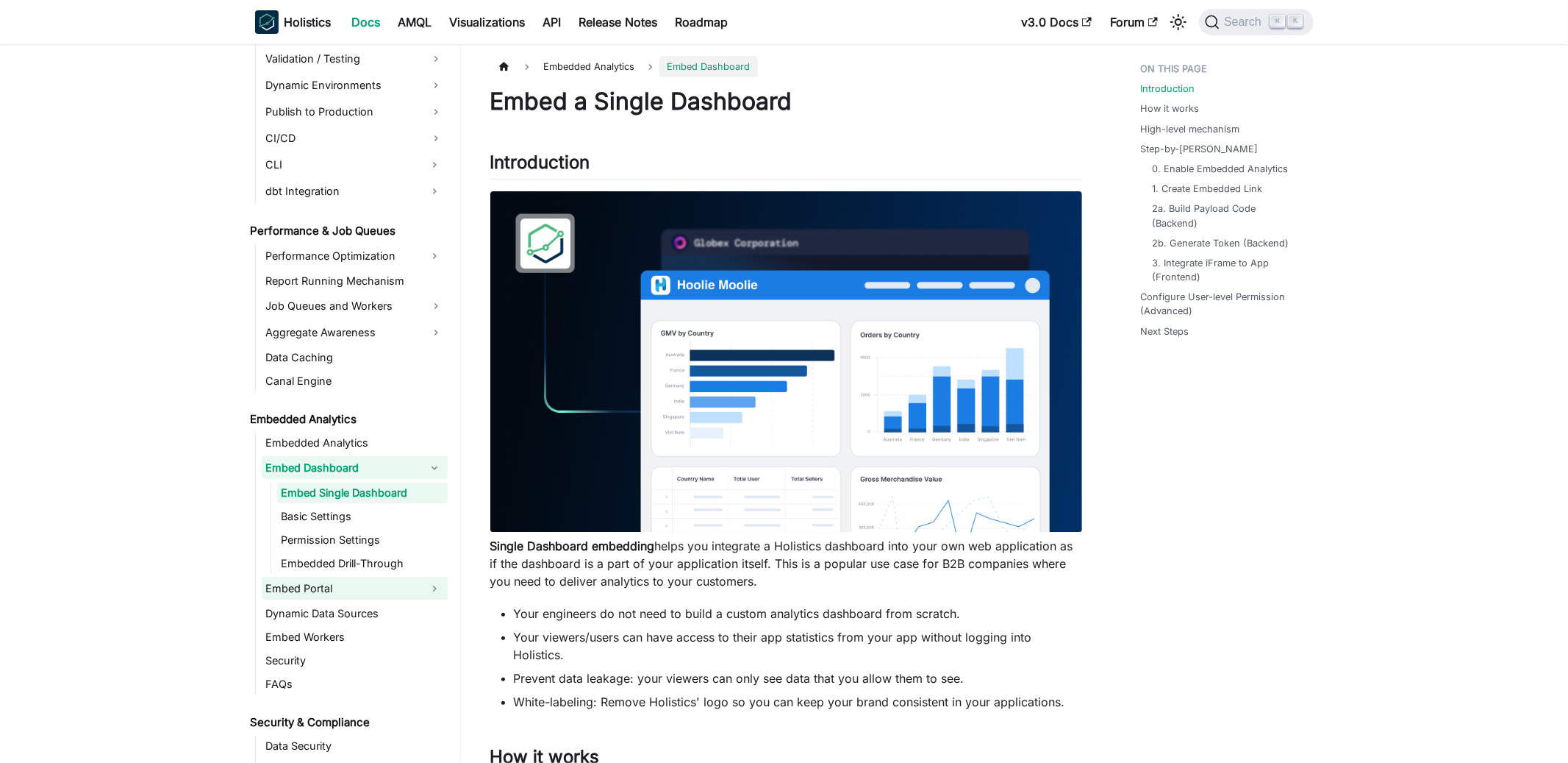
click at [340, 590] on link "Embed Portal" at bounding box center [341, 588] width 160 height 24
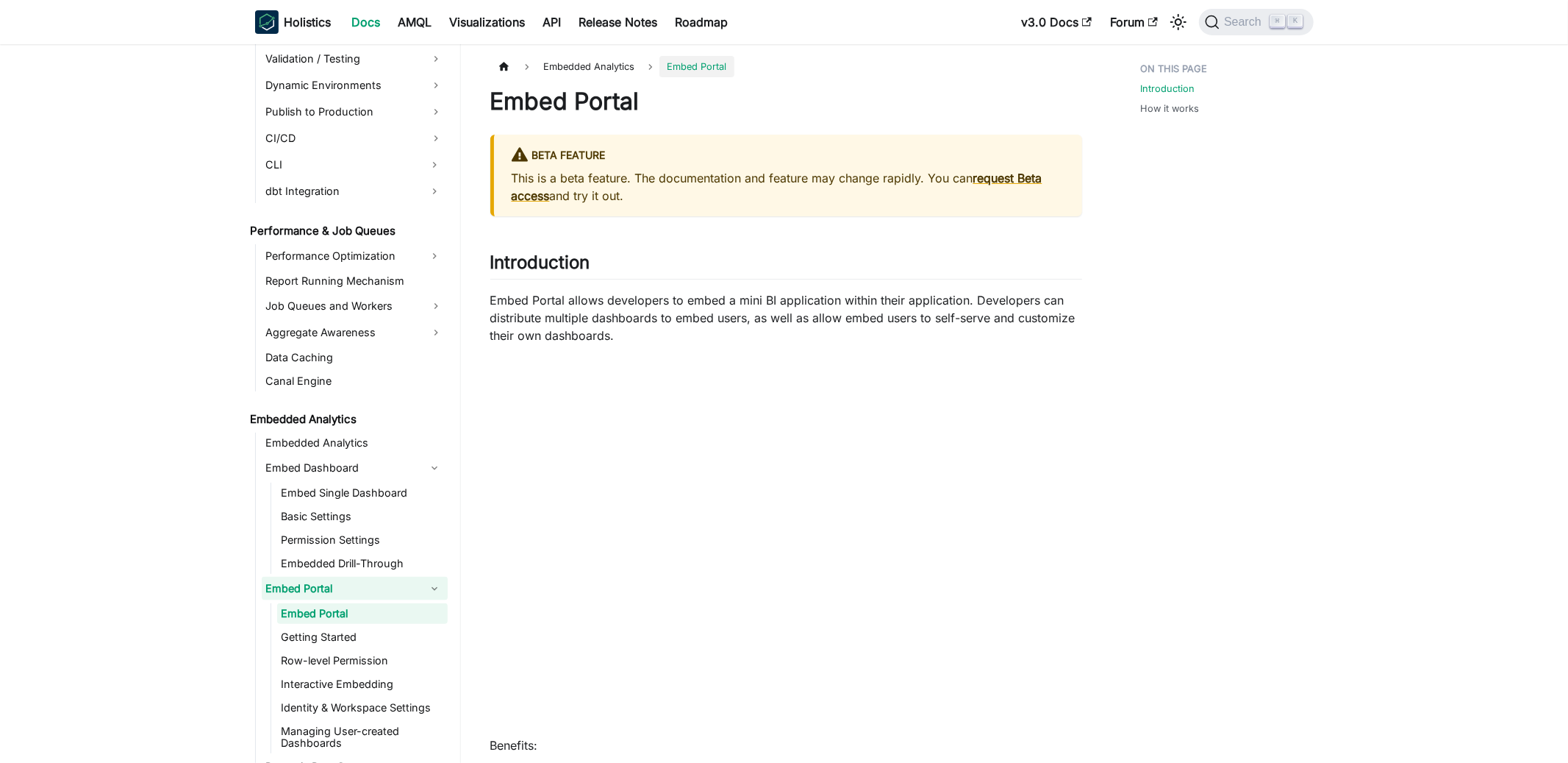
scroll to position [1270, 0]
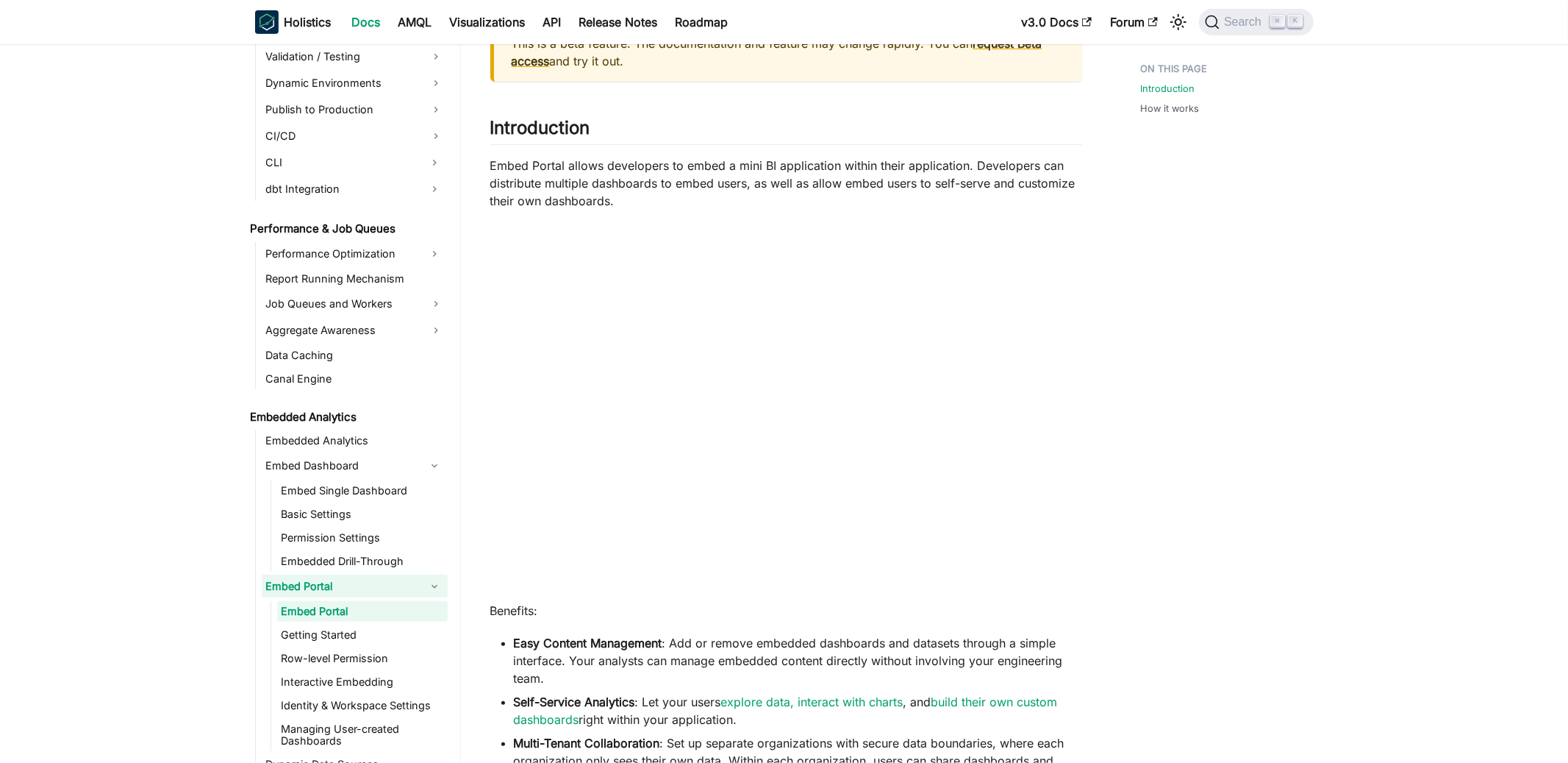
scroll to position [140, 0]
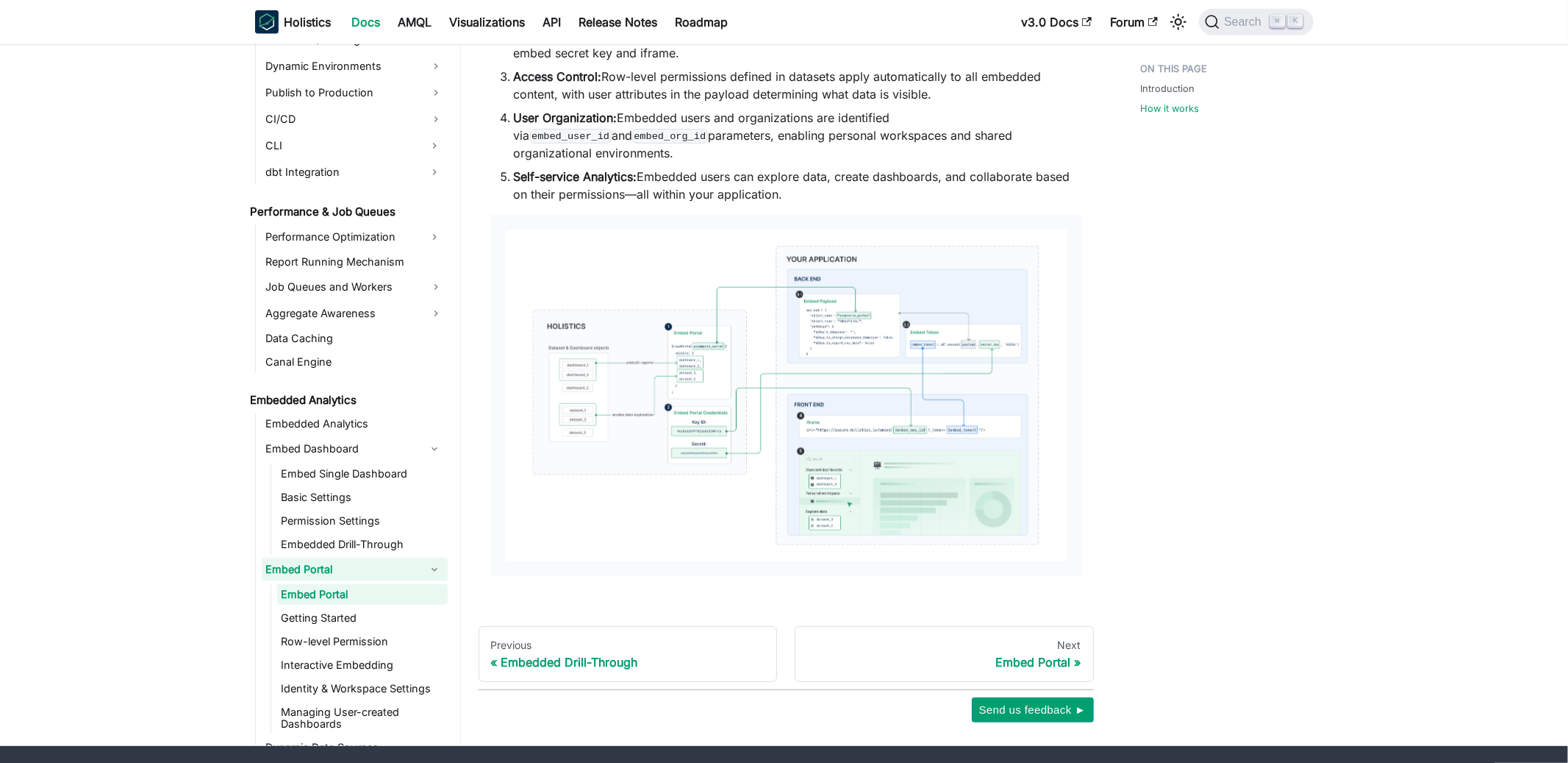
scroll to position [1142, 0]
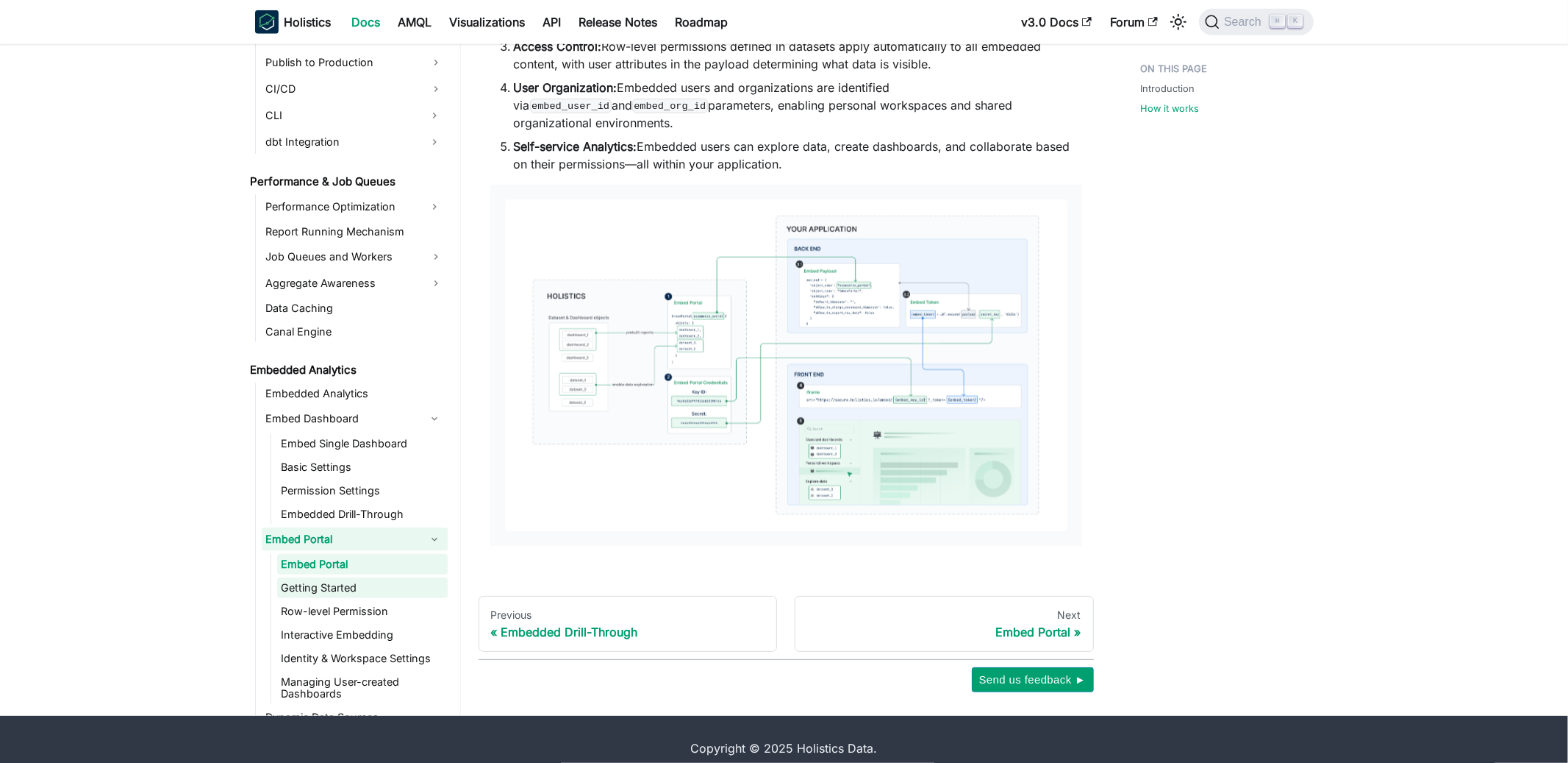
click at [357, 577] on link "Getting Started" at bounding box center [362, 587] width 171 height 21
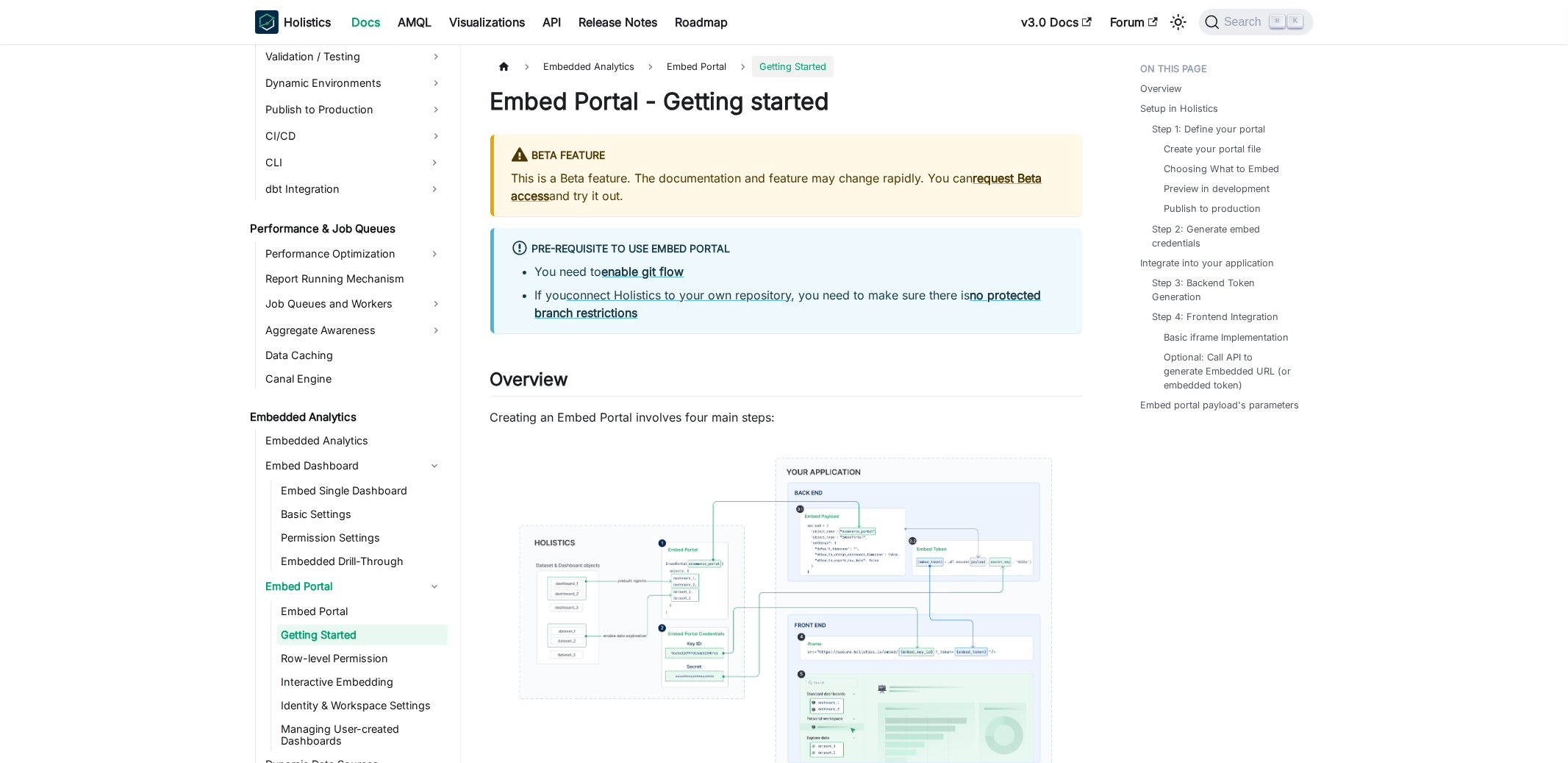
scroll to position [1294, 0]
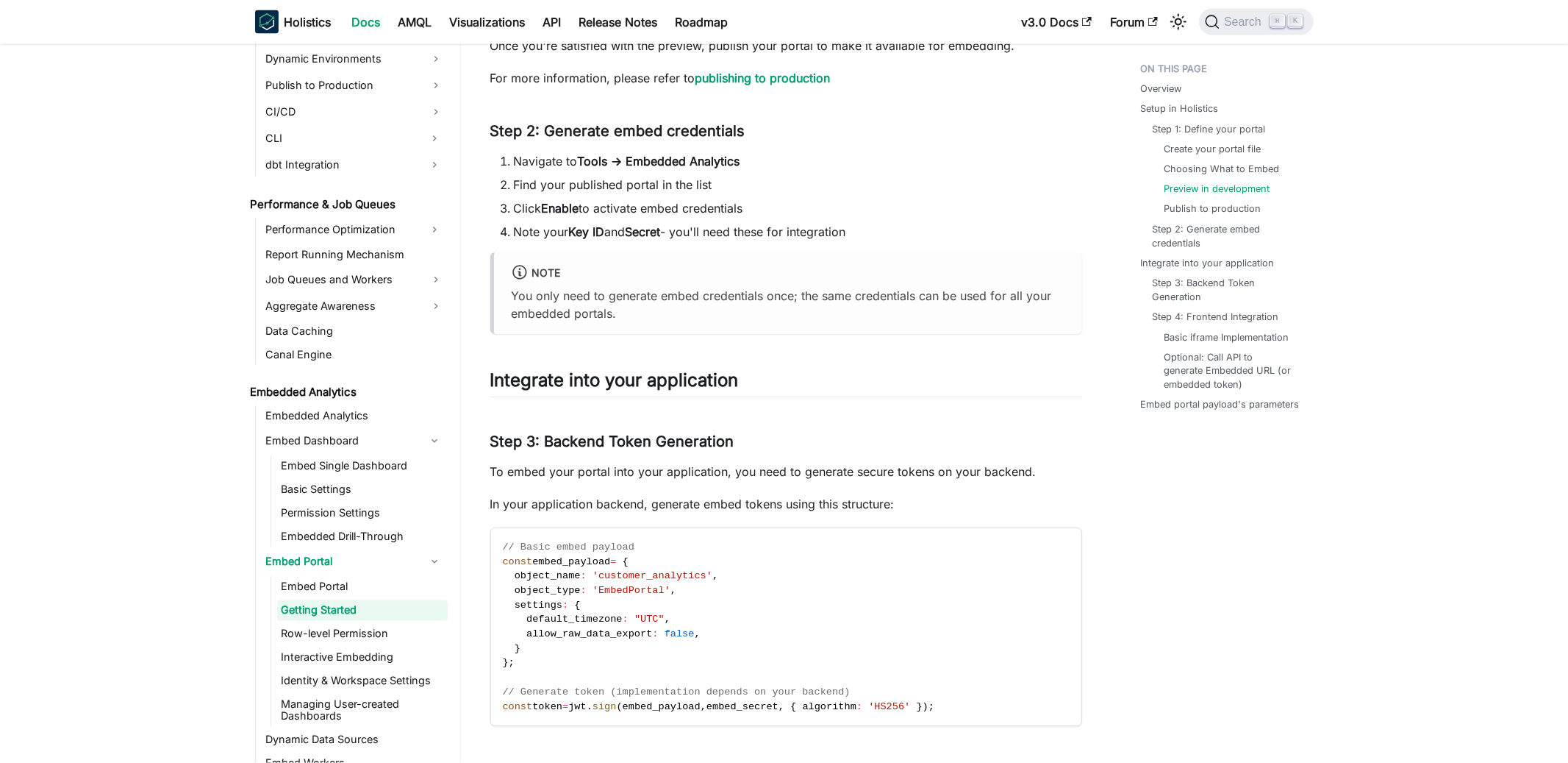
scroll to position [2337, 0]
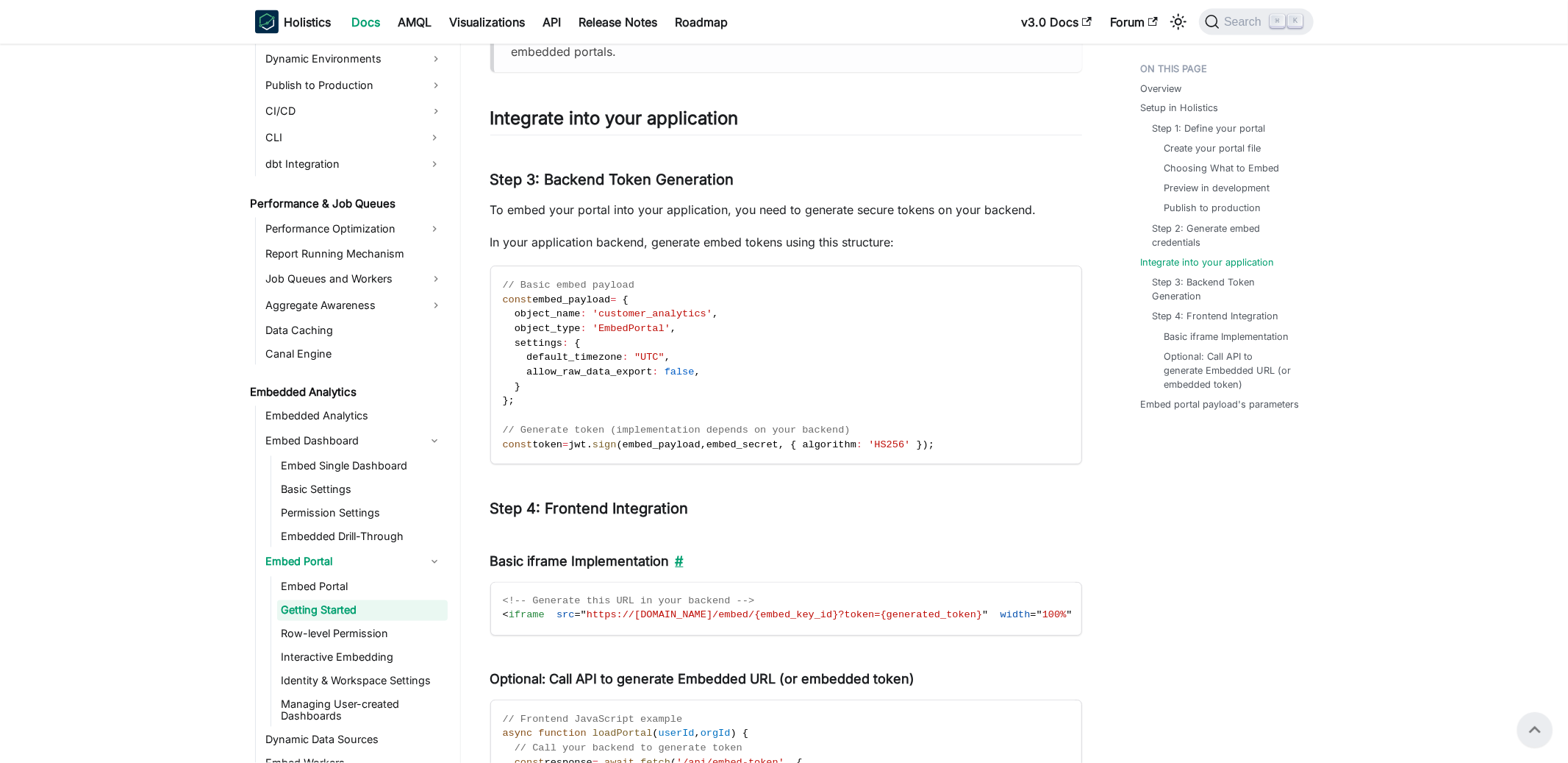
scroll to position [2241, 0]
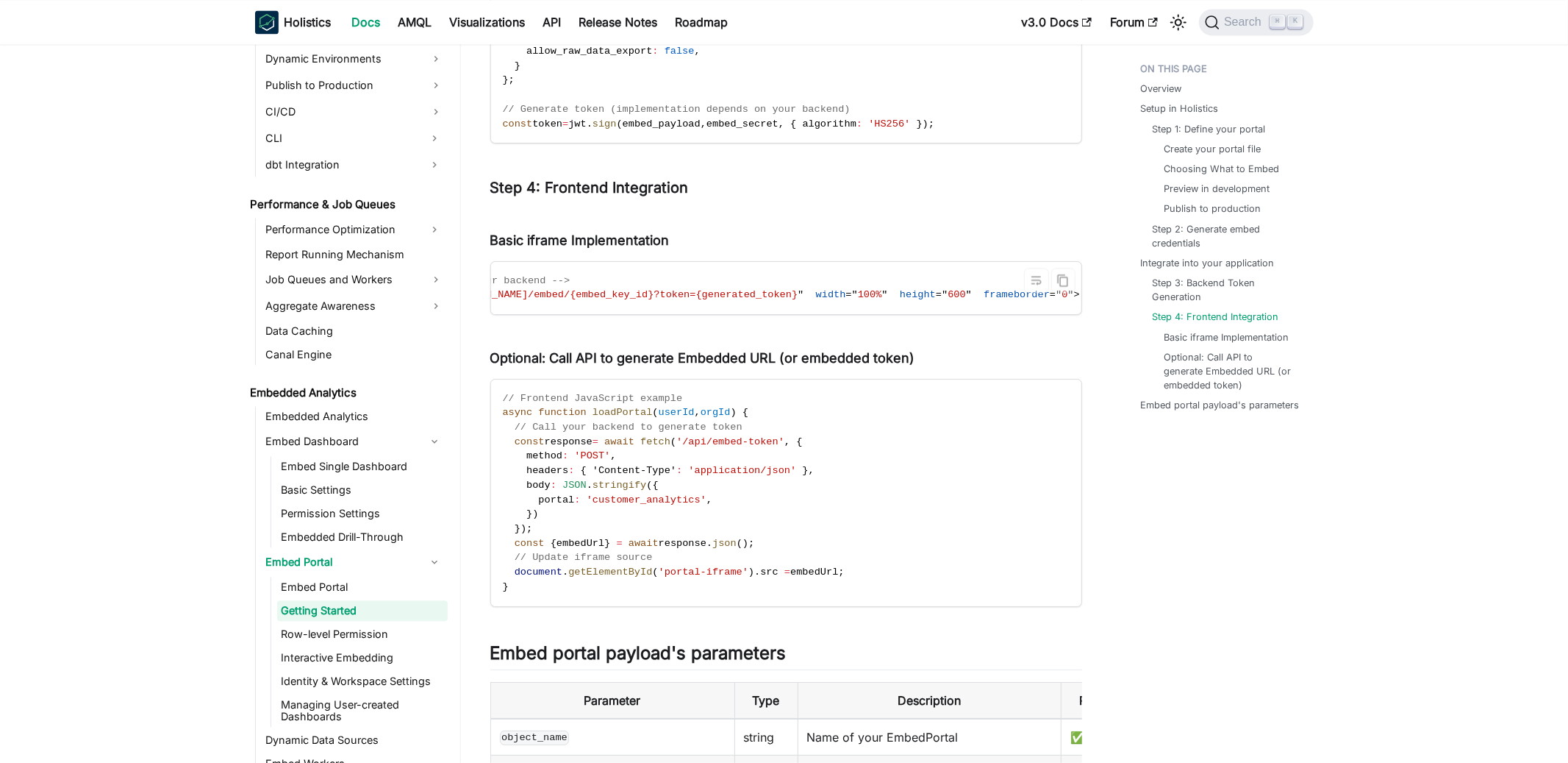
scroll to position [0, 248]
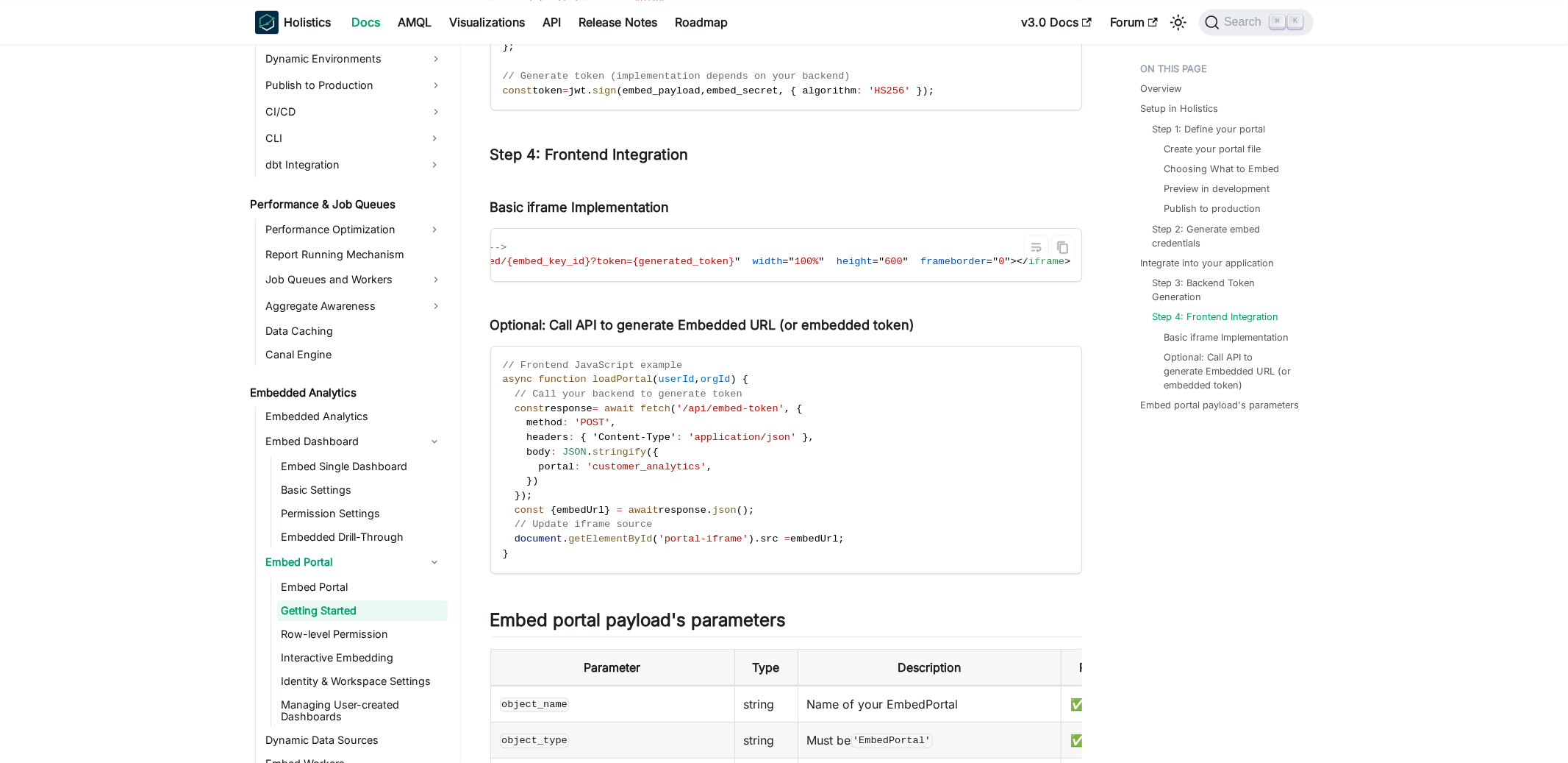
scroll to position [2621, 0]
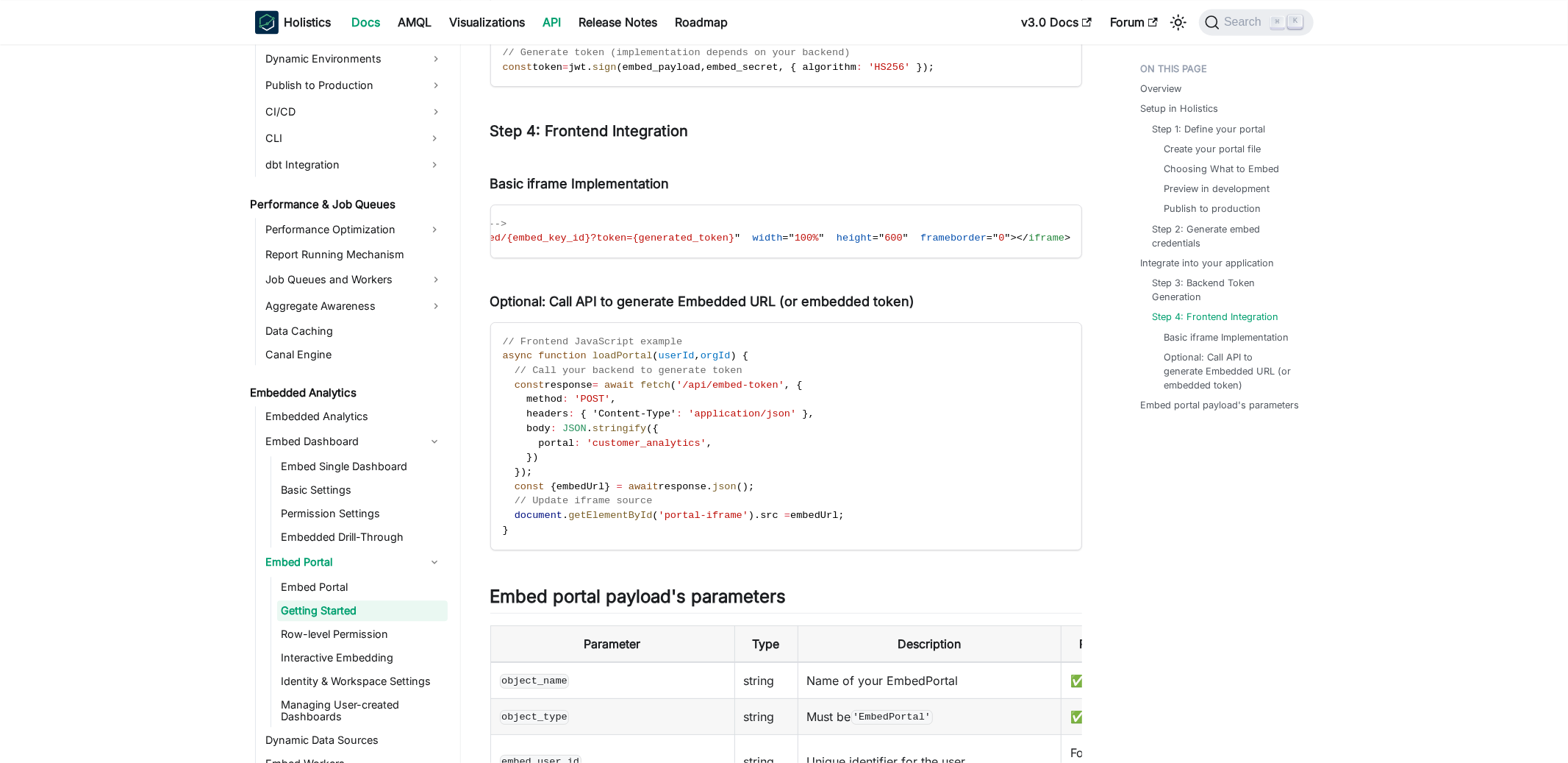
click at [546, 19] on link "API" at bounding box center [552, 22] width 36 height 24
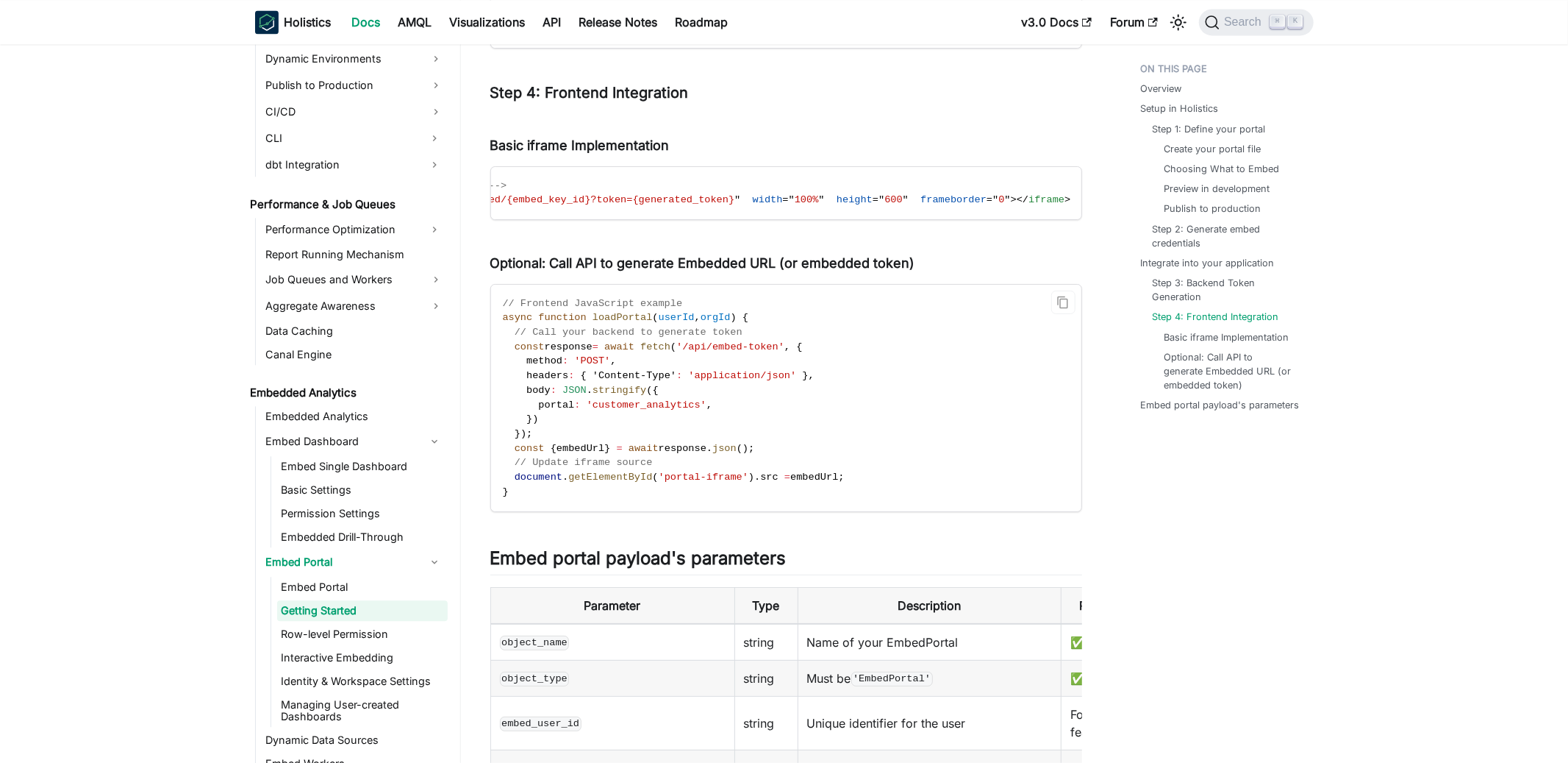
scroll to position [2657, 0]
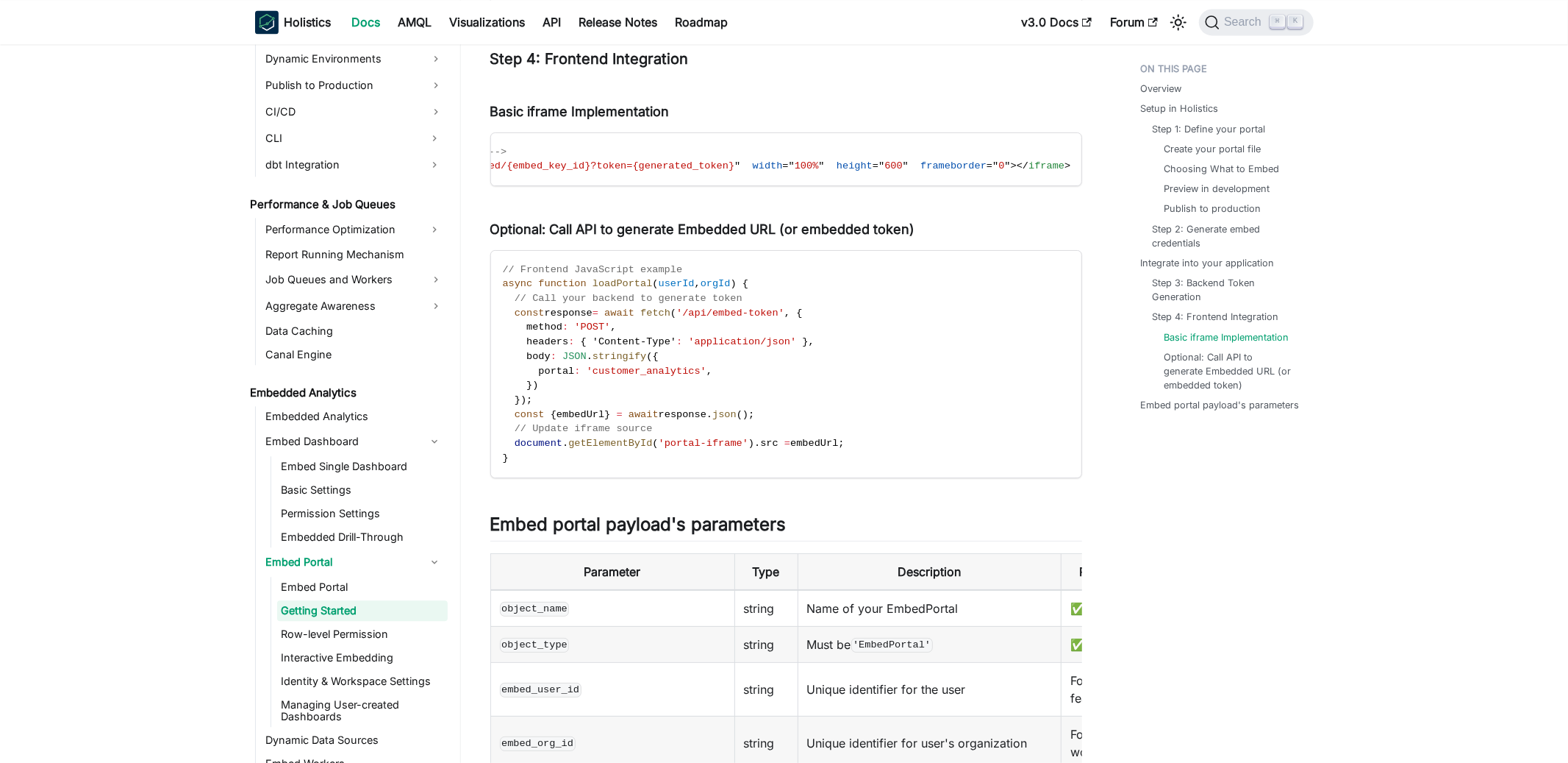
scroll to position [2703, 0]
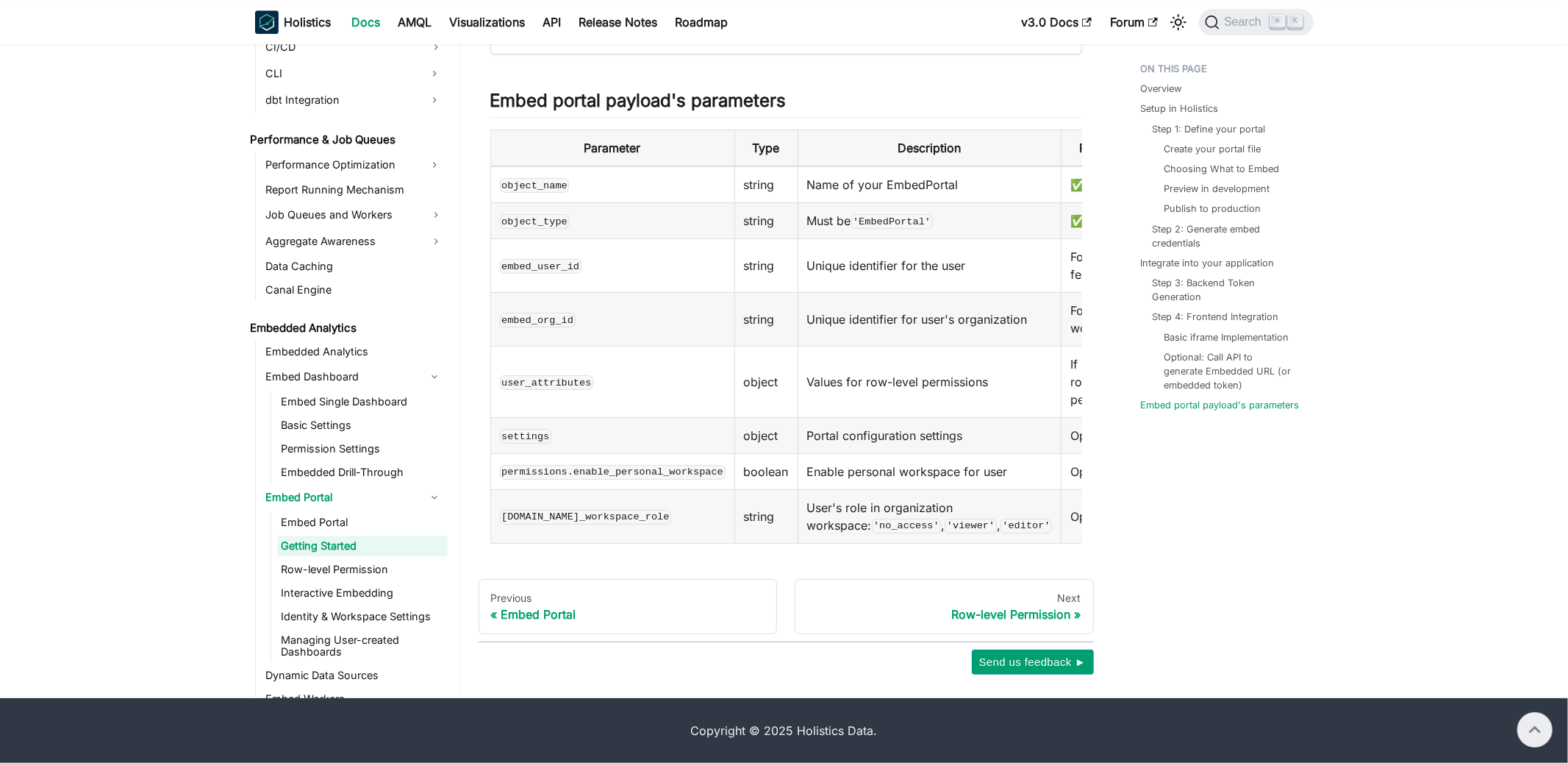
scroll to position [3118, 0]
click at [370, 603] on link "Interactive Embedding" at bounding box center [362, 592] width 171 height 21
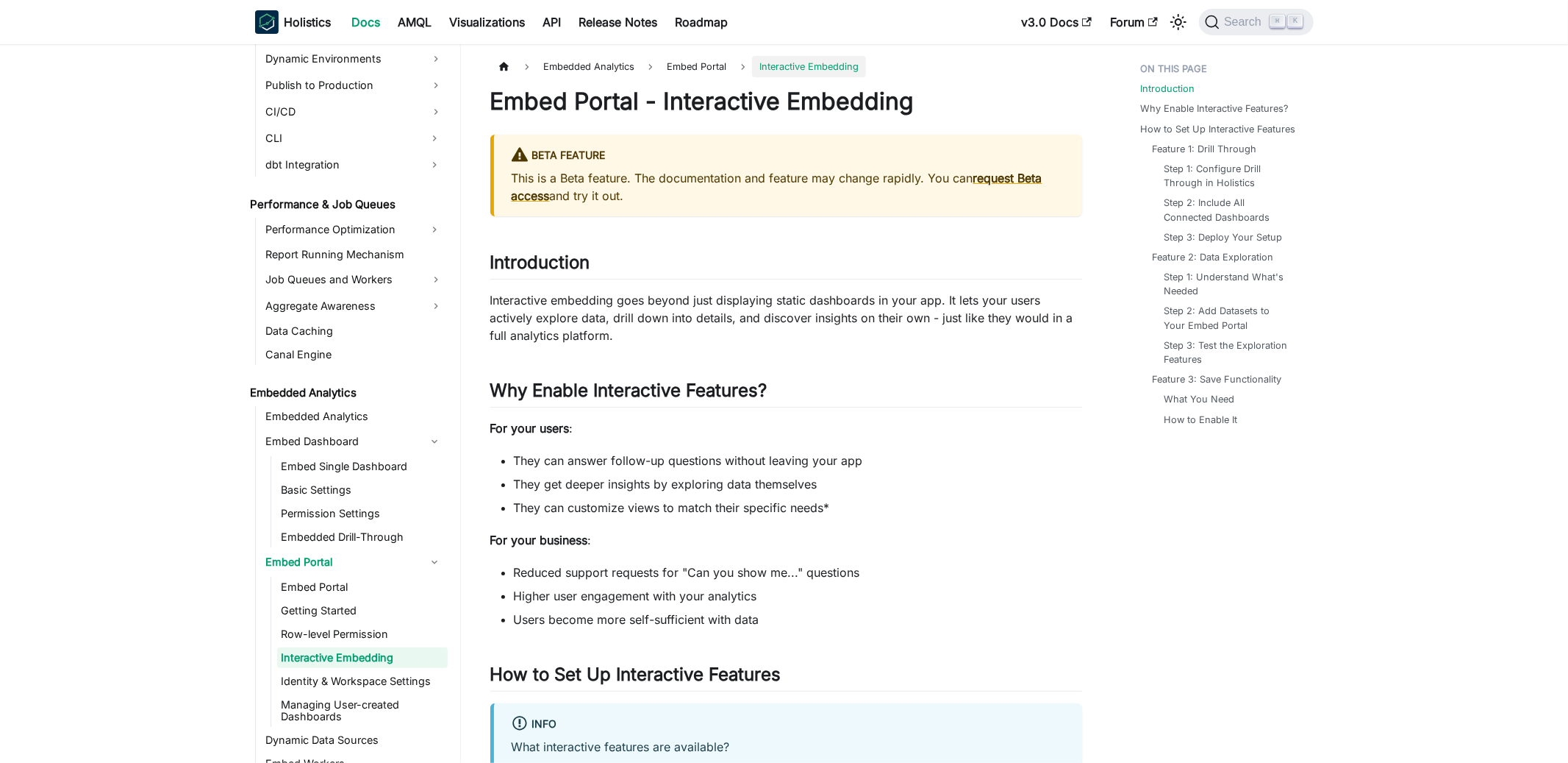
scroll to position [1341, 0]
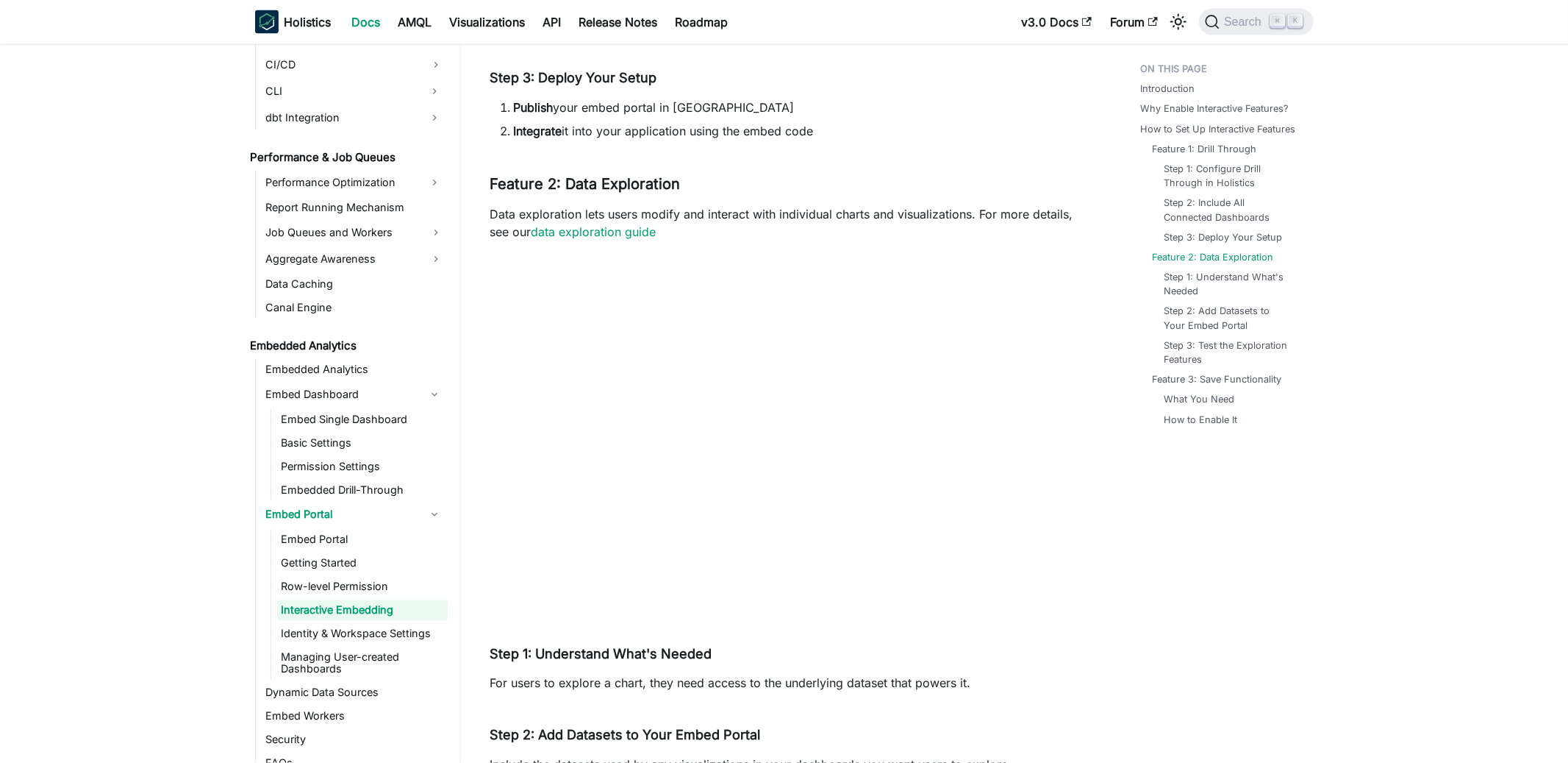
scroll to position [2121, 0]
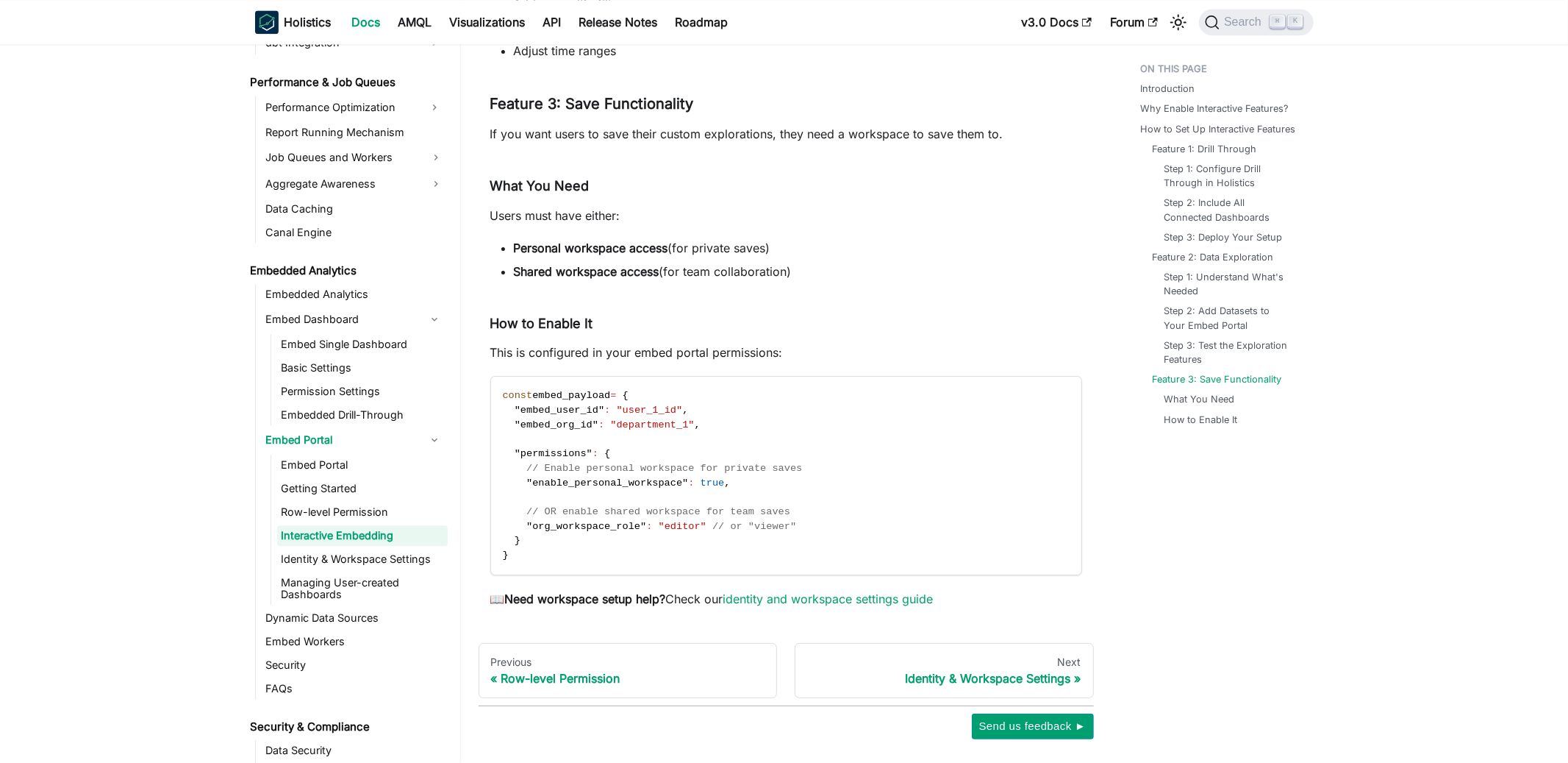
scroll to position [1419, 0]
click at [394, 553] on link "Identity & Workspace Settings" at bounding box center [362, 555] width 171 height 21
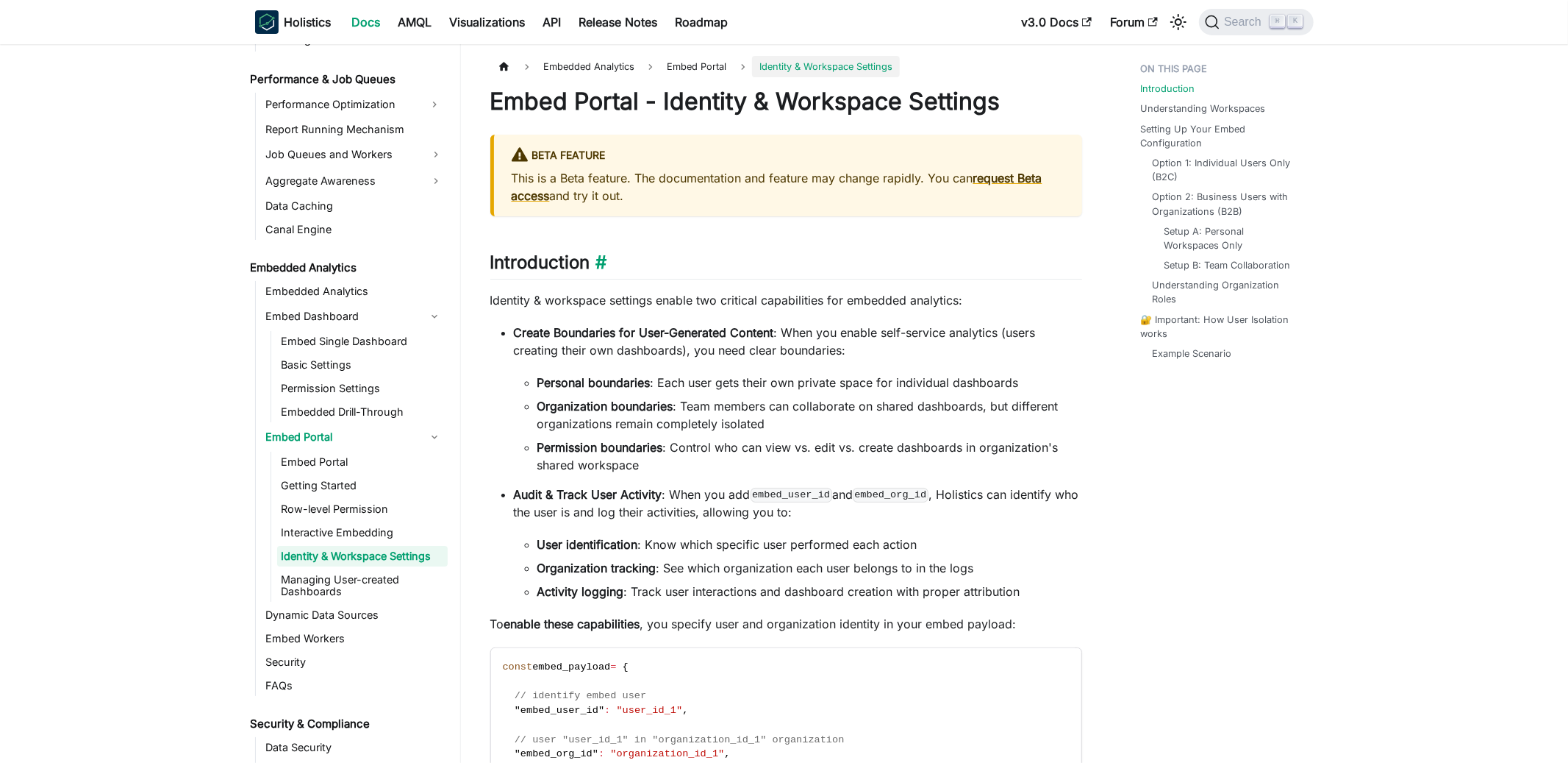
scroll to position [1419, 0]
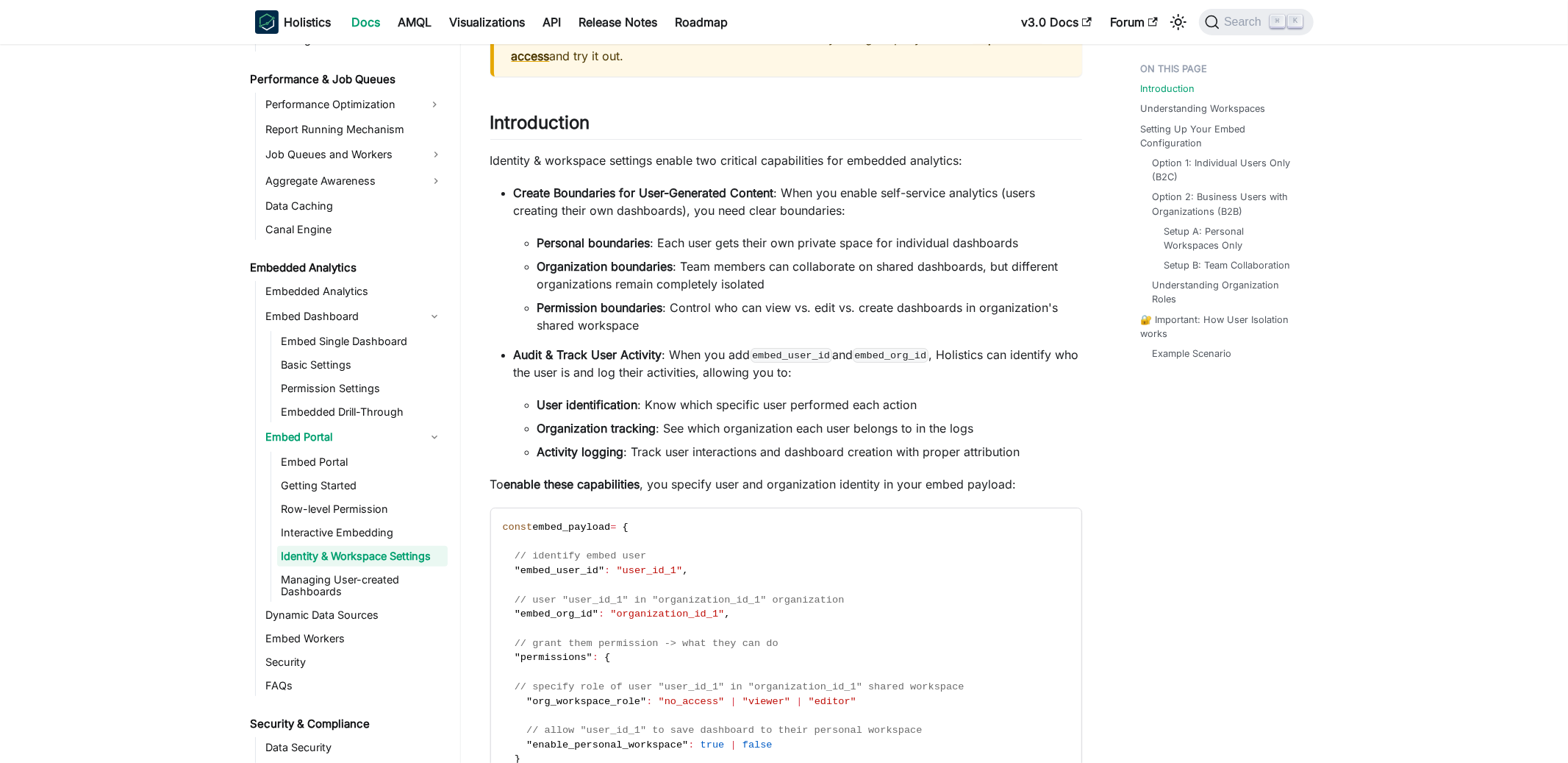
scroll to position [138, 0]
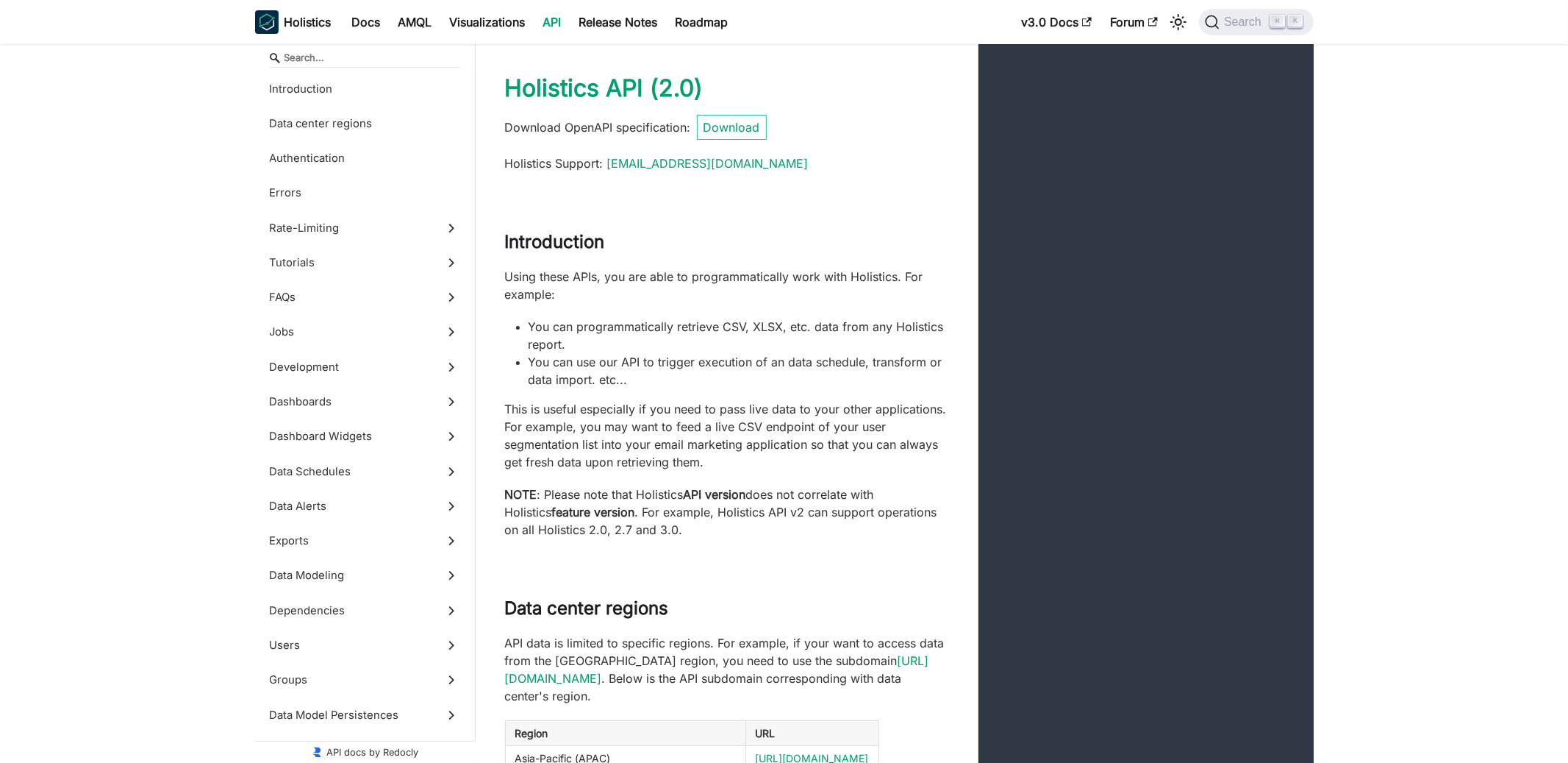
click at [411, 54] on input "Search" at bounding box center [364, 58] width 191 height 20
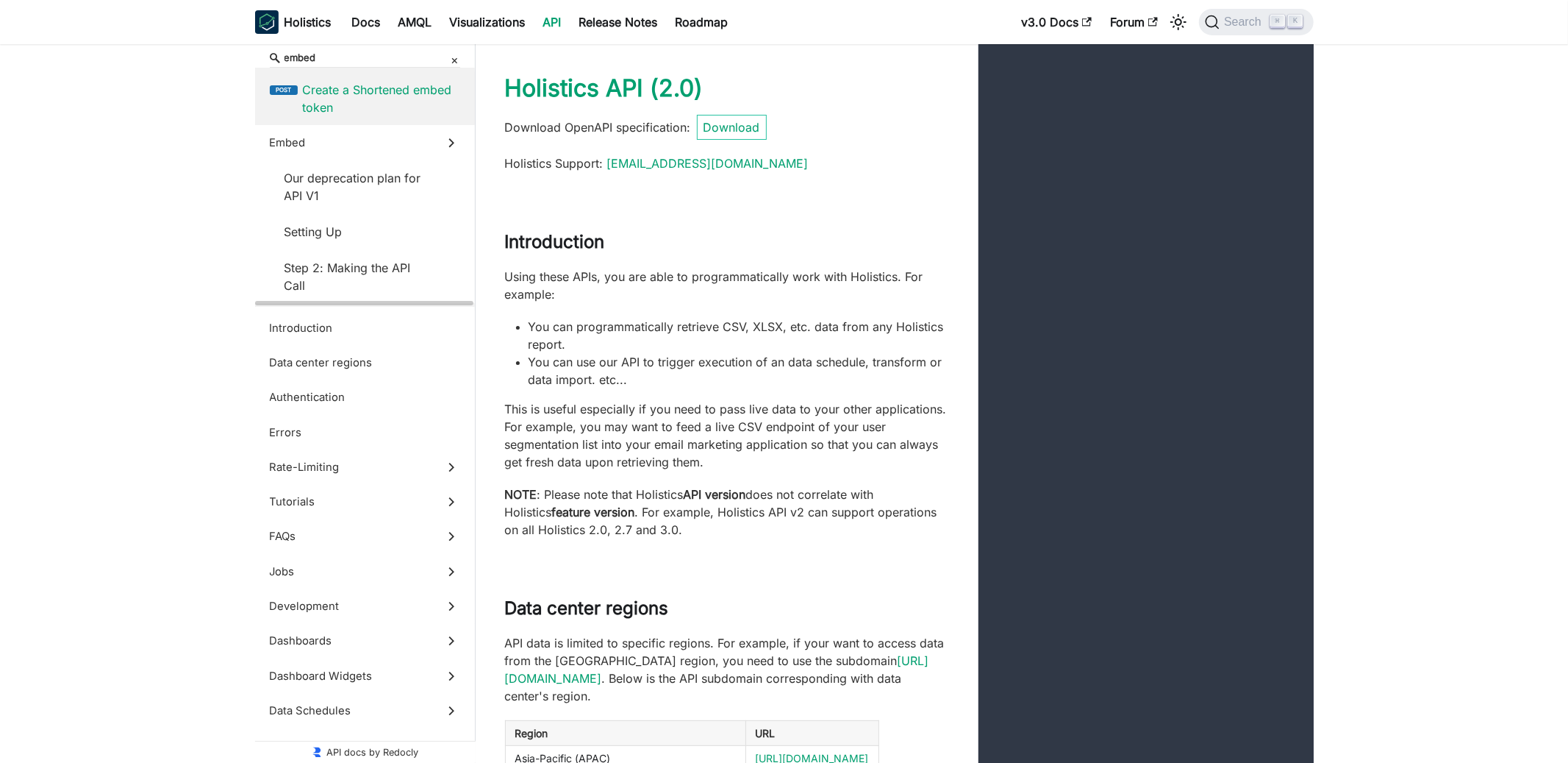
type input "embed"
click at [380, 78] on label "post Create a Shortened embed token" at bounding box center [365, 98] width 220 height 54
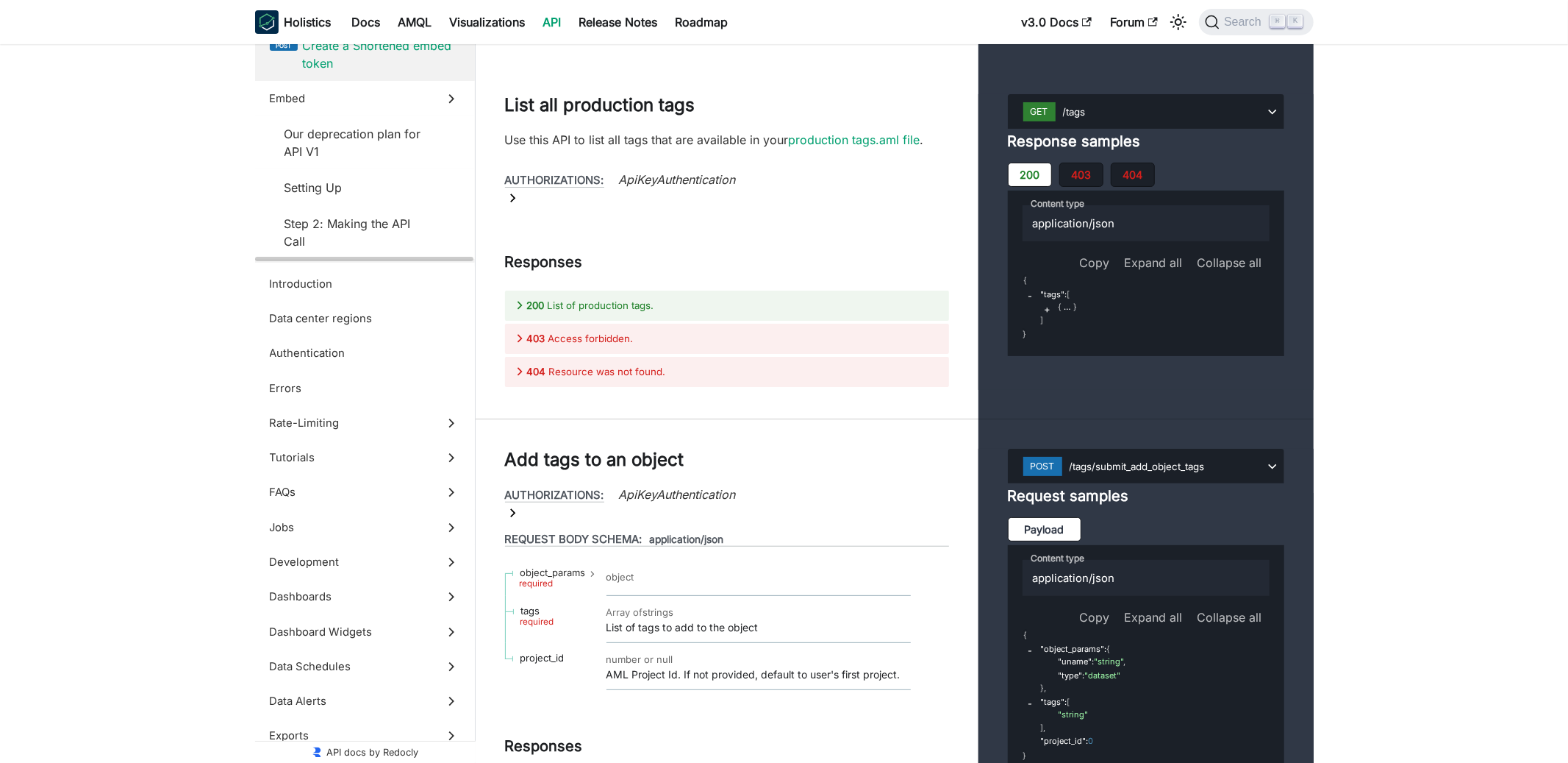
click at [407, 66] on span "Create a Shortened embed token" at bounding box center [381, 54] width 158 height 35
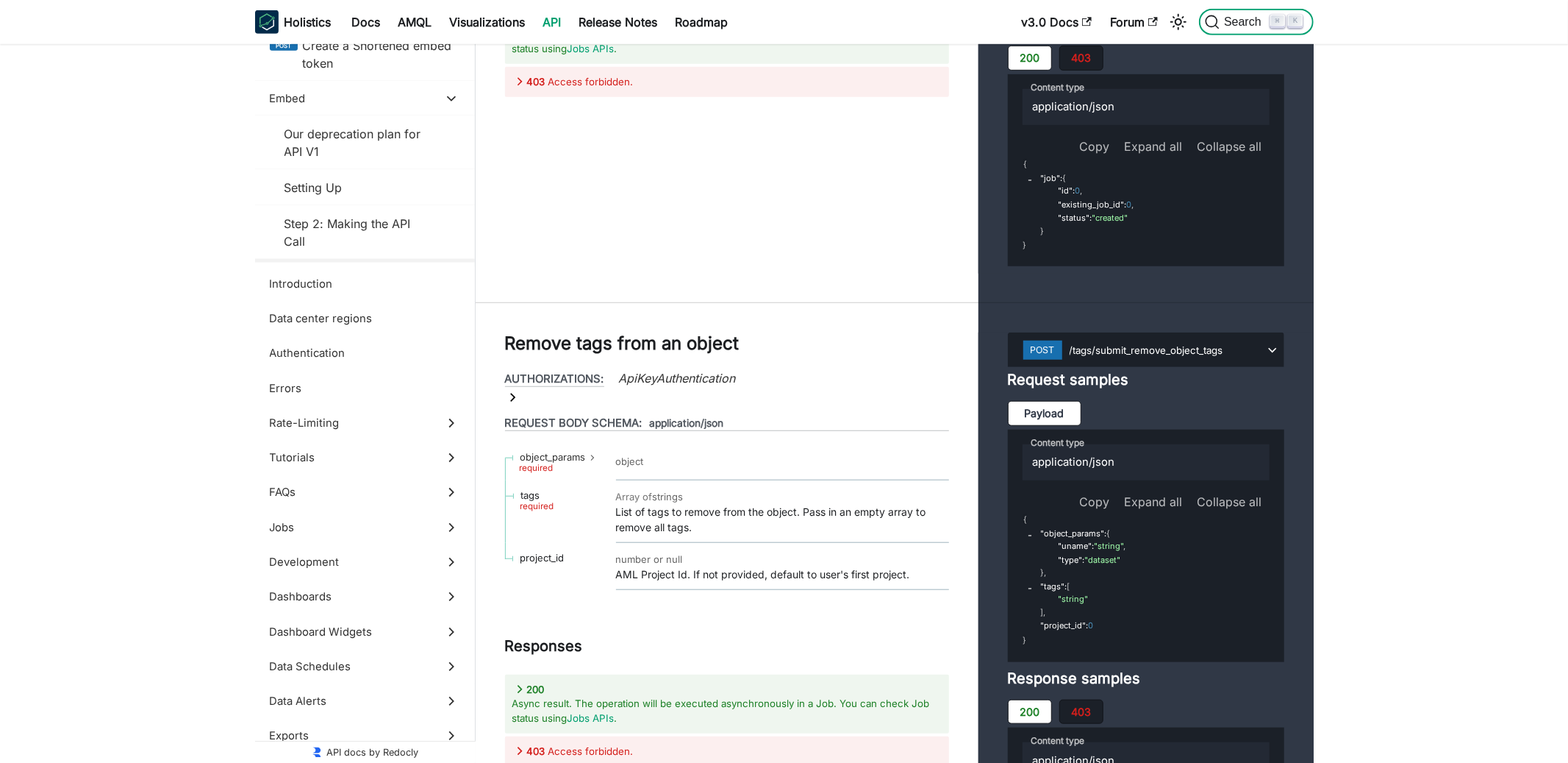
click at [1236, 27] on span "Search" at bounding box center [1245, 21] width 51 height 13
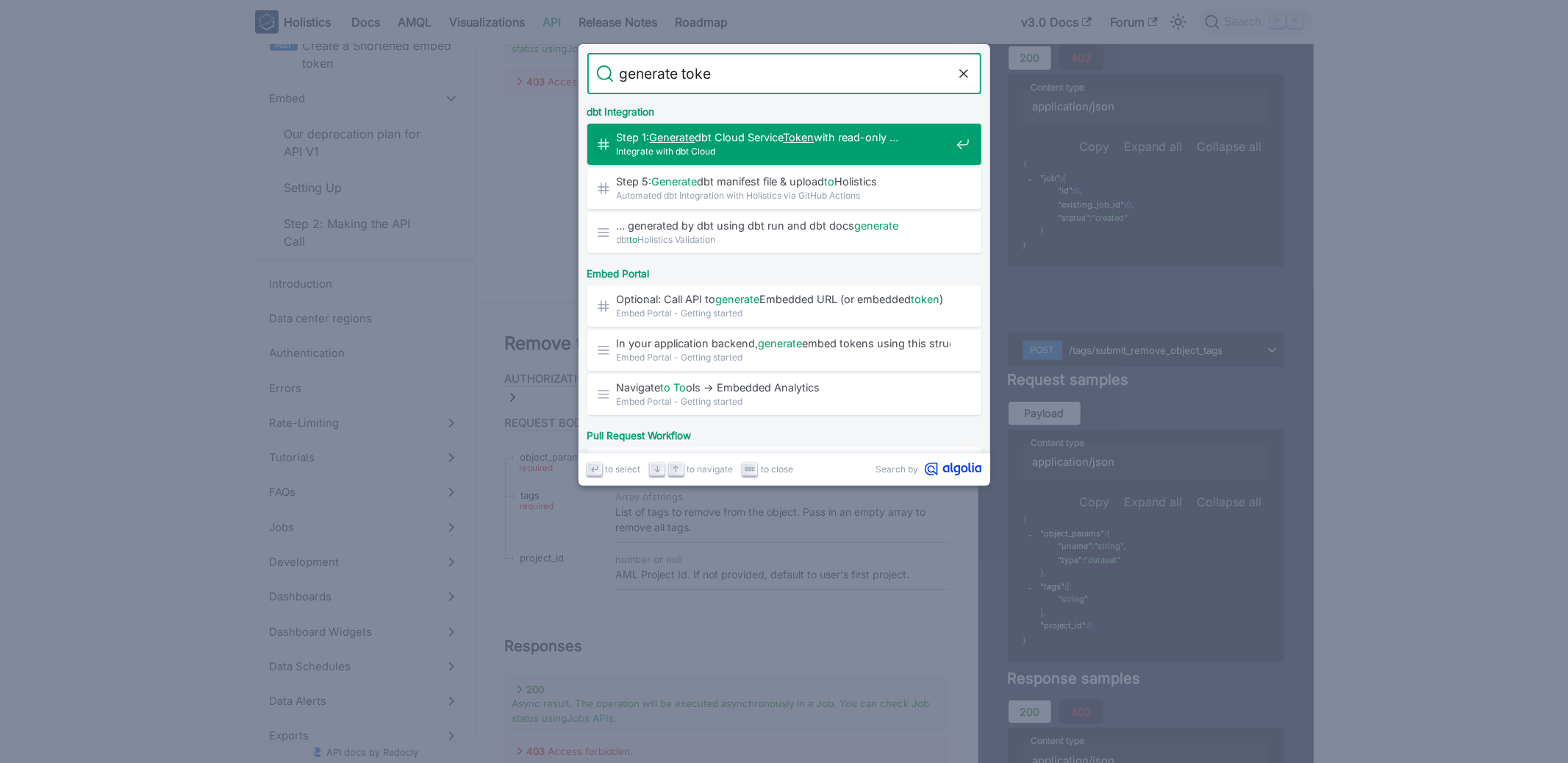
type input "generate token"
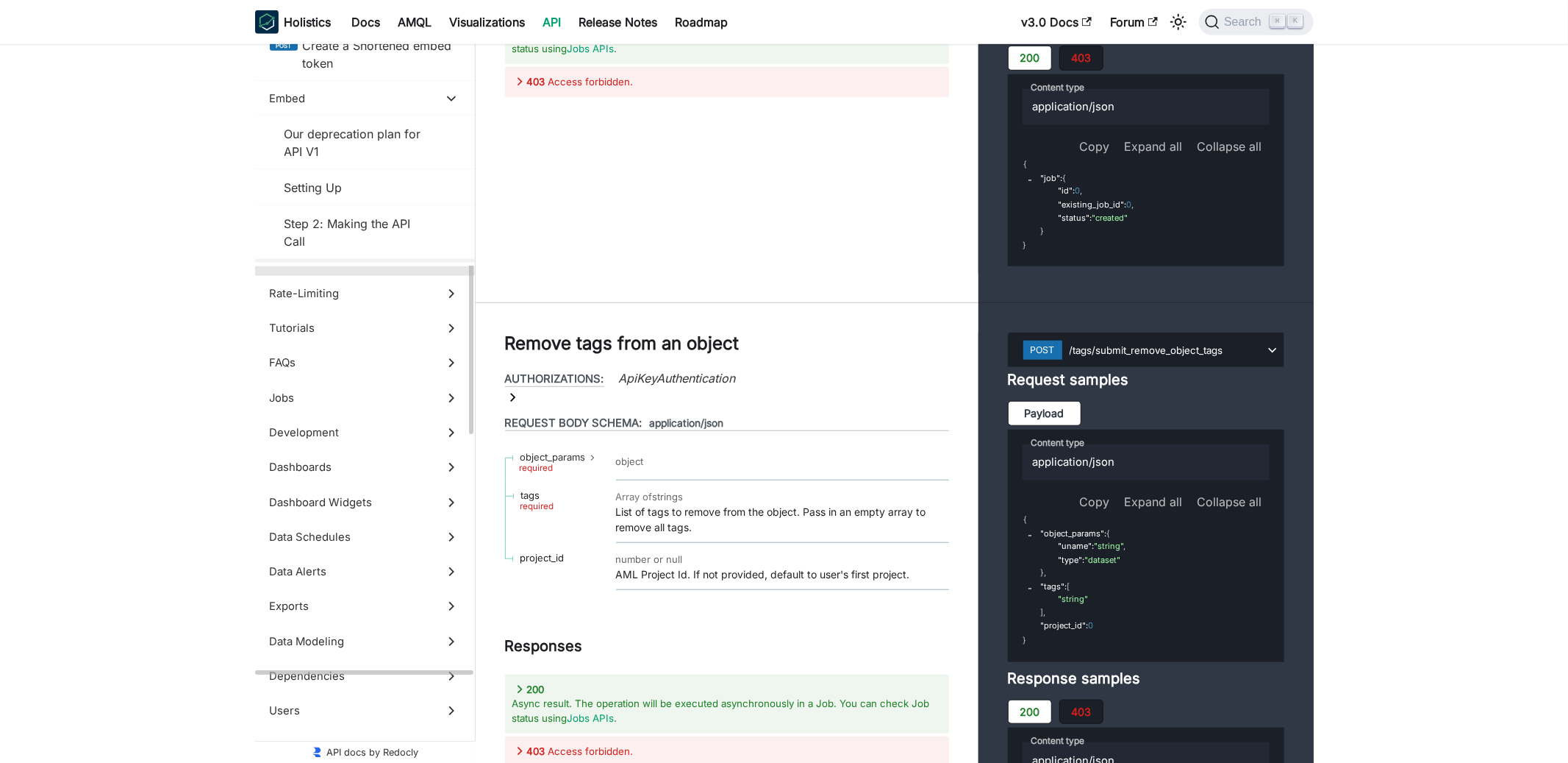
scroll to position [0, 0]
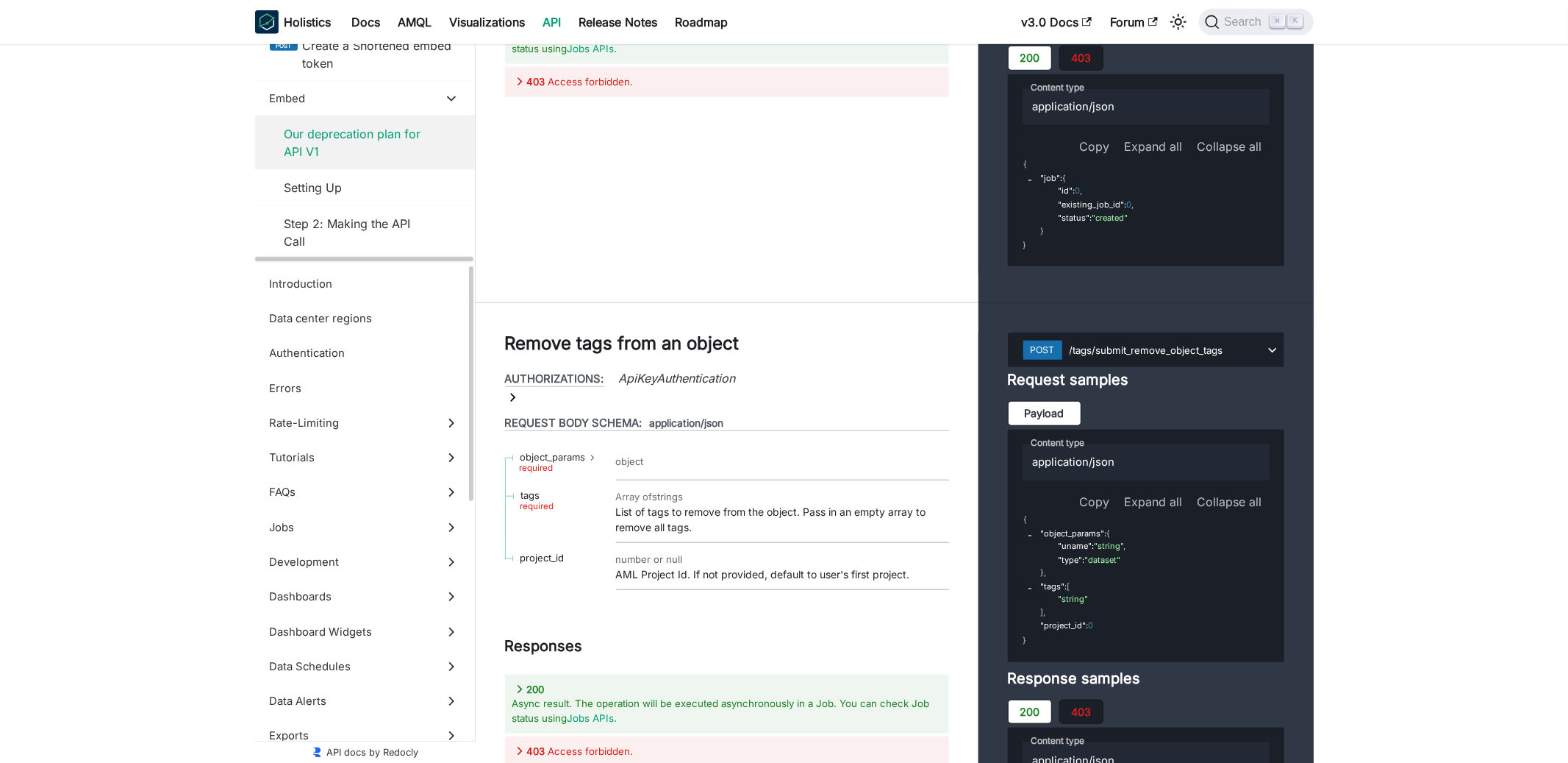
click at [430, 129] on span "Our deprecation plan for API V1" at bounding box center [358, 142] width 148 height 35
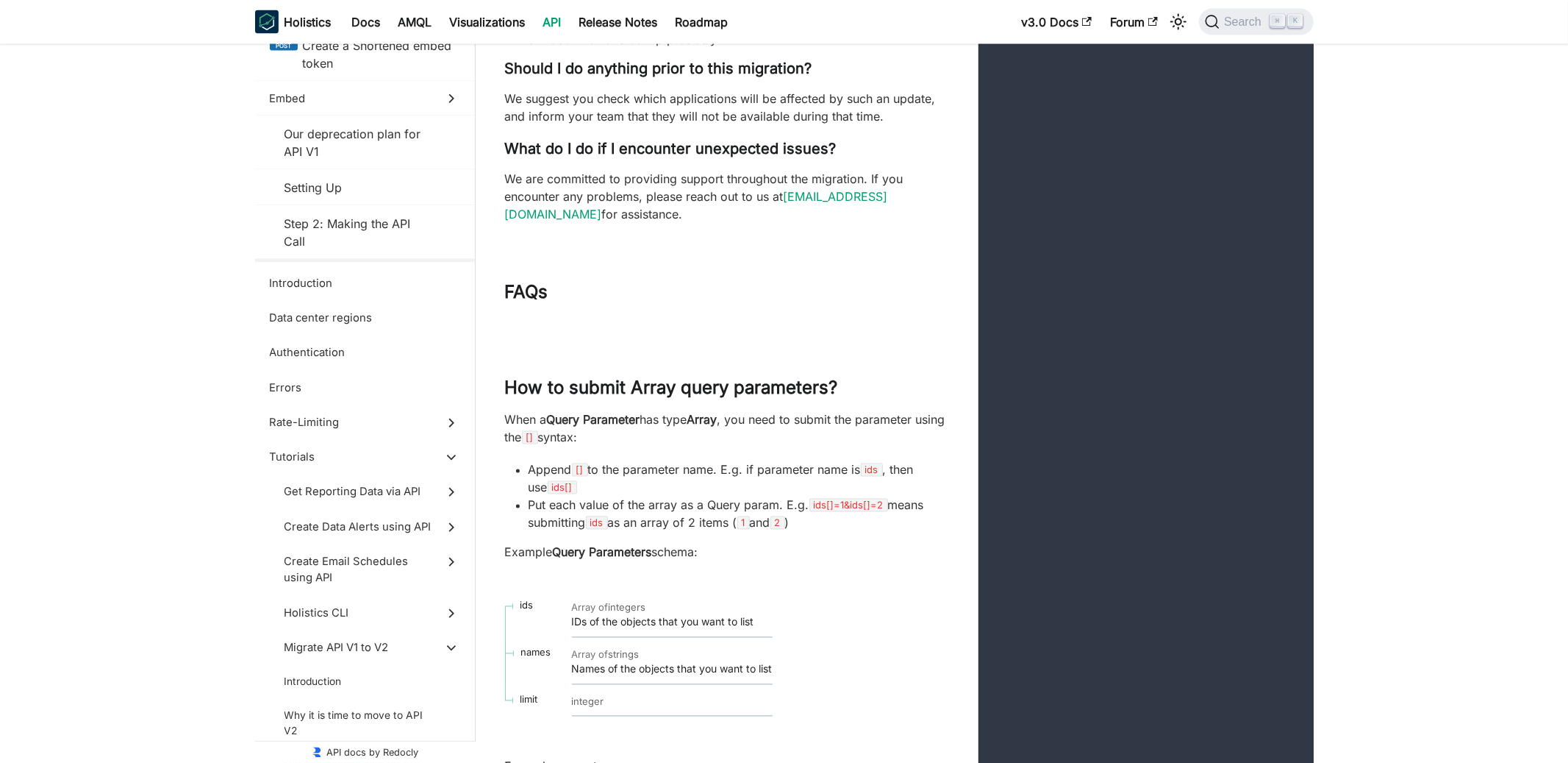
click at [392, 264] on div "× embed post Create a Shortened embed token Embed Our deprecation plan for API …" at bounding box center [365, 133] width 220 height 267
click at [570, 14] on link "API" at bounding box center [552, 22] width 36 height 24
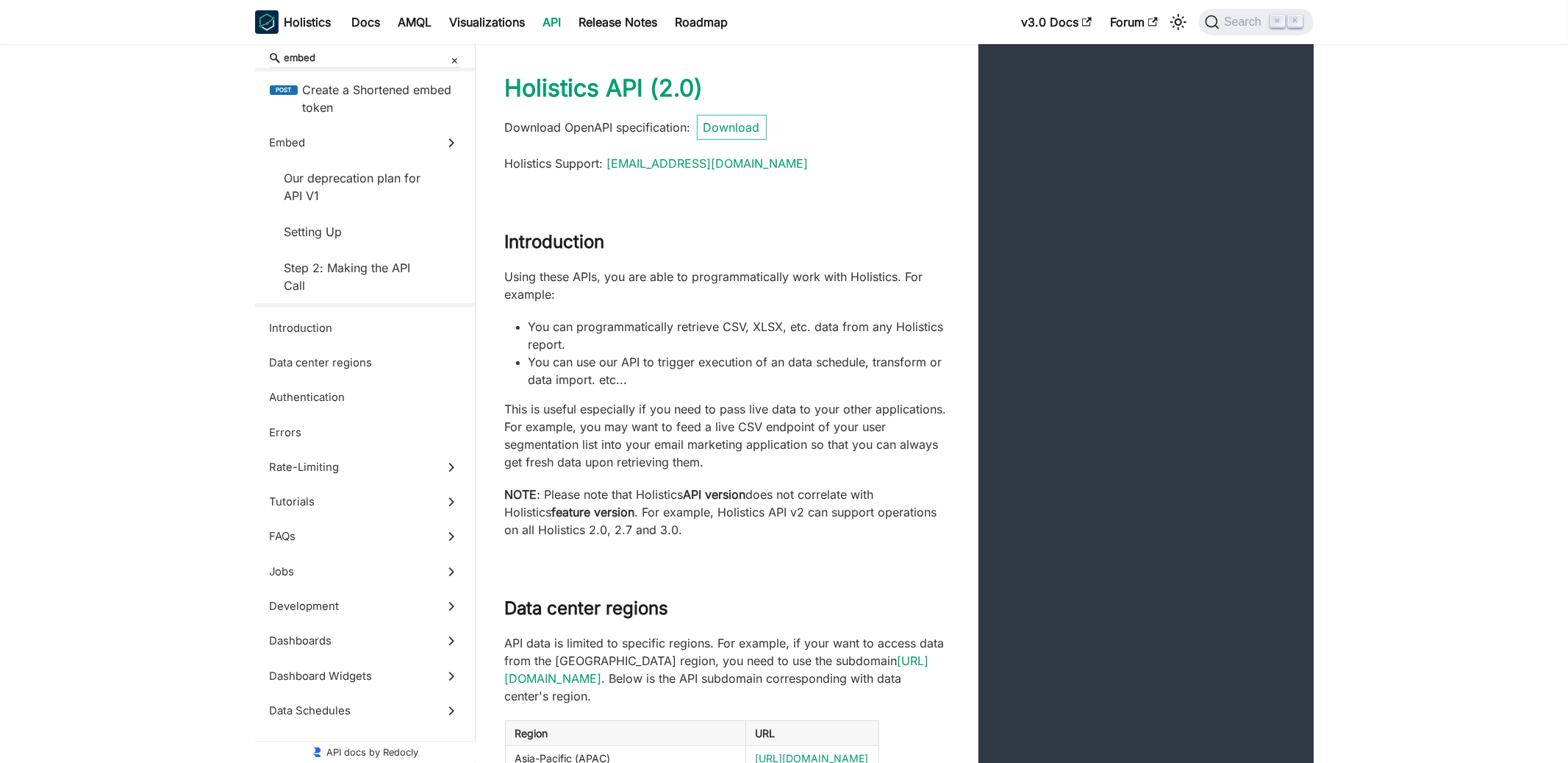
click at [458, 65] on input "embed" at bounding box center [364, 58] width 191 height 20
click at [458, 60] on input "embed" at bounding box center [364, 58] width 191 height 20
click at [456, 60] on icon "×" at bounding box center [454, 60] width 7 height 24
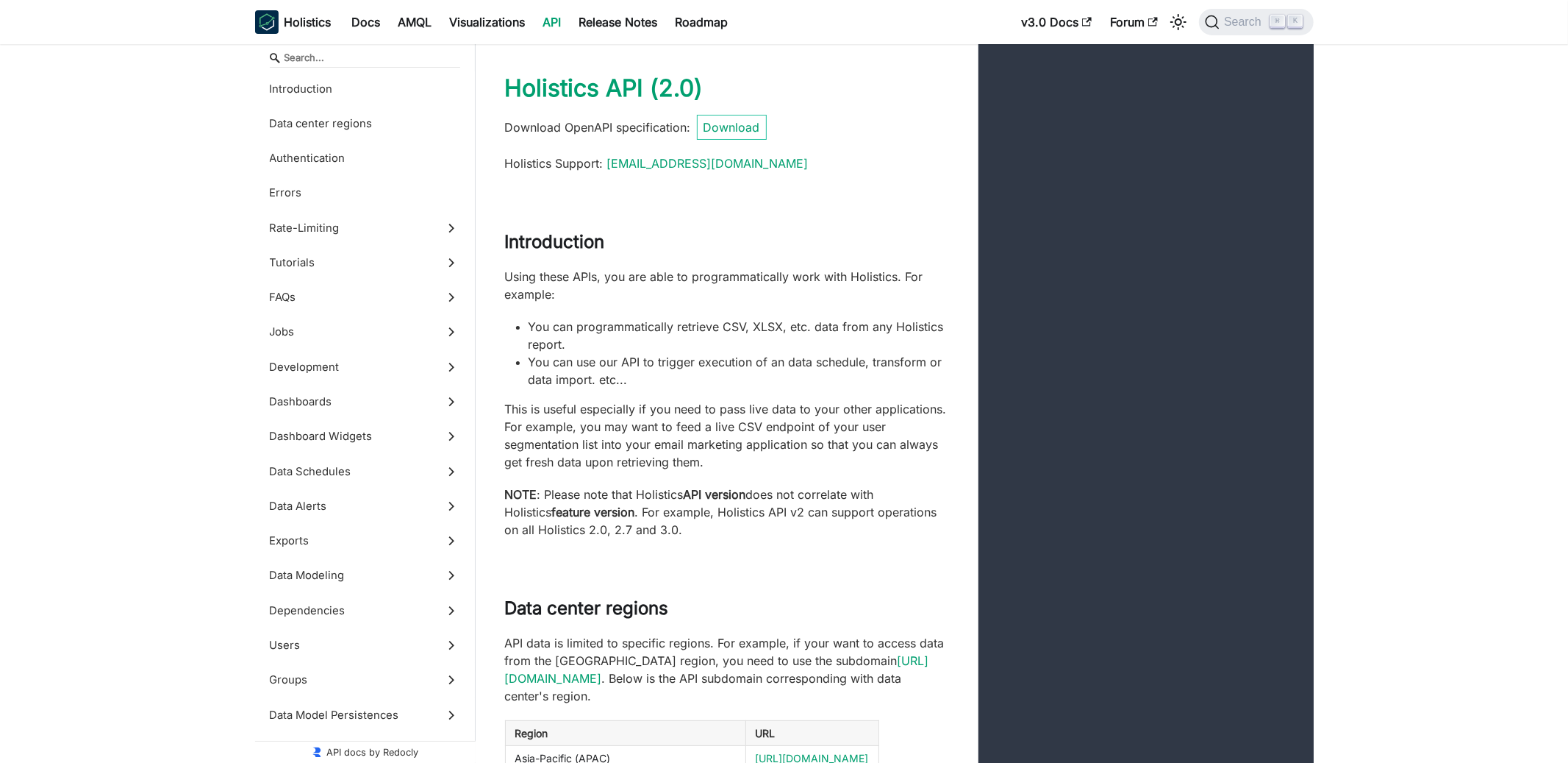
click at [456, 60] on input "Search" at bounding box center [364, 58] width 191 height 20
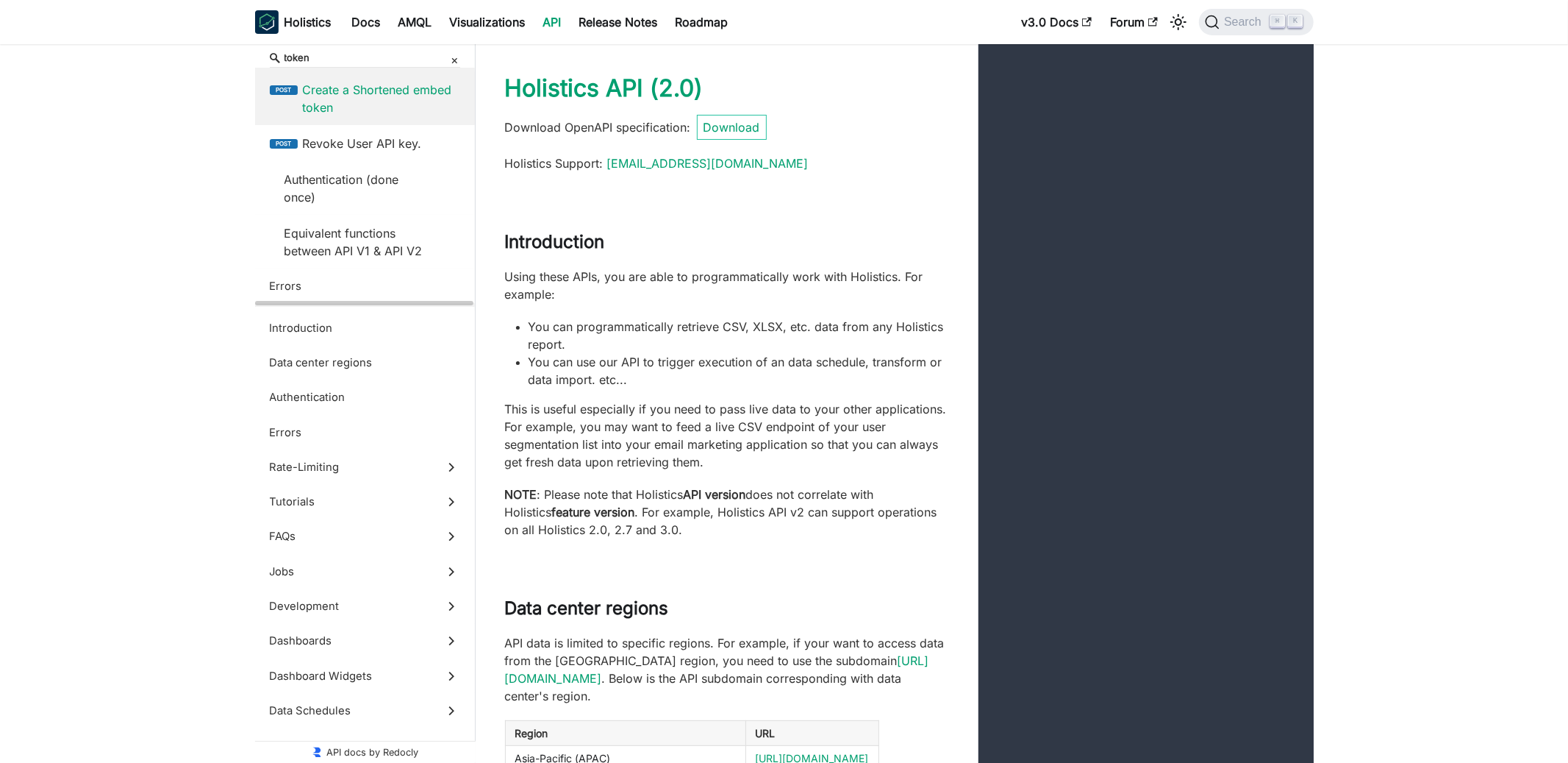
type input "token"
click at [395, 114] on span "Create a Shortened embed token" at bounding box center [381, 98] width 158 height 35
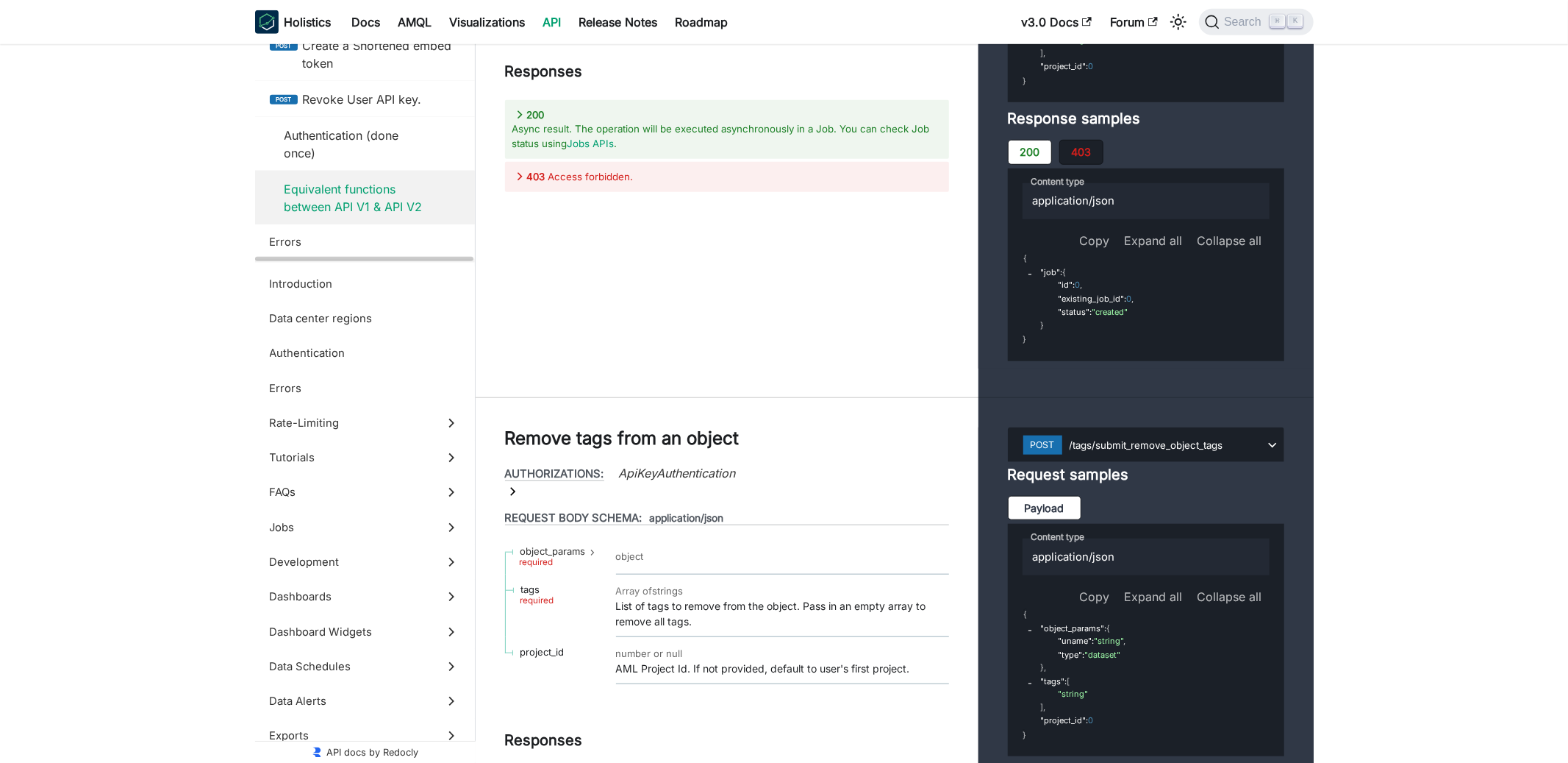
click at [357, 209] on span "Equivalent functions between API V1 & API V2" at bounding box center [358, 197] width 148 height 35
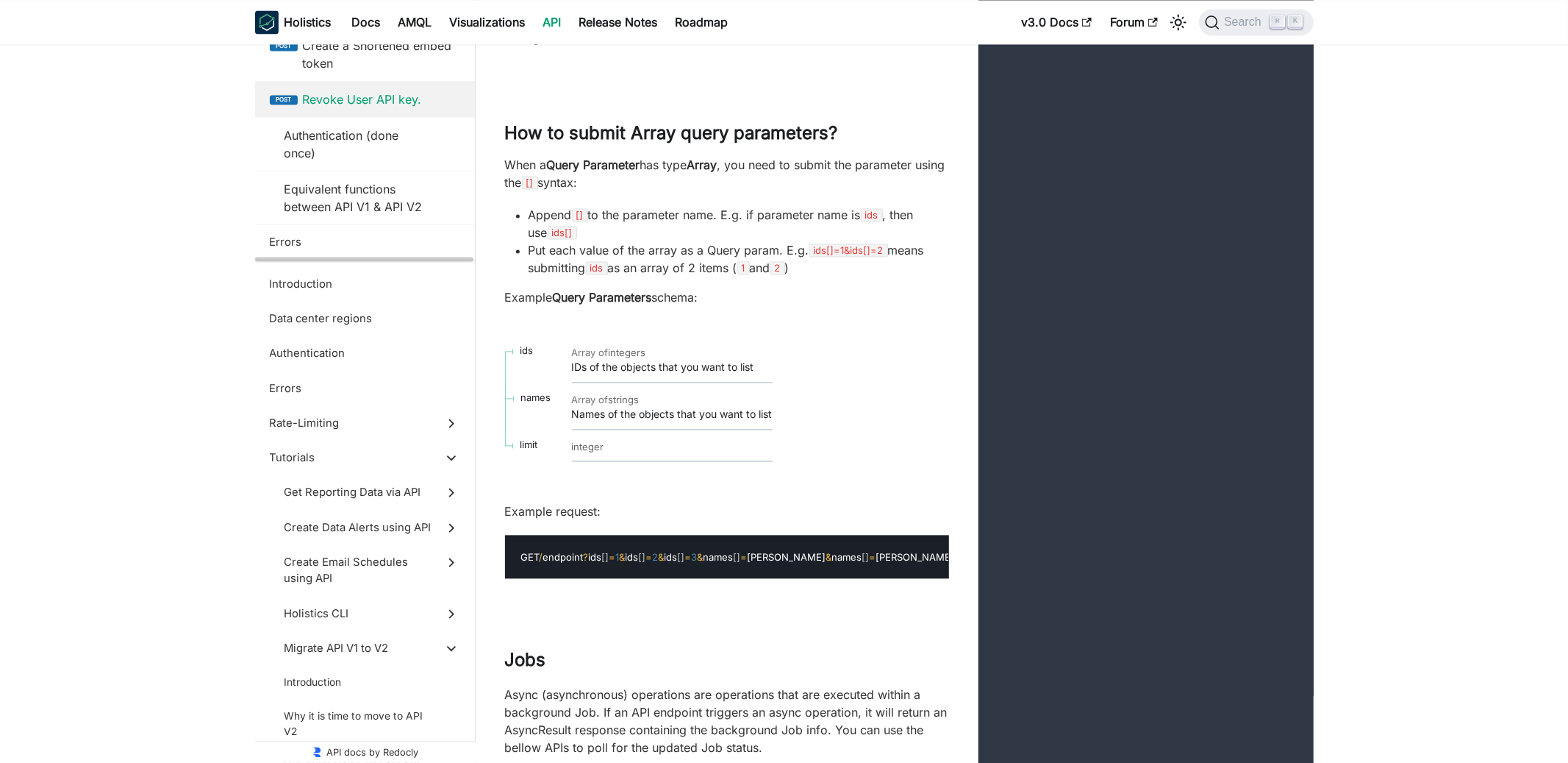
click at [375, 102] on span "Revoke User API key." at bounding box center [381, 100] width 158 height 18
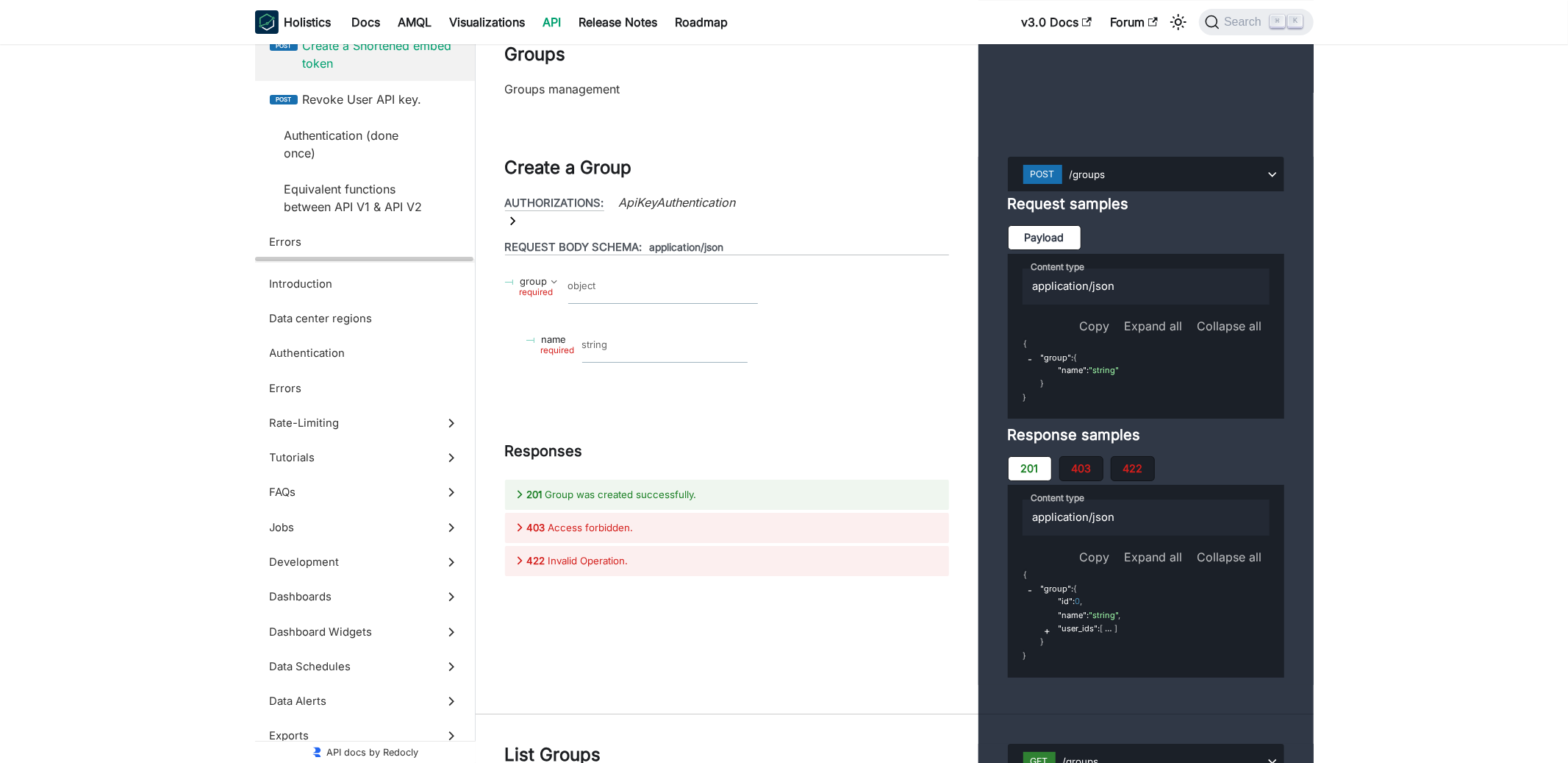
click at [383, 80] on label "post Create a Shortened embed token" at bounding box center [365, 54] width 220 height 54
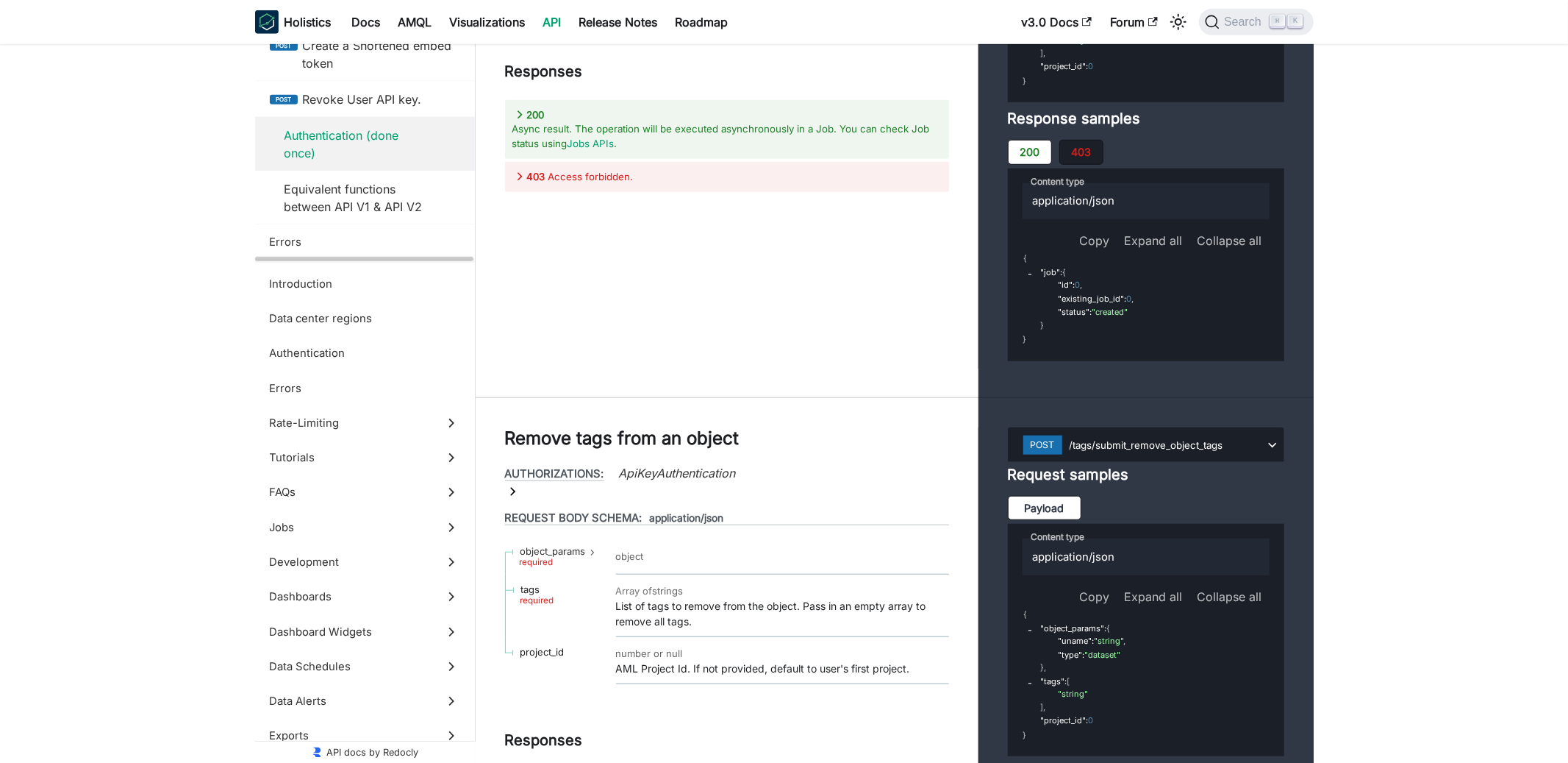
click at [375, 135] on span "Authentication (done once)" at bounding box center [358, 144] width 148 height 35
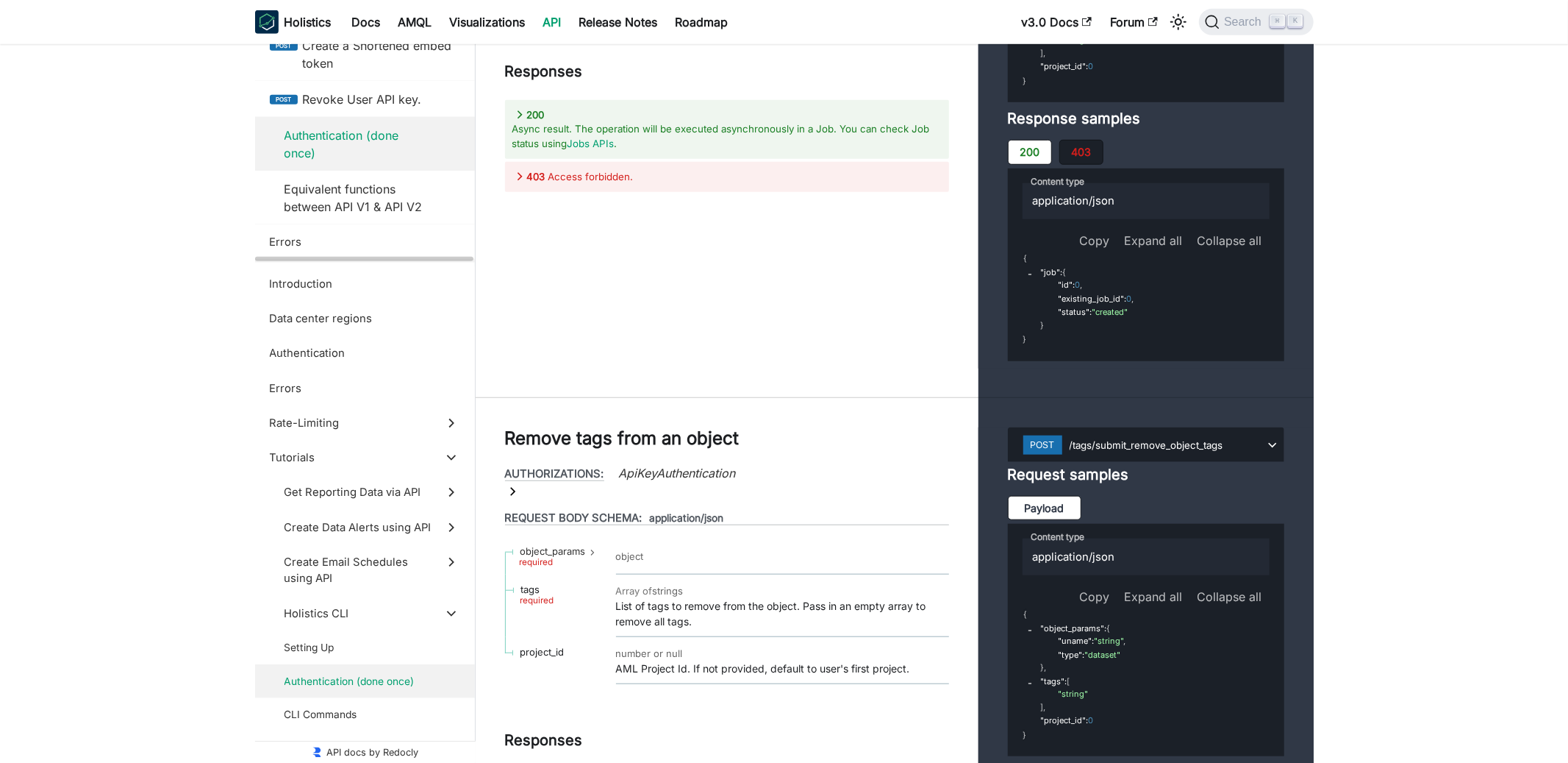
scroll to position [19286, 0]
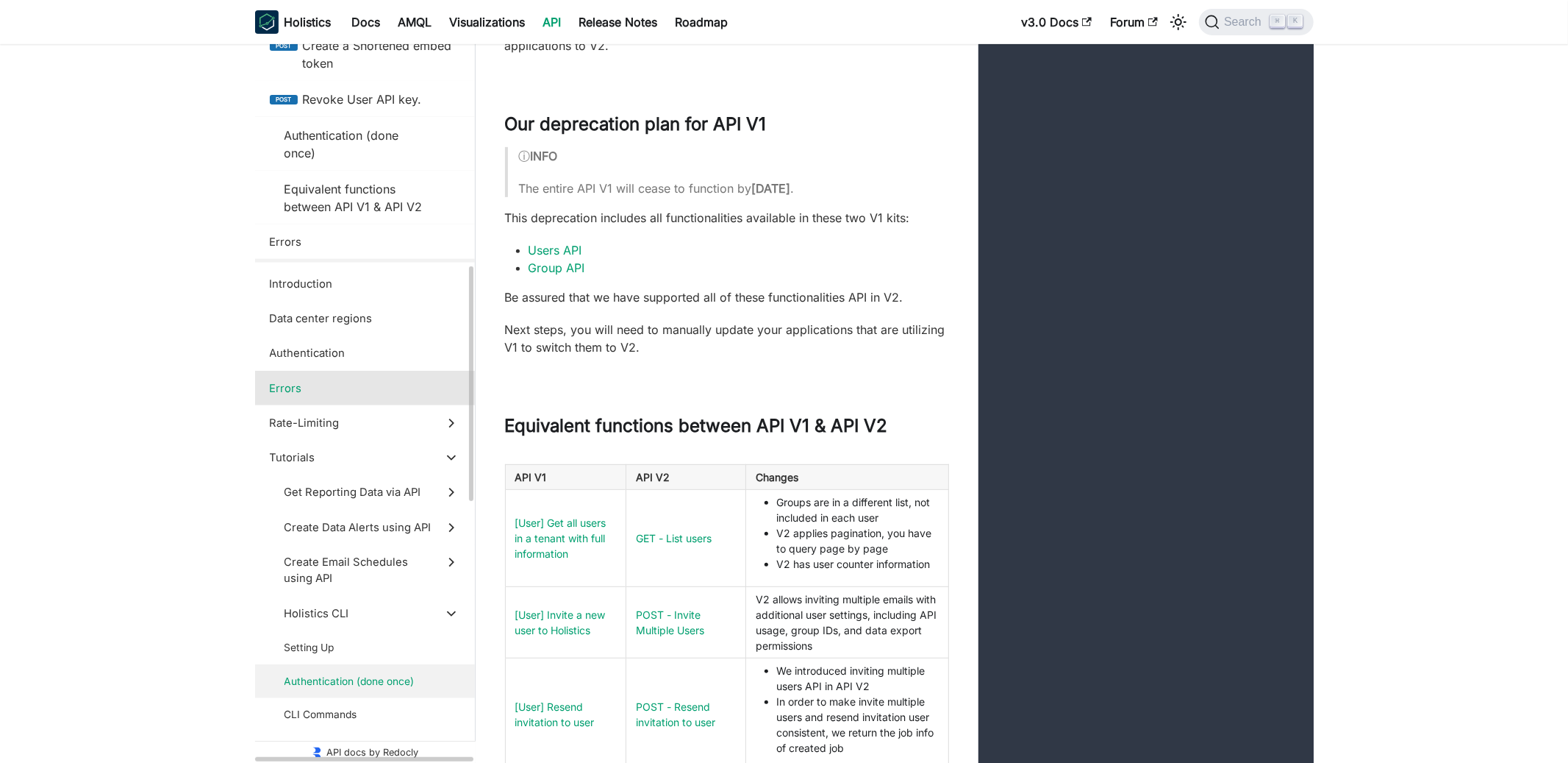
click at [355, 397] on label "Errors" at bounding box center [365, 387] width 220 height 35
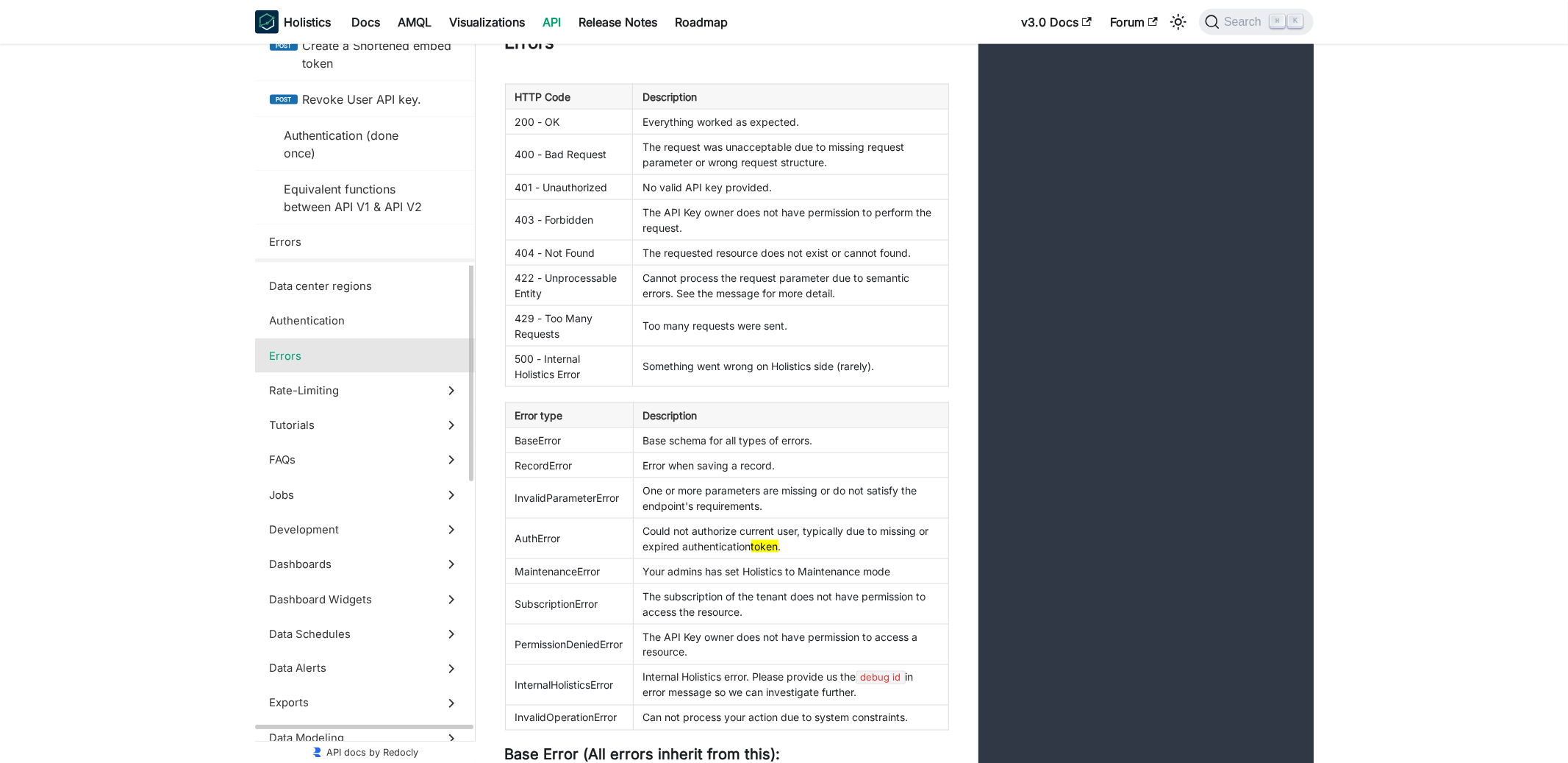
scroll to position [47, 0]
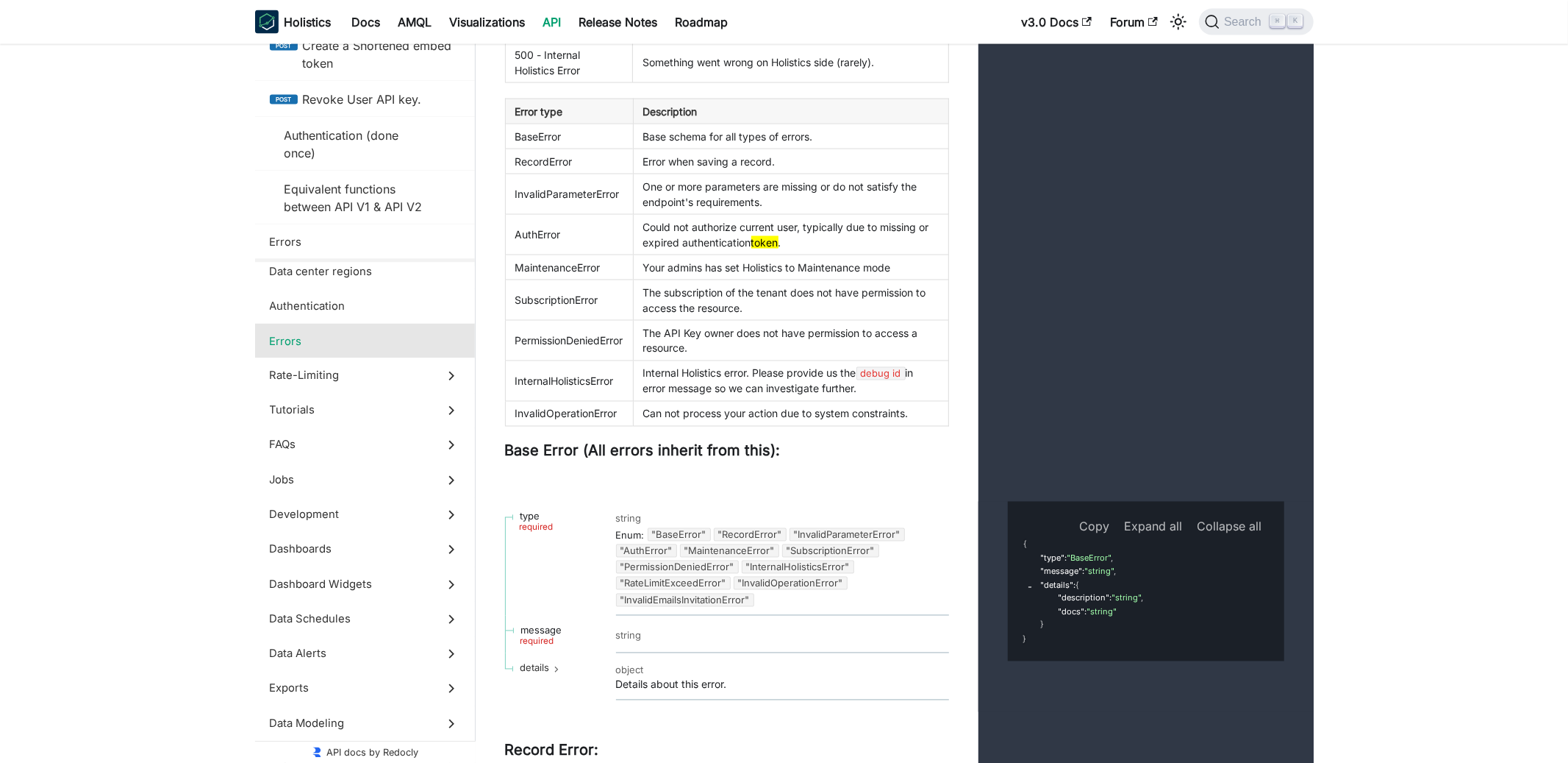
scroll to position [2037, 0]
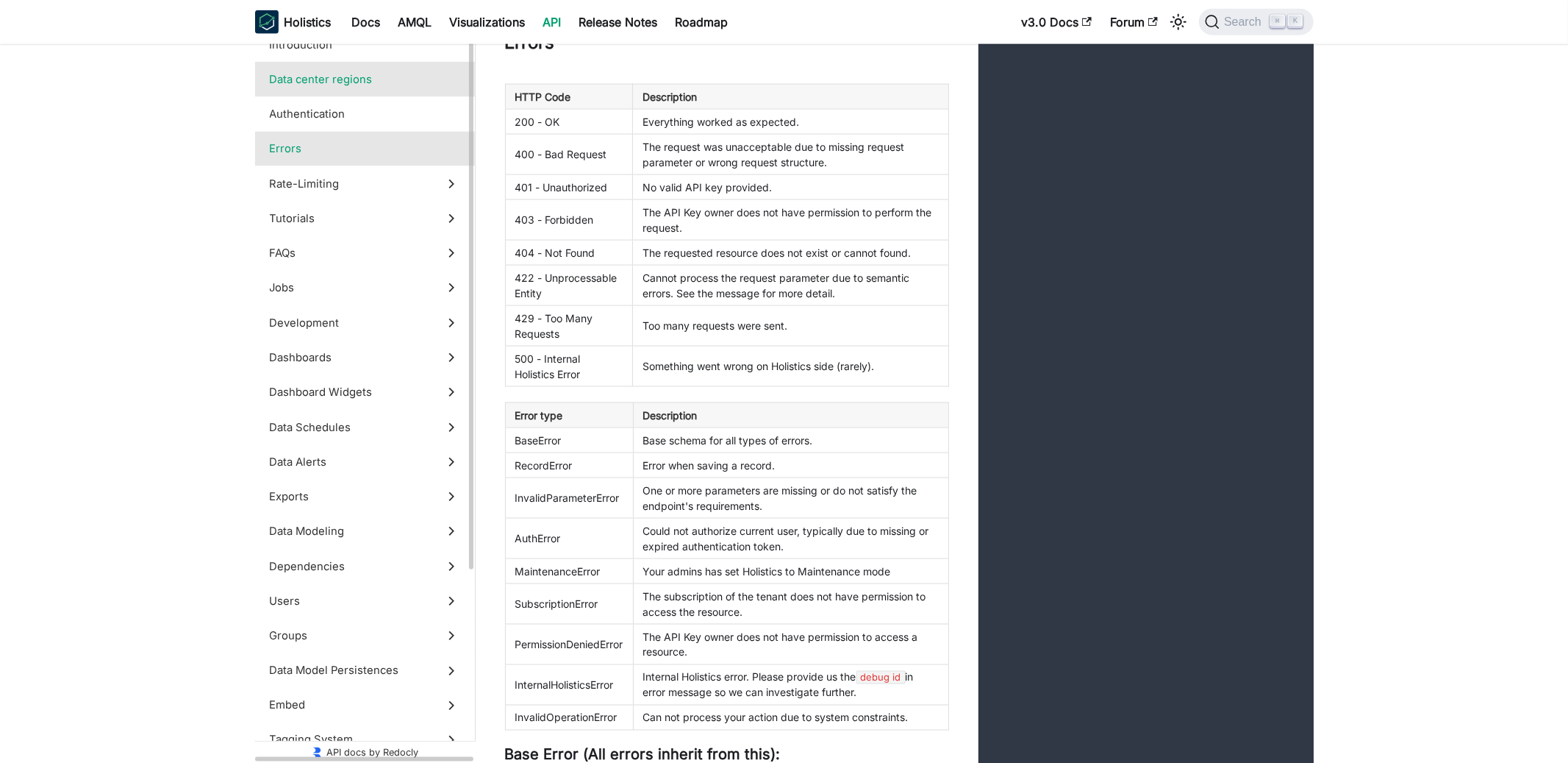
click at [360, 63] on label "Data center regions" at bounding box center [365, 79] width 220 height 35
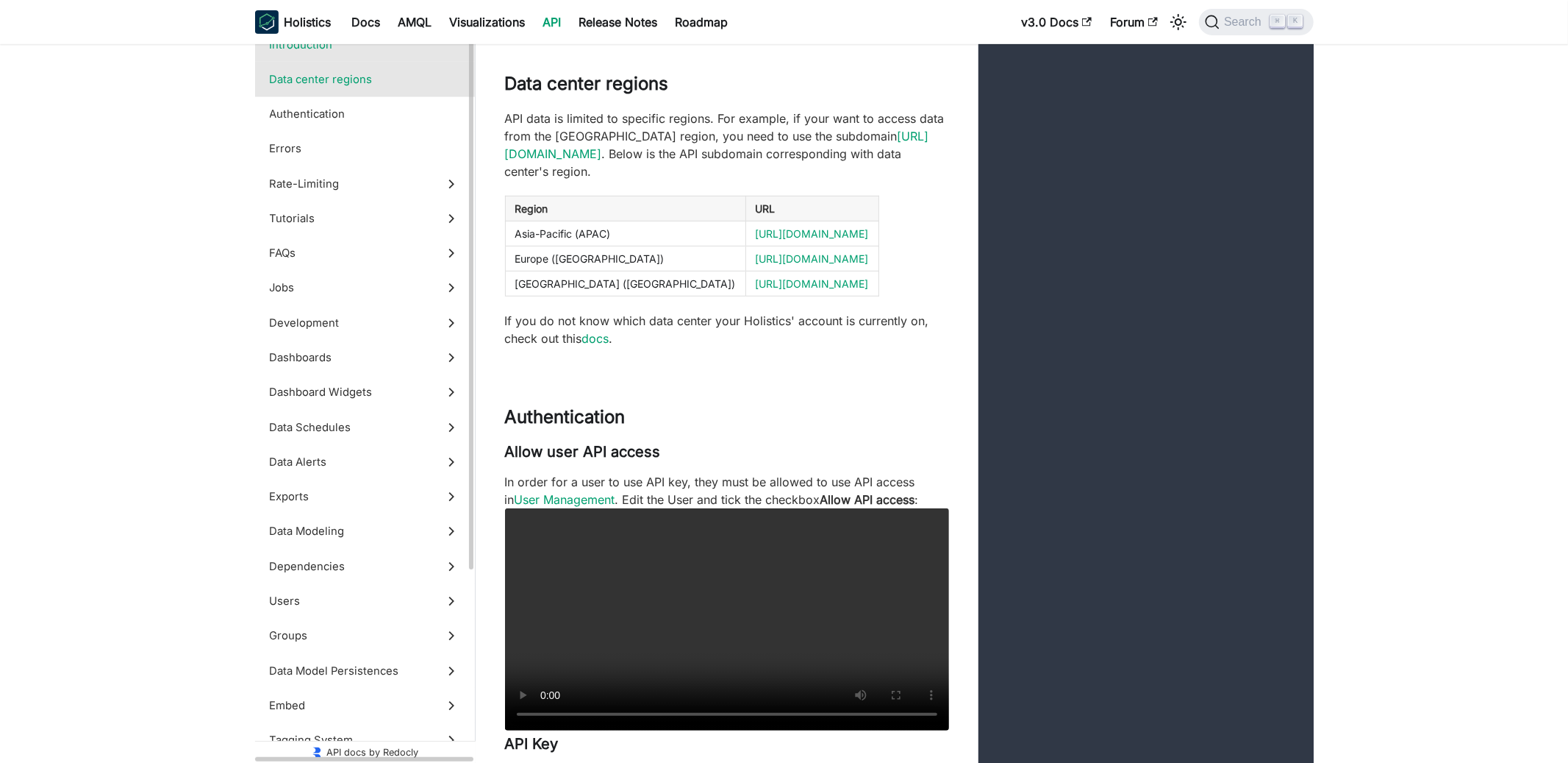
click at [366, 48] on span "Introduction" at bounding box center [350, 45] width 163 height 16
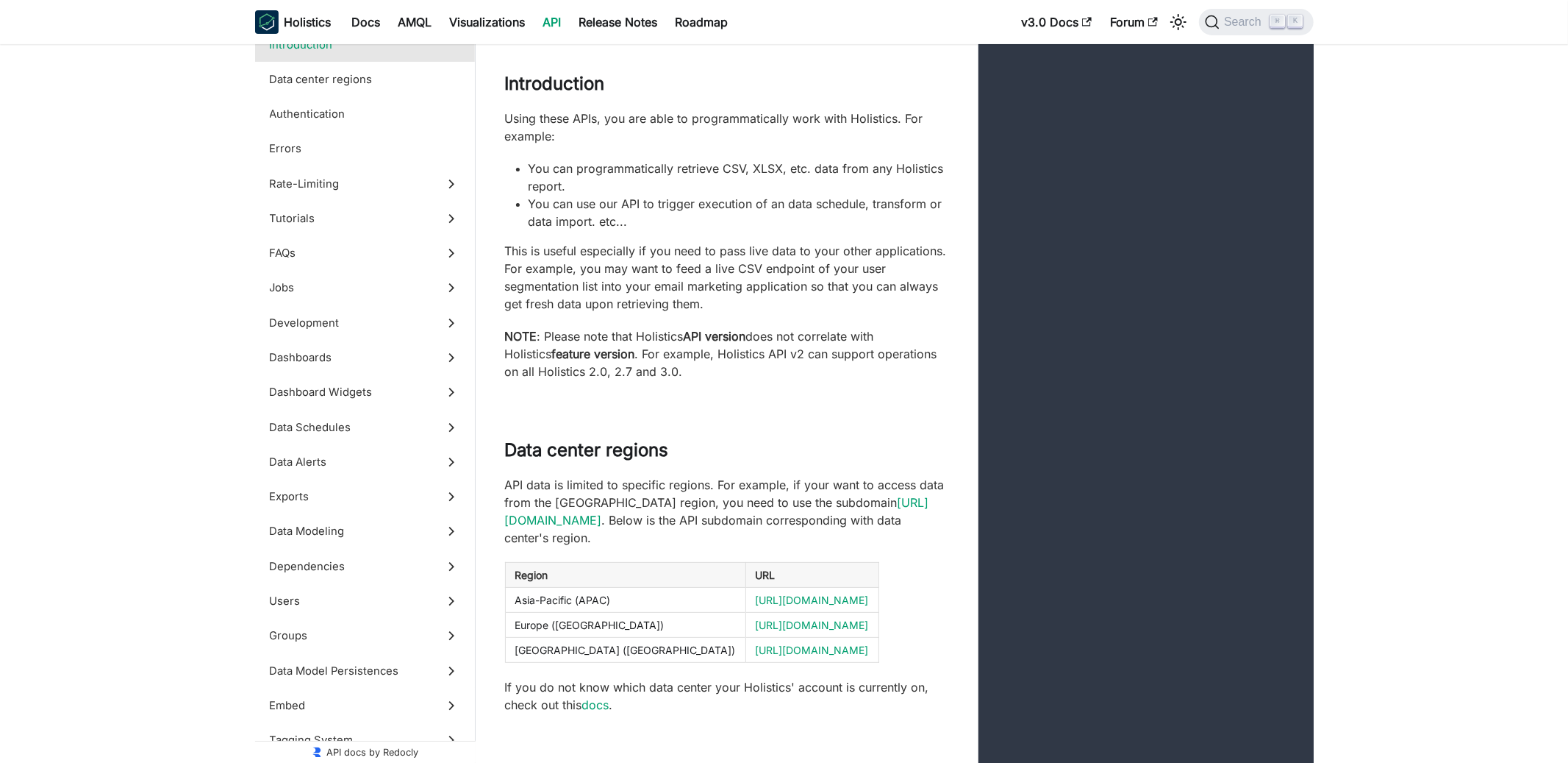
click at [553, 32] on link "API" at bounding box center [552, 22] width 36 height 24
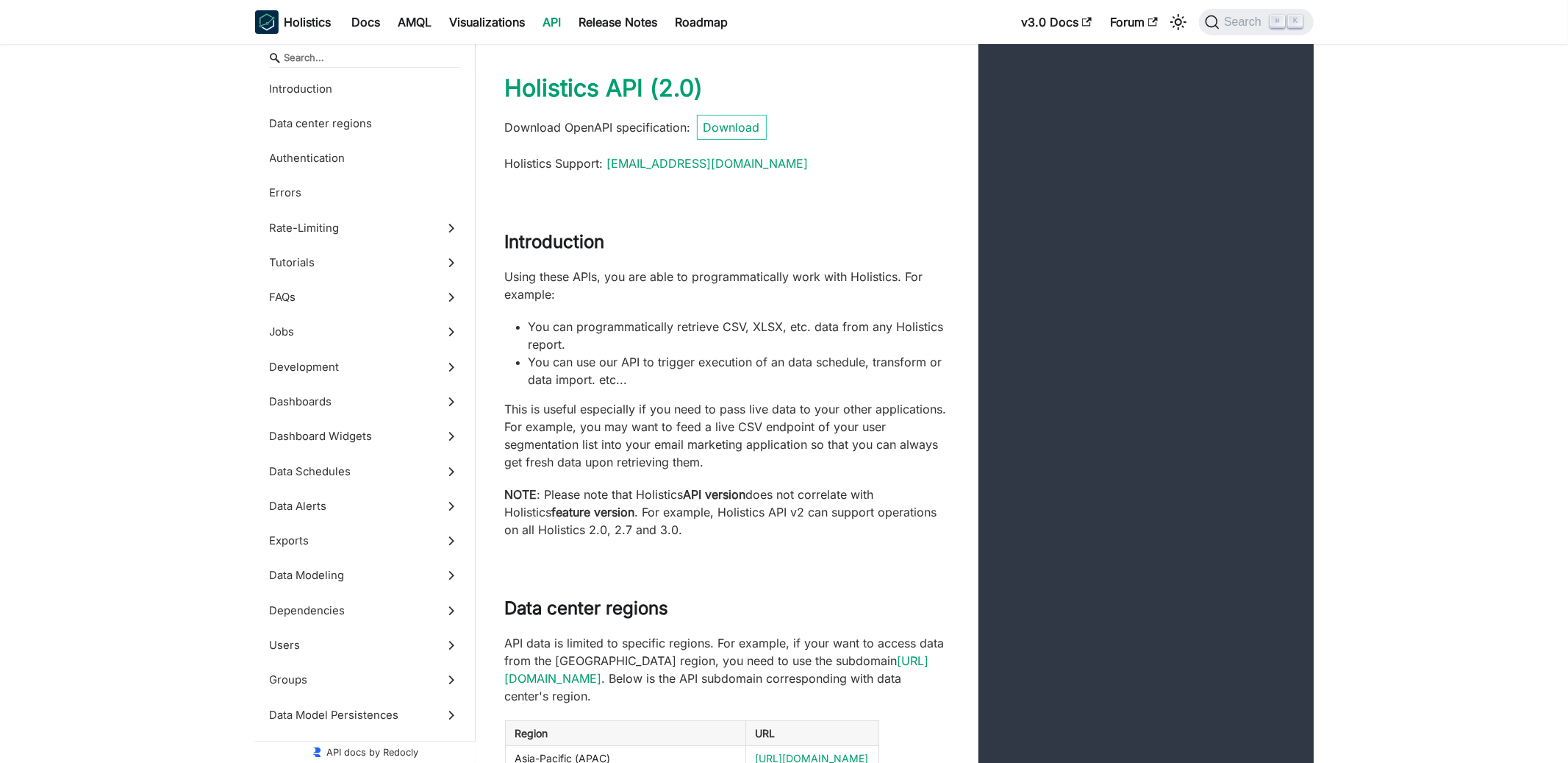
click at [358, 57] on input "Search" at bounding box center [364, 58] width 191 height 20
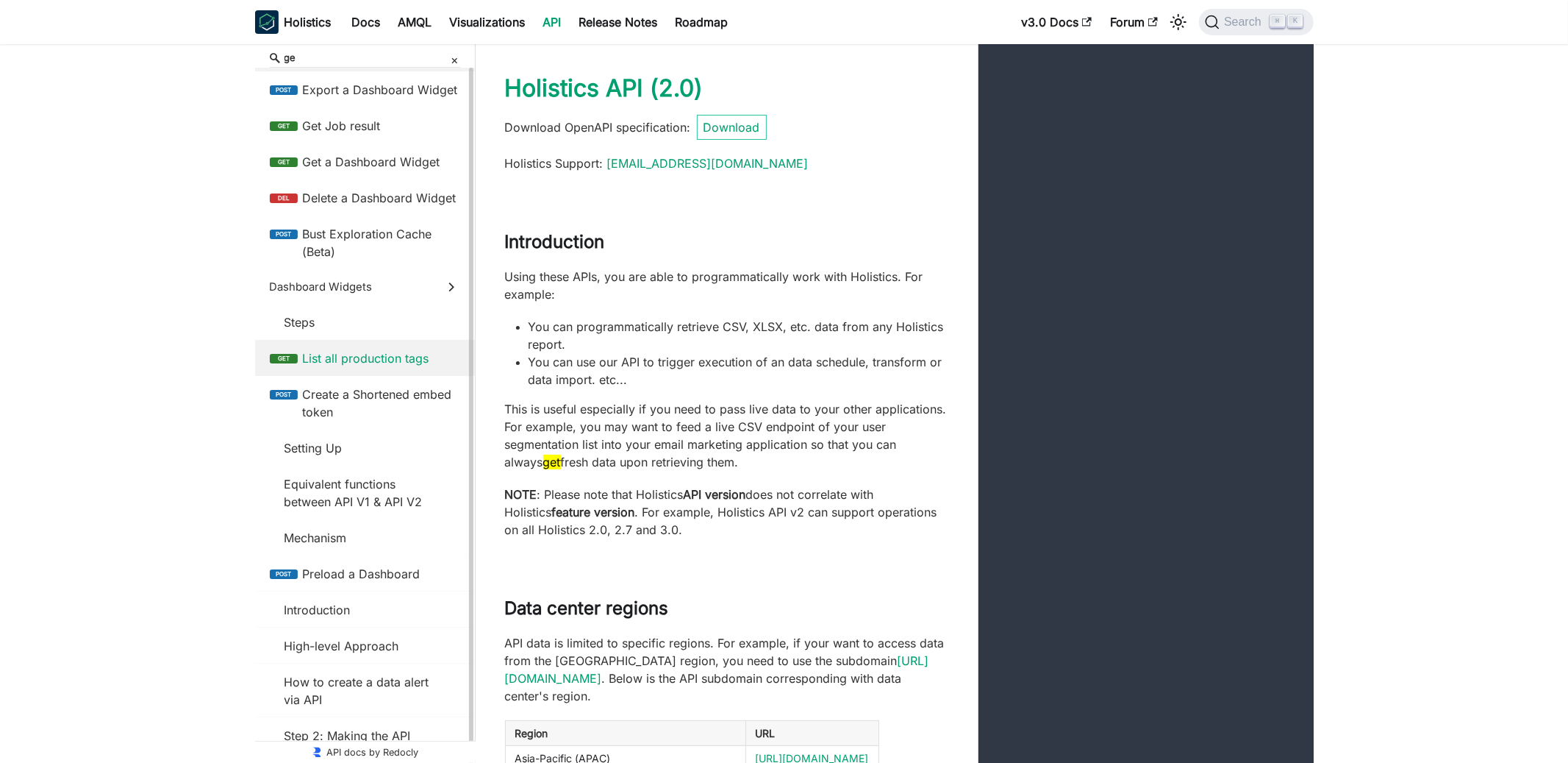
type input "g"
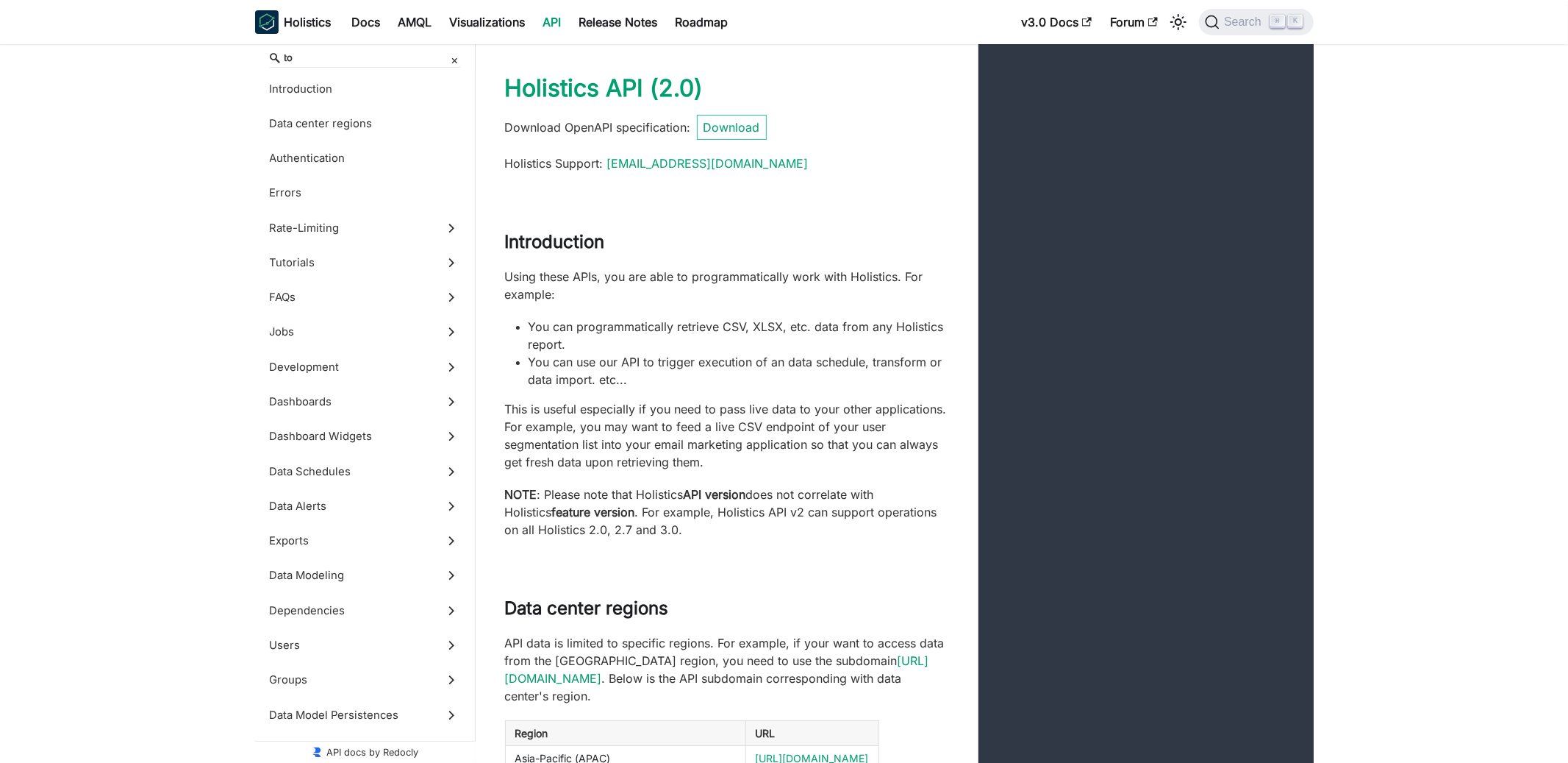
type input "t"
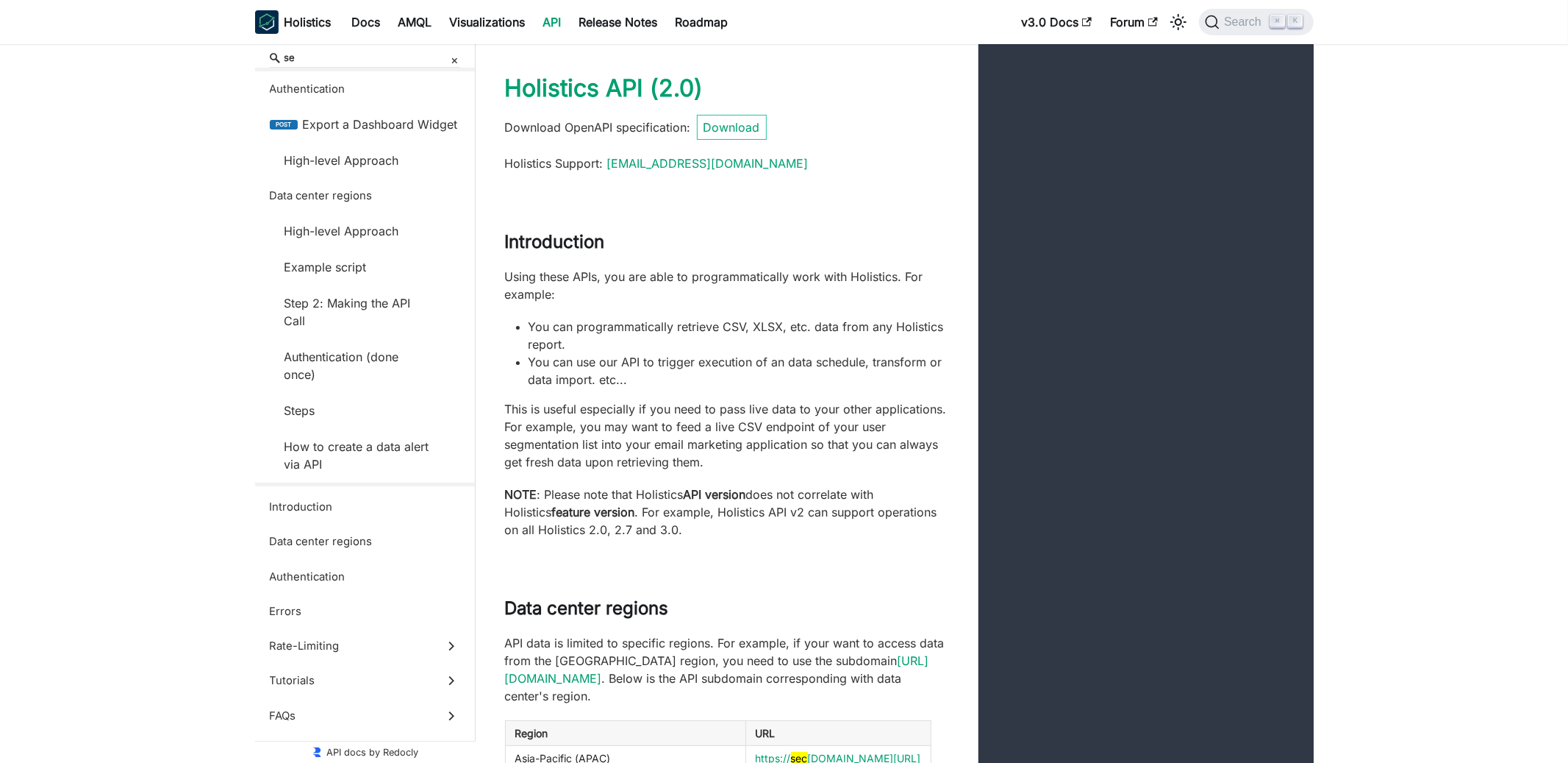
type input "s"
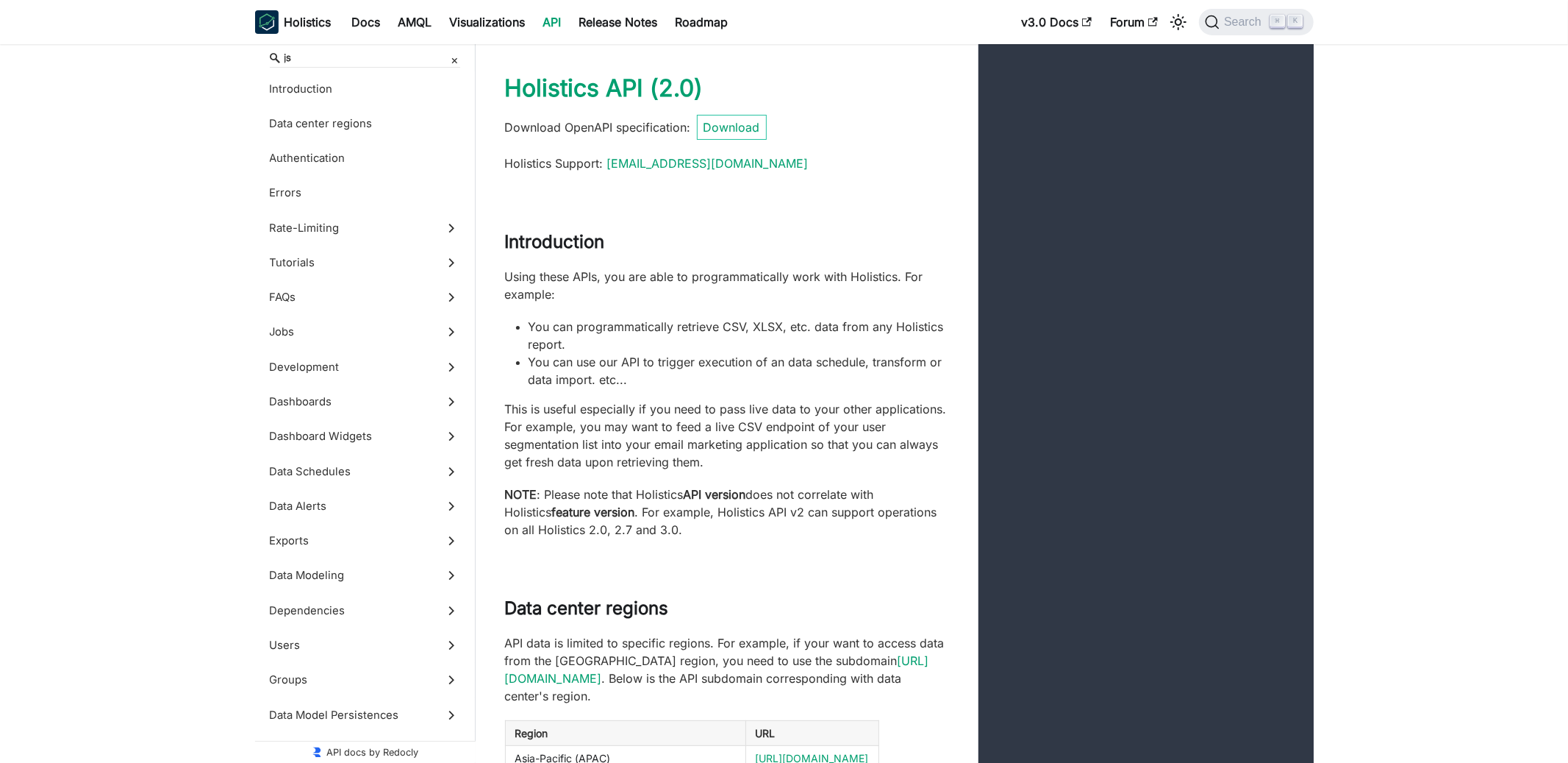
type input "j"
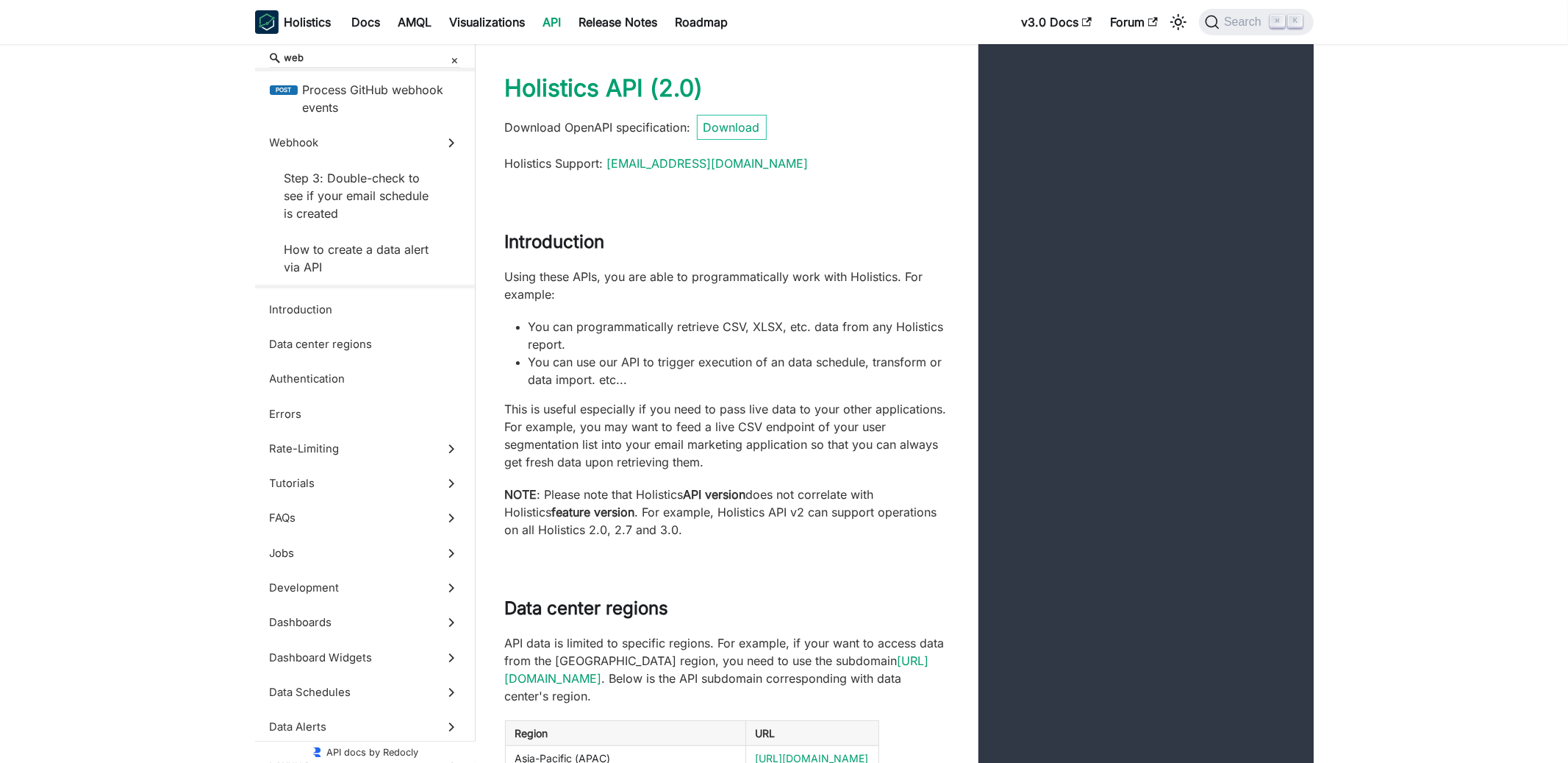
type input "web"
